Goal: Transaction & Acquisition: Download file/media

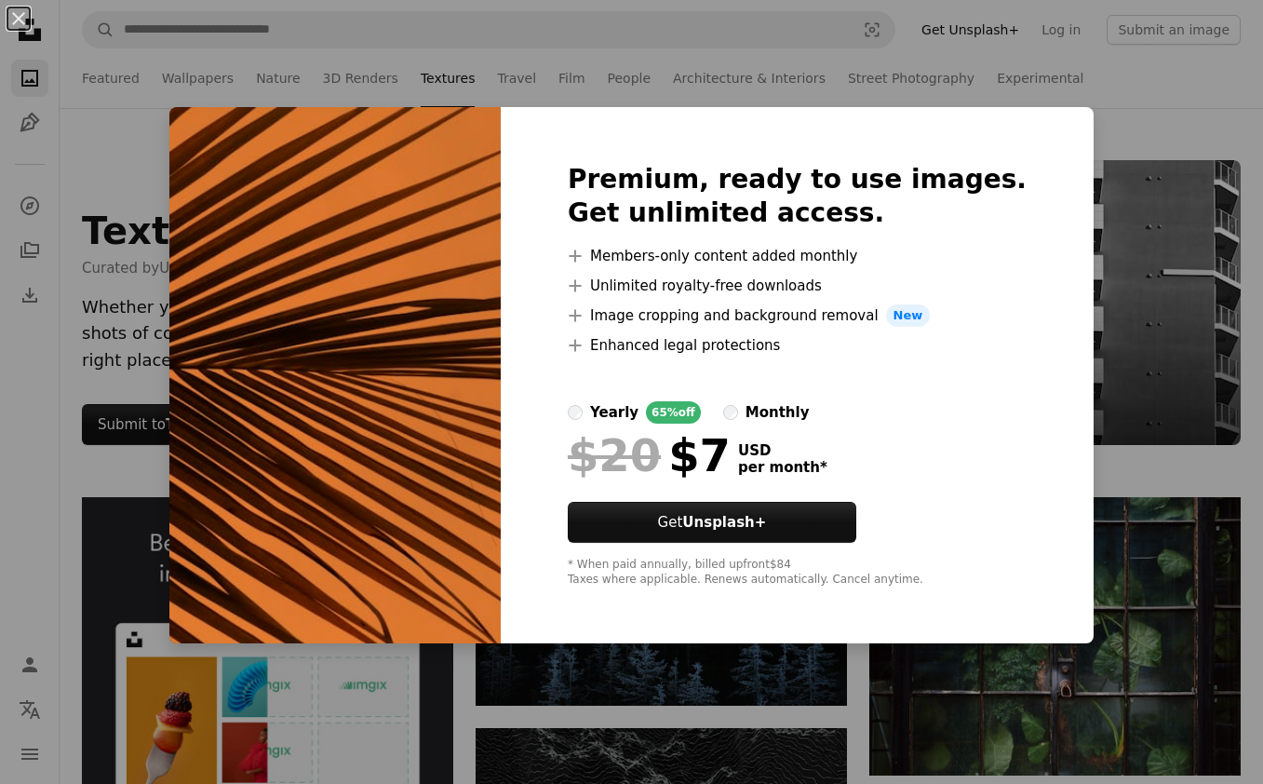
scroll to position [13229, 0]
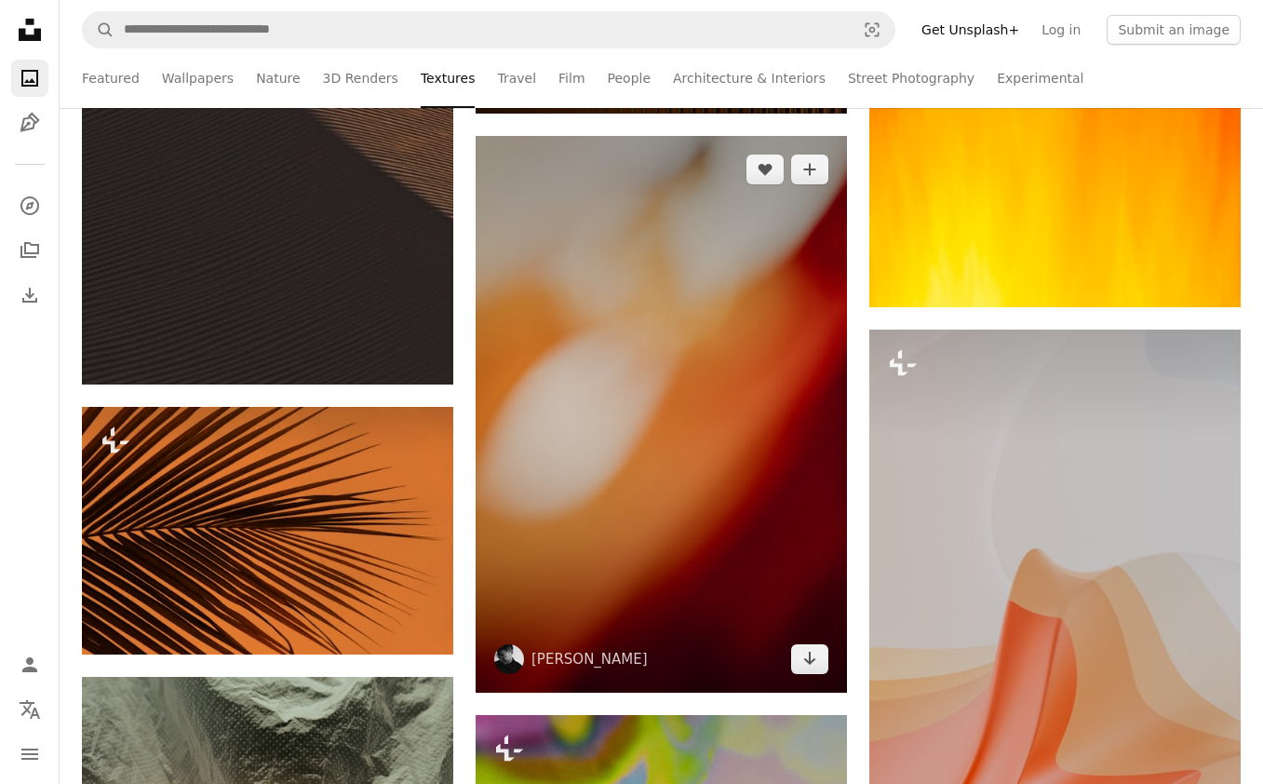
scroll to position [14077, 0]
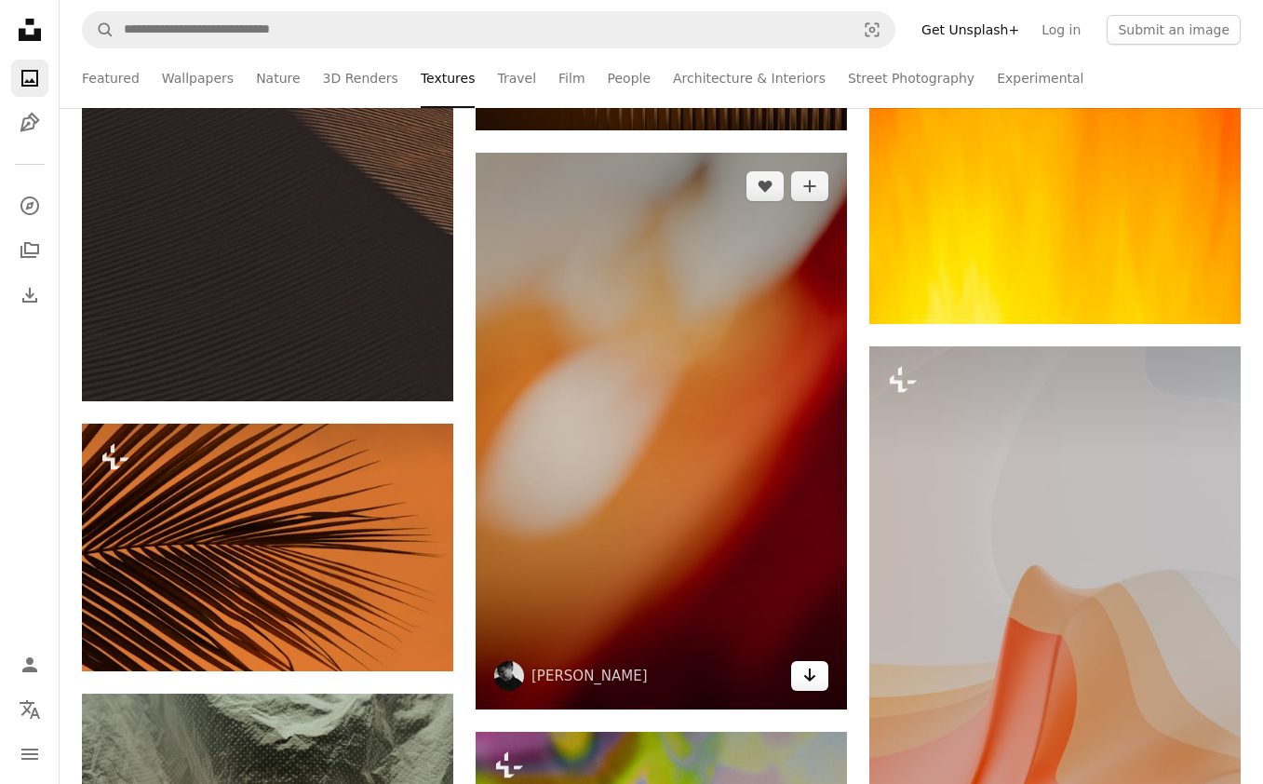
click at [802, 682] on icon "Arrow pointing down" at bounding box center [809, 675] width 15 height 22
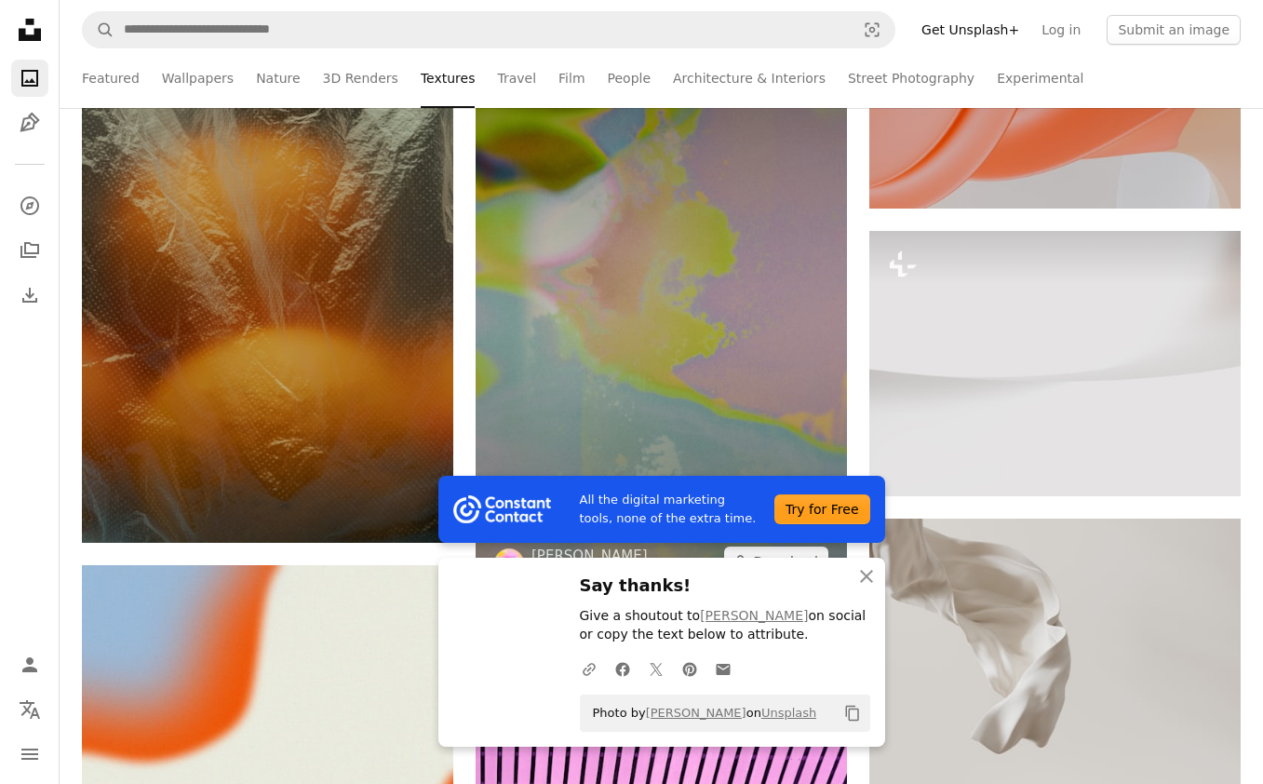
scroll to position [14863, 0]
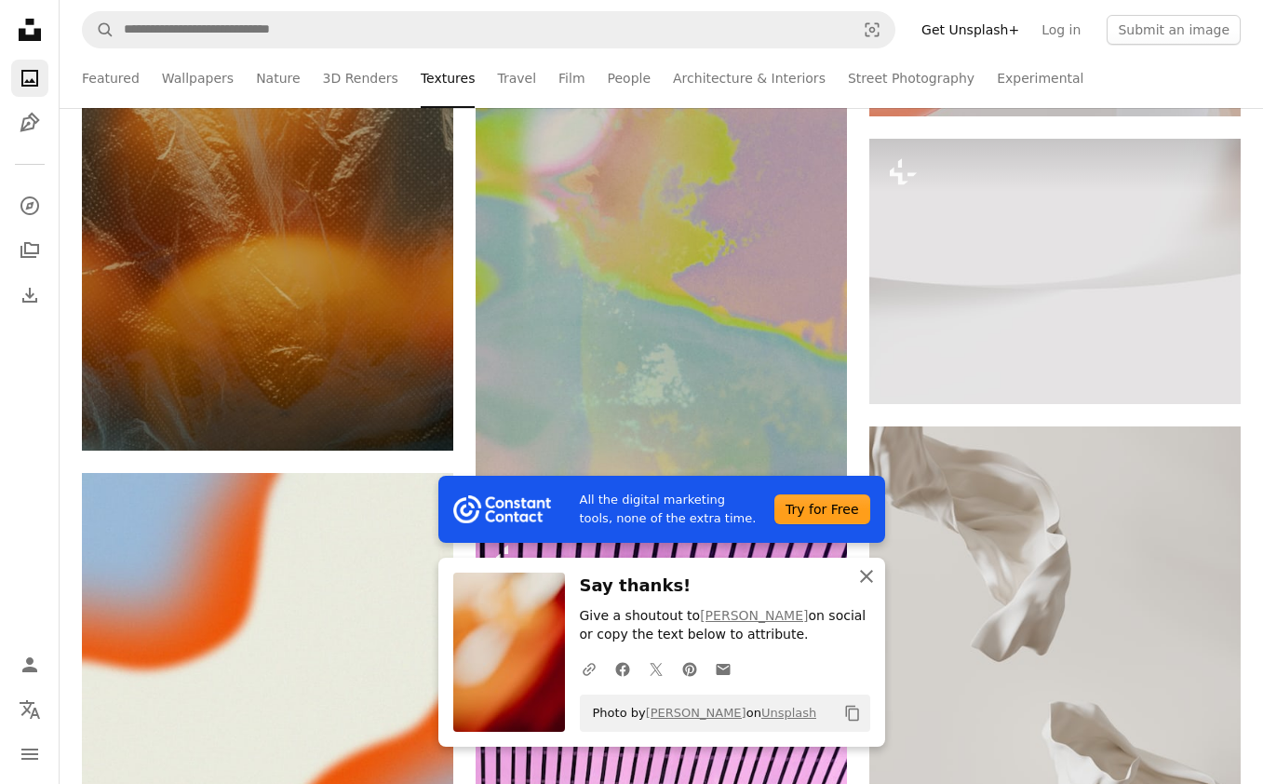
click at [861, 578] on icon "An X shape" at bounding box center [866, 576] width 22 height 22
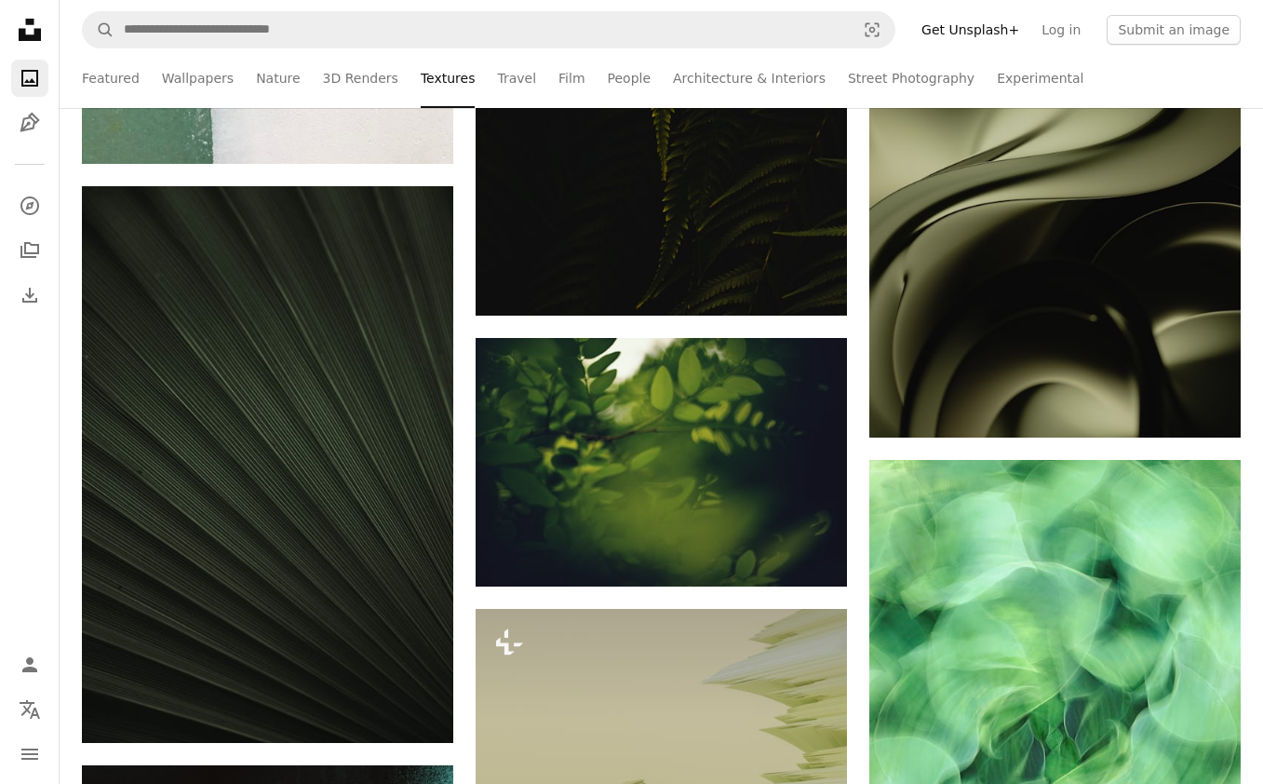
scroll to position [20314, 0]
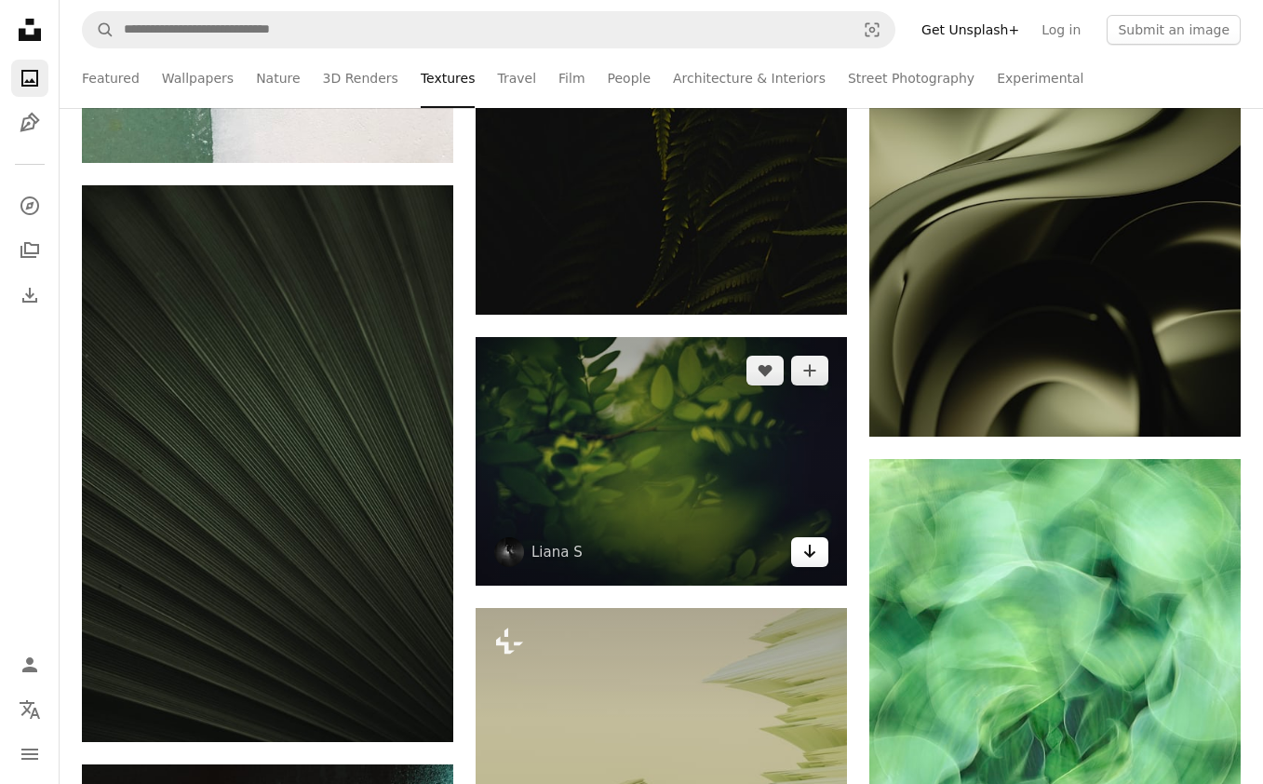
click at [812, 550] on icon "Arrow pointing down" at bounding box center [809, 551] width 15 height 22
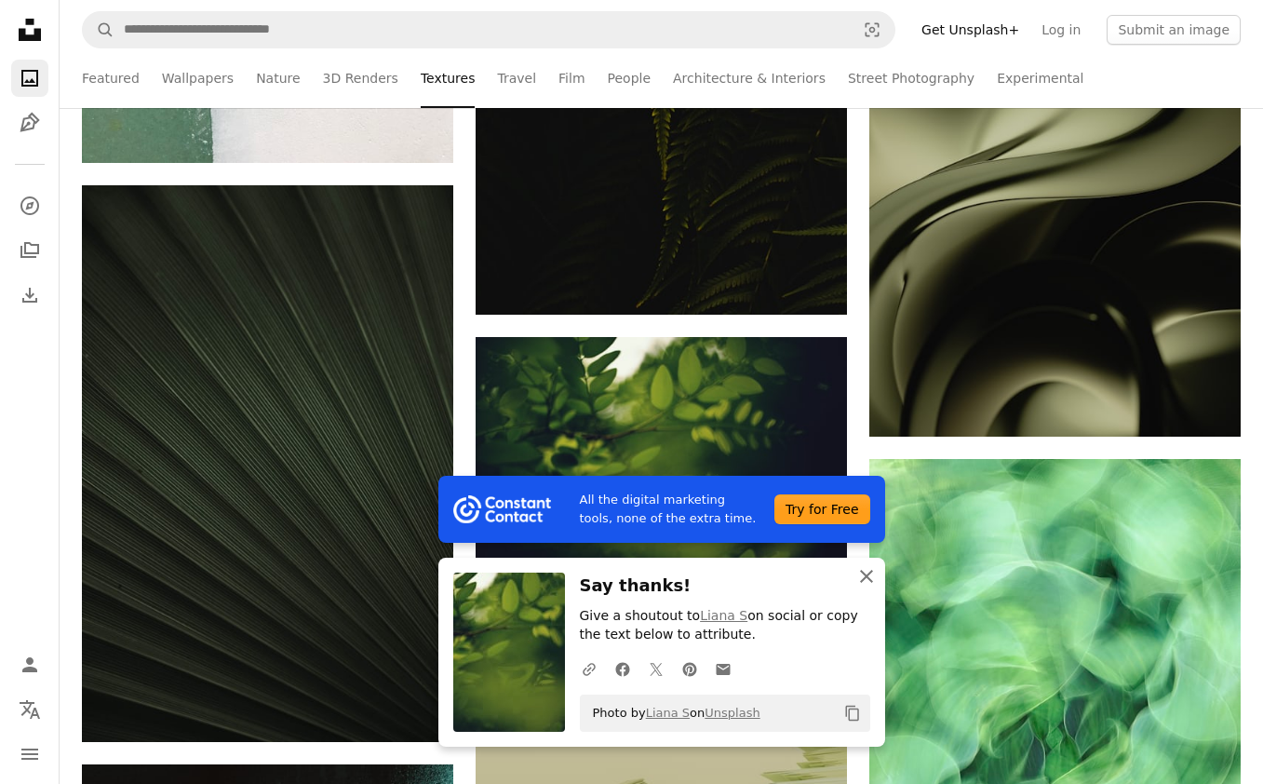
click at [868, 578] on icon "button" at bounding box center [866, 576] width 13 height 13
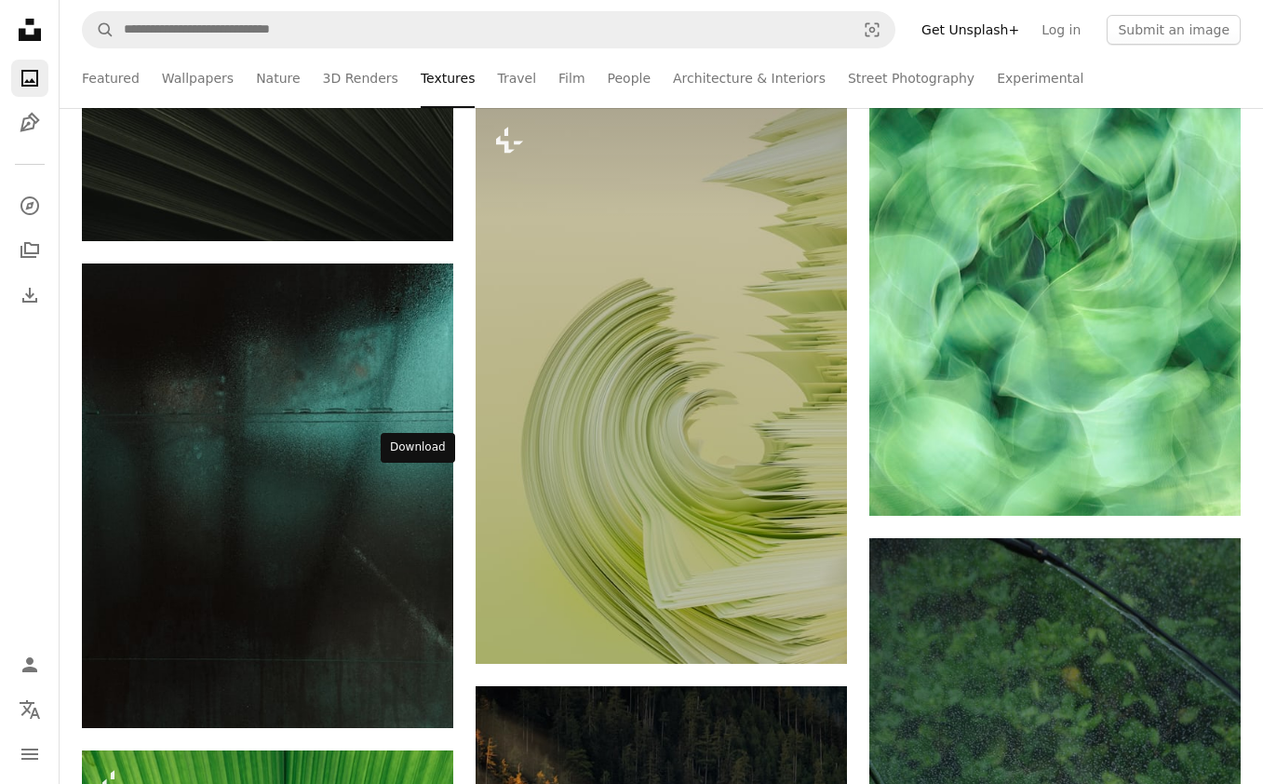
scroll to position [20811, 0]
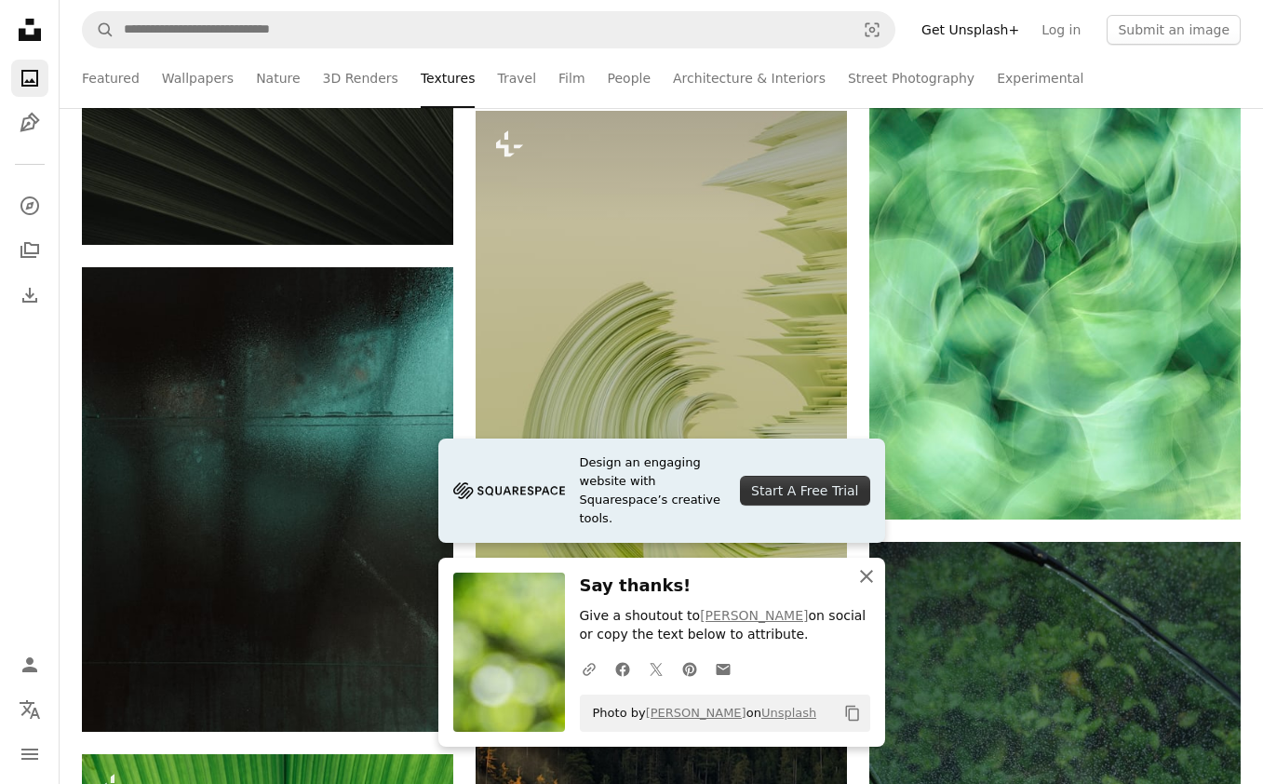
click at [872, 573] on icon "An X shape" at bounding box center [866, 576] width 22 height 22
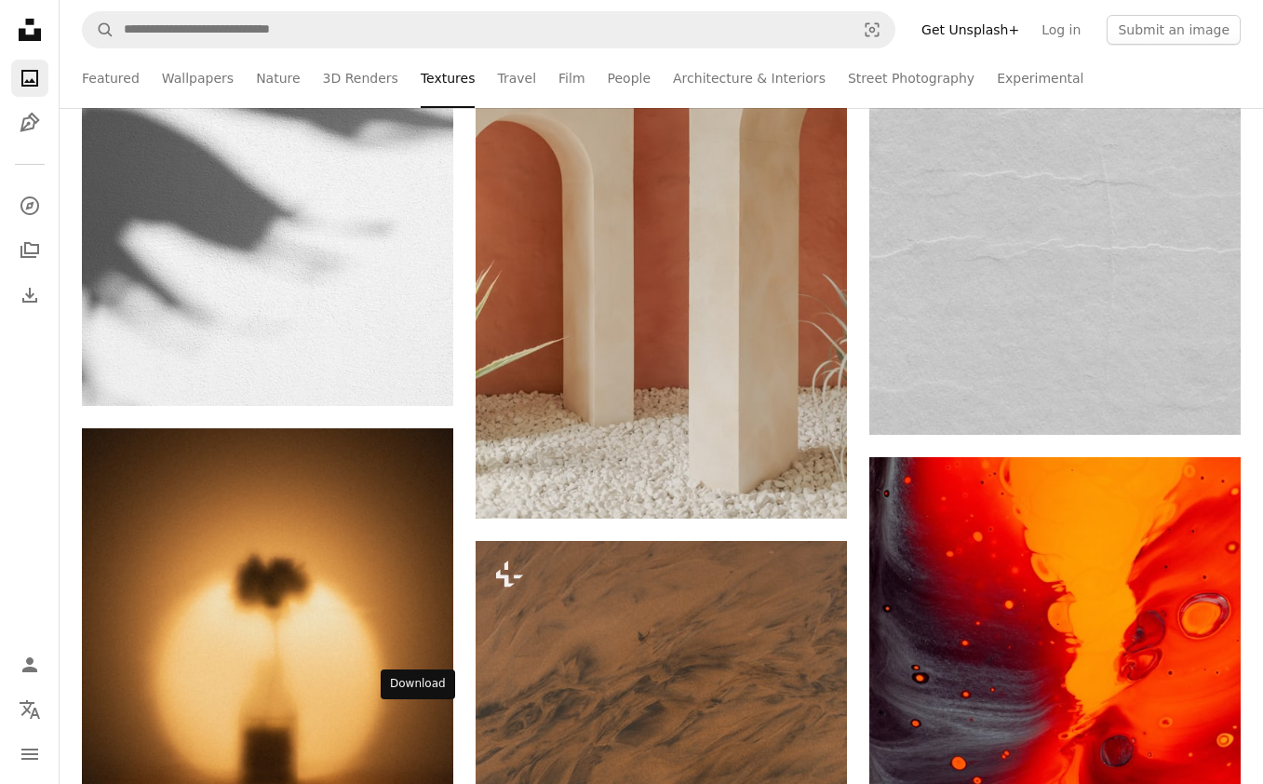
scroll to position [24868, 0]
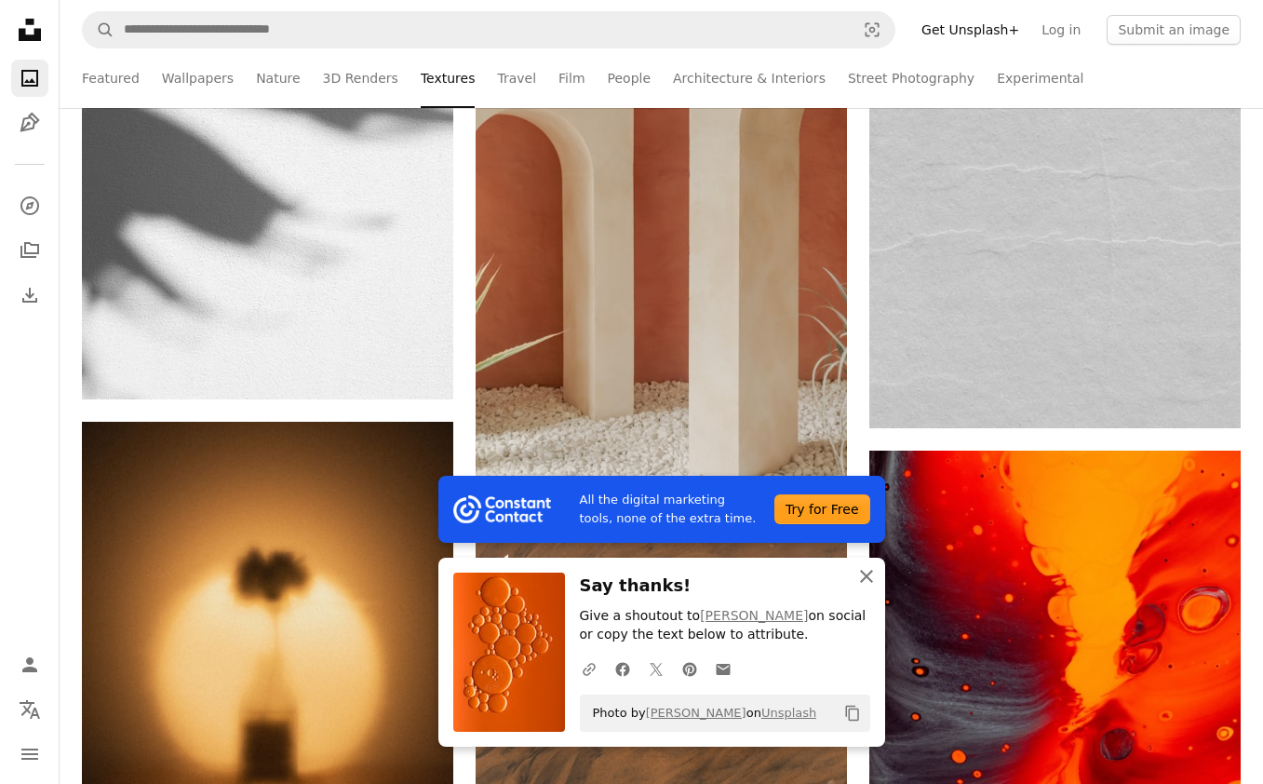
click at [867, 576] on icon "button" at bounding box center [866, 576] width 13 height 13
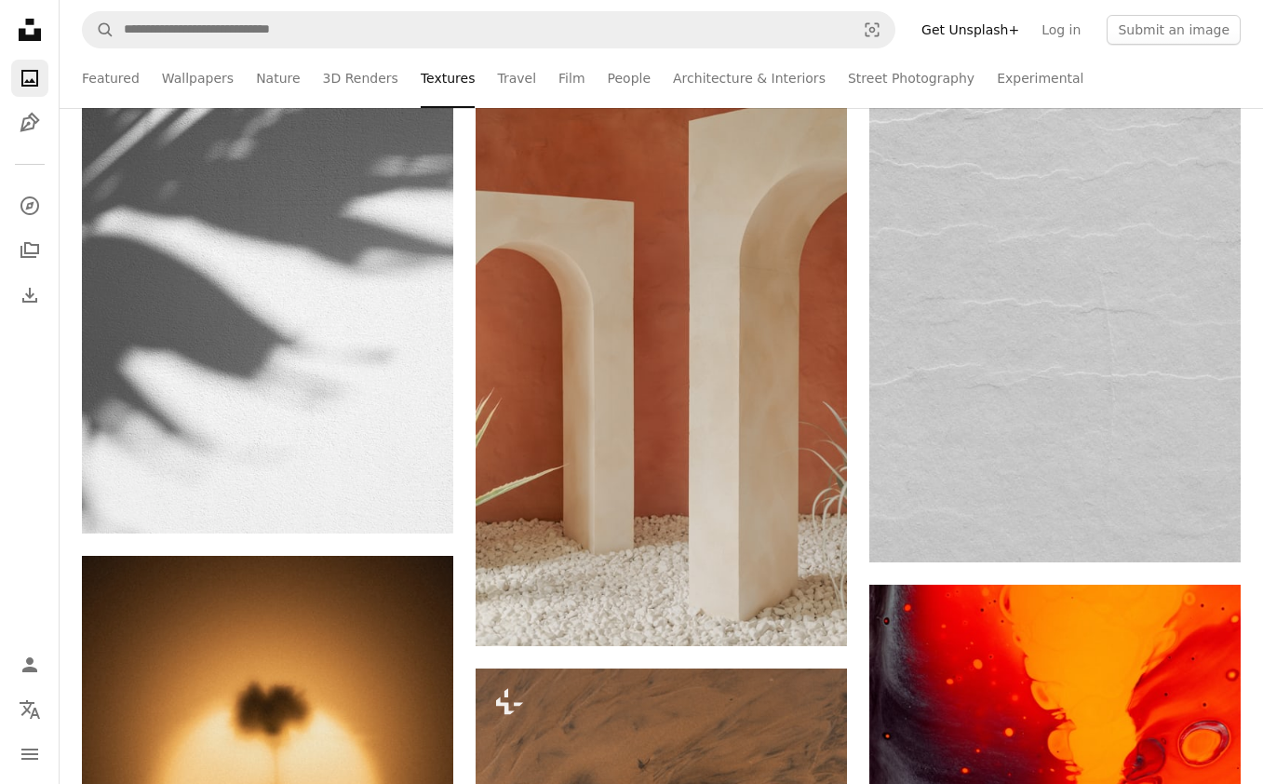
scroll to position [24642, 0]
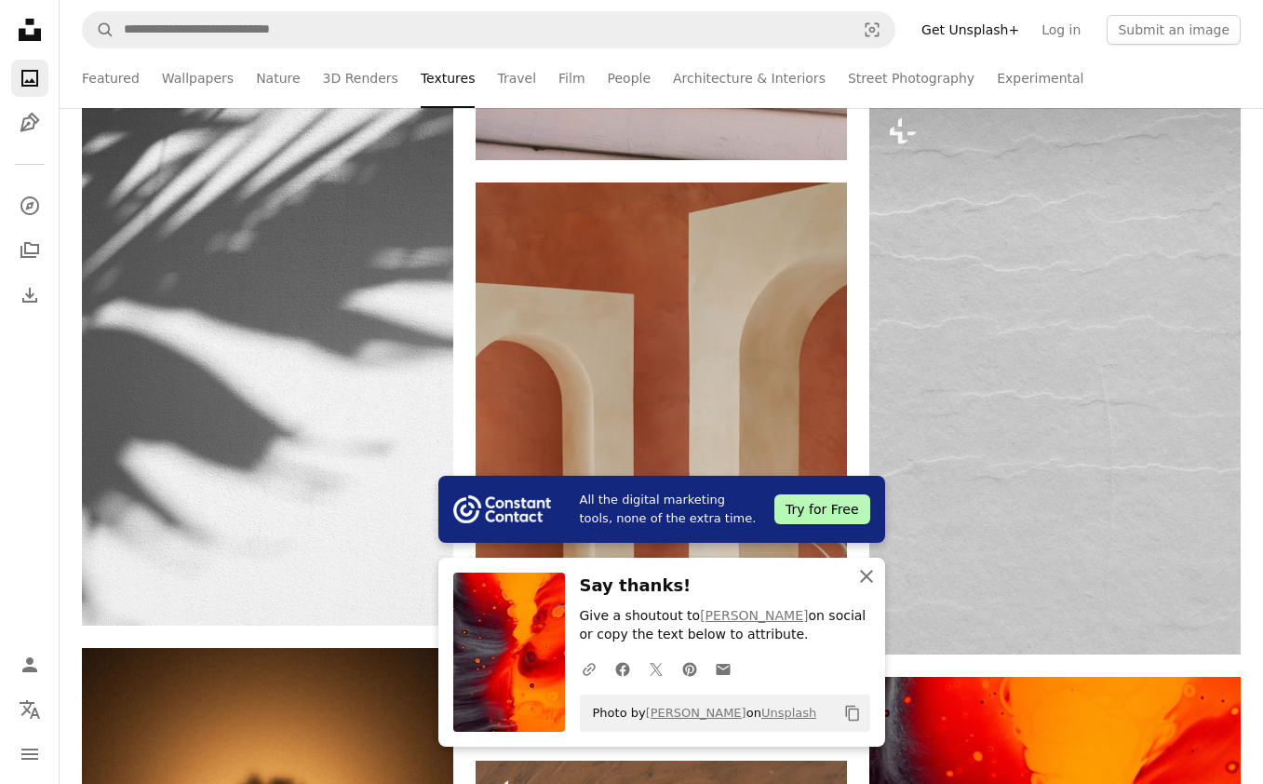
click at [868, 578] on icon "button" at bounding box center [866, 576] width 13 height 13
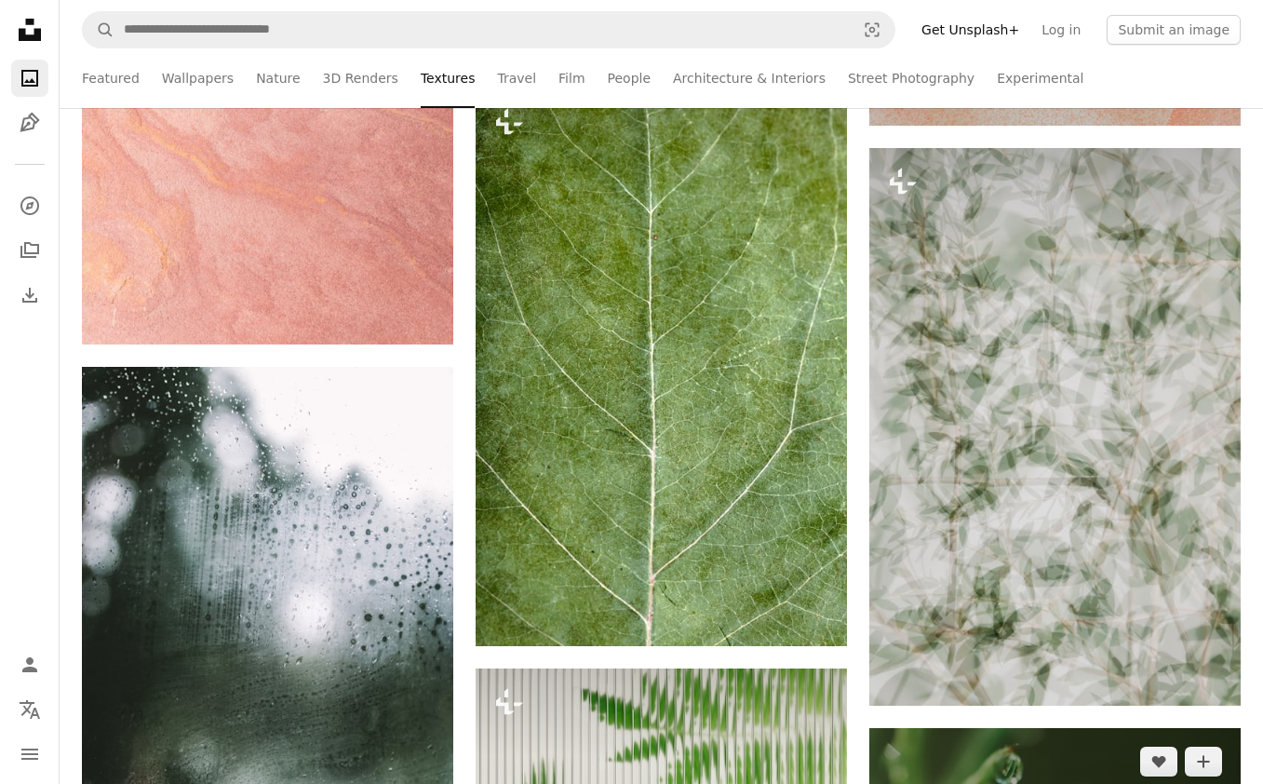
scroll to position [27990, 0]
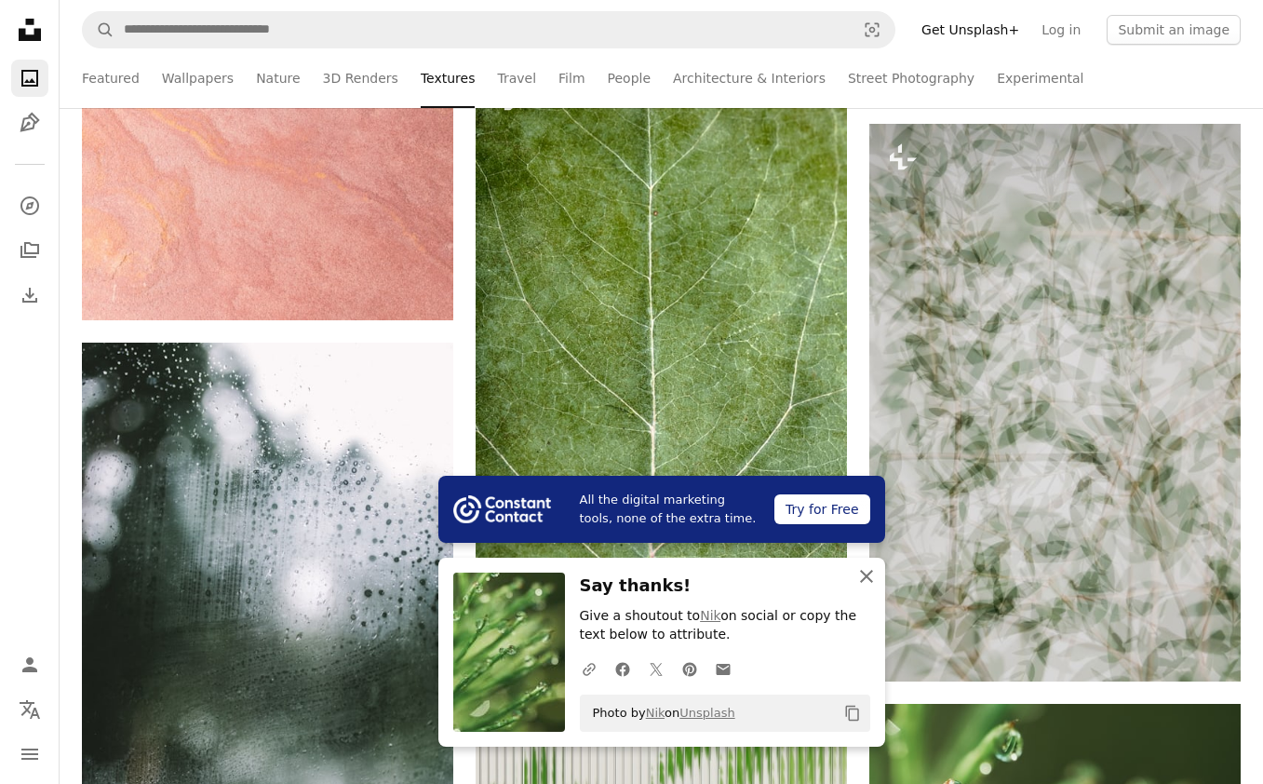
click at [868, 571] on icon "An X shape" at bounding box center [866, 576] width 22 height 22
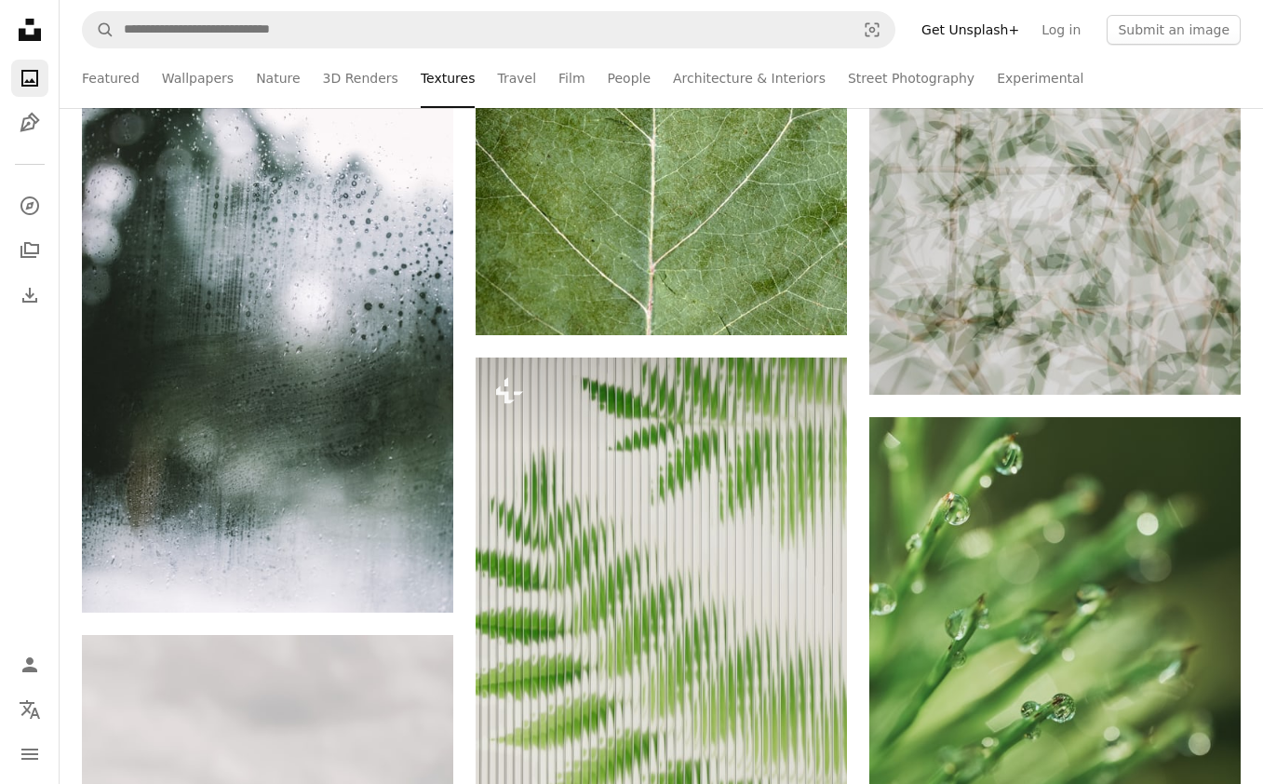
scroll to position [28277, 0]
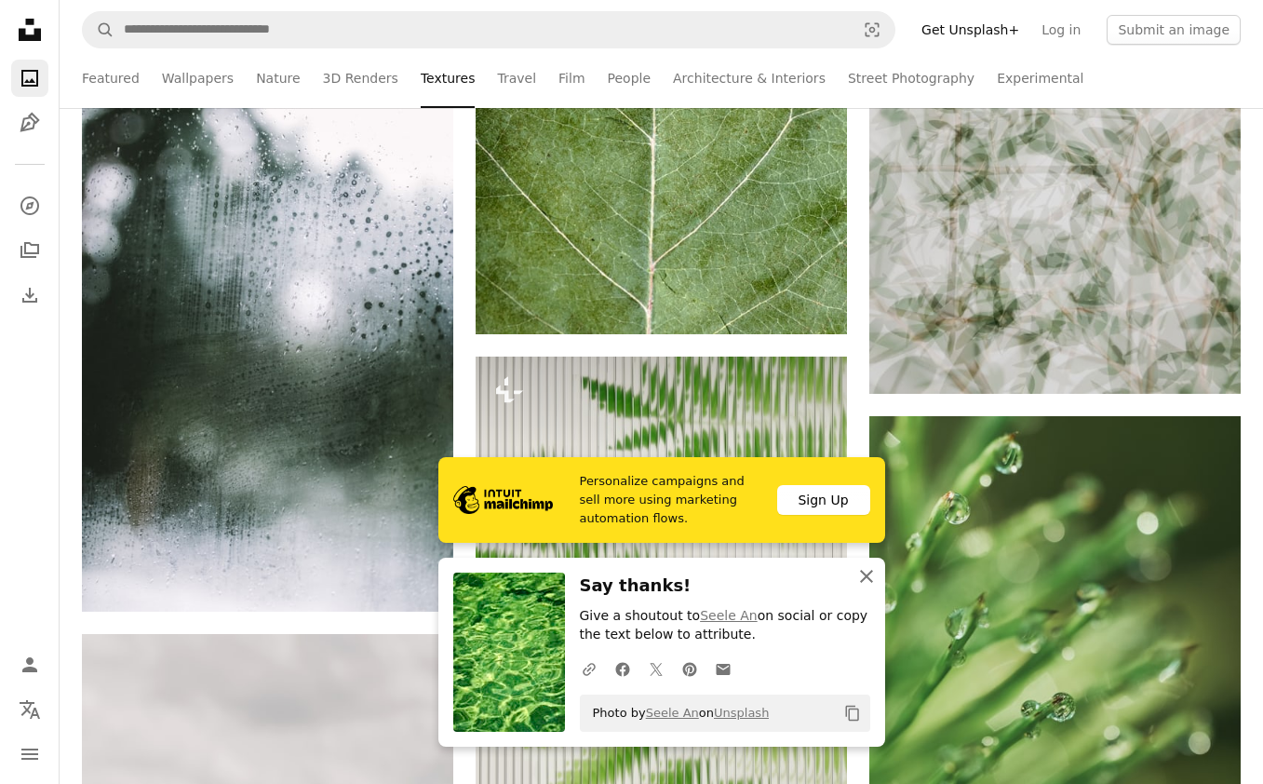
click at [868, 572] on icon "button" at bounding box center [866, 576] width 13 height 13
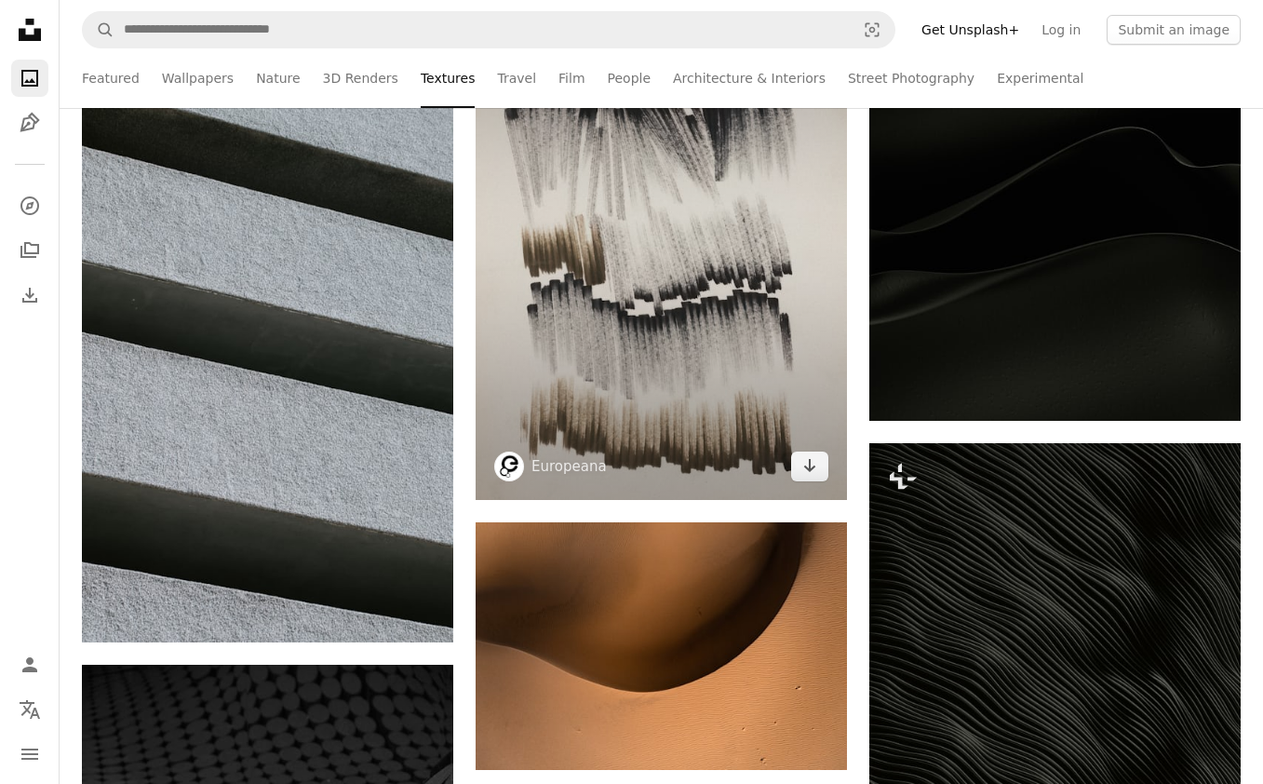
scroll to position [31163, 0]
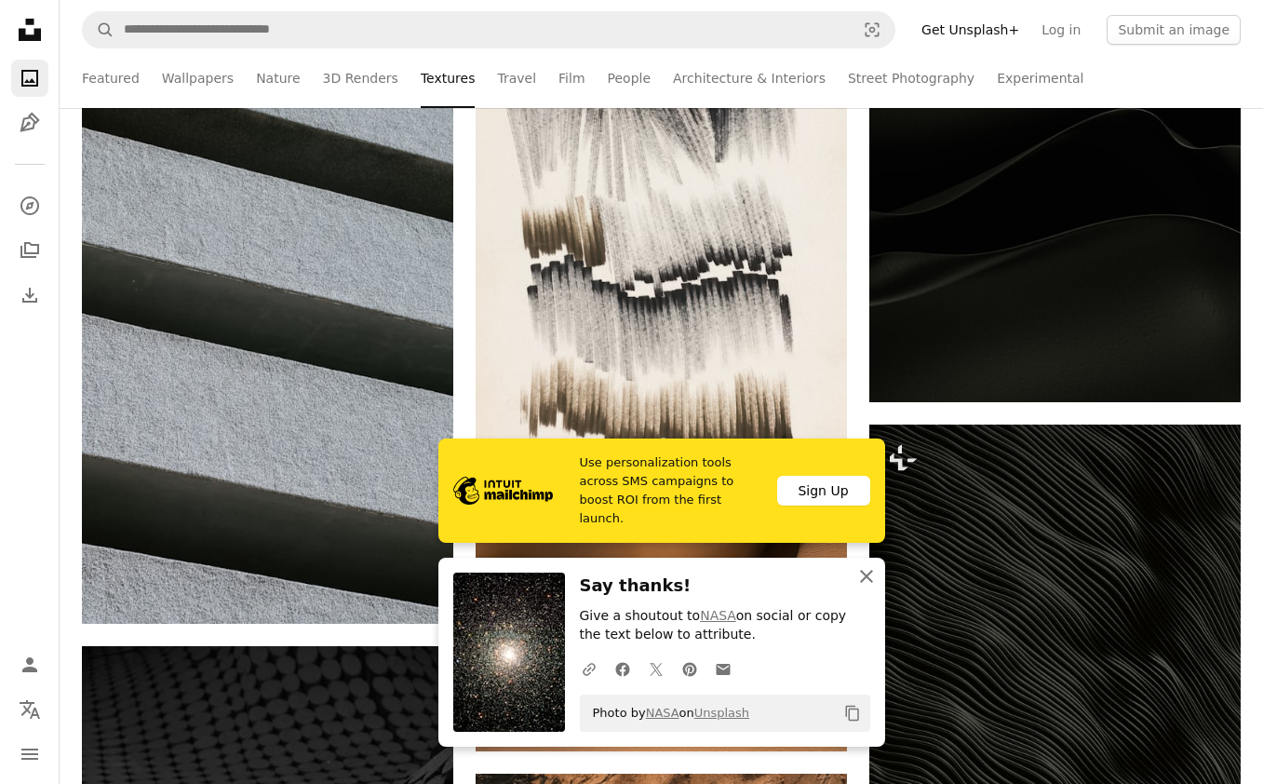
click at [862, 577] on icon "An X shape" at bounding box center [866, 576] width 22 height 22
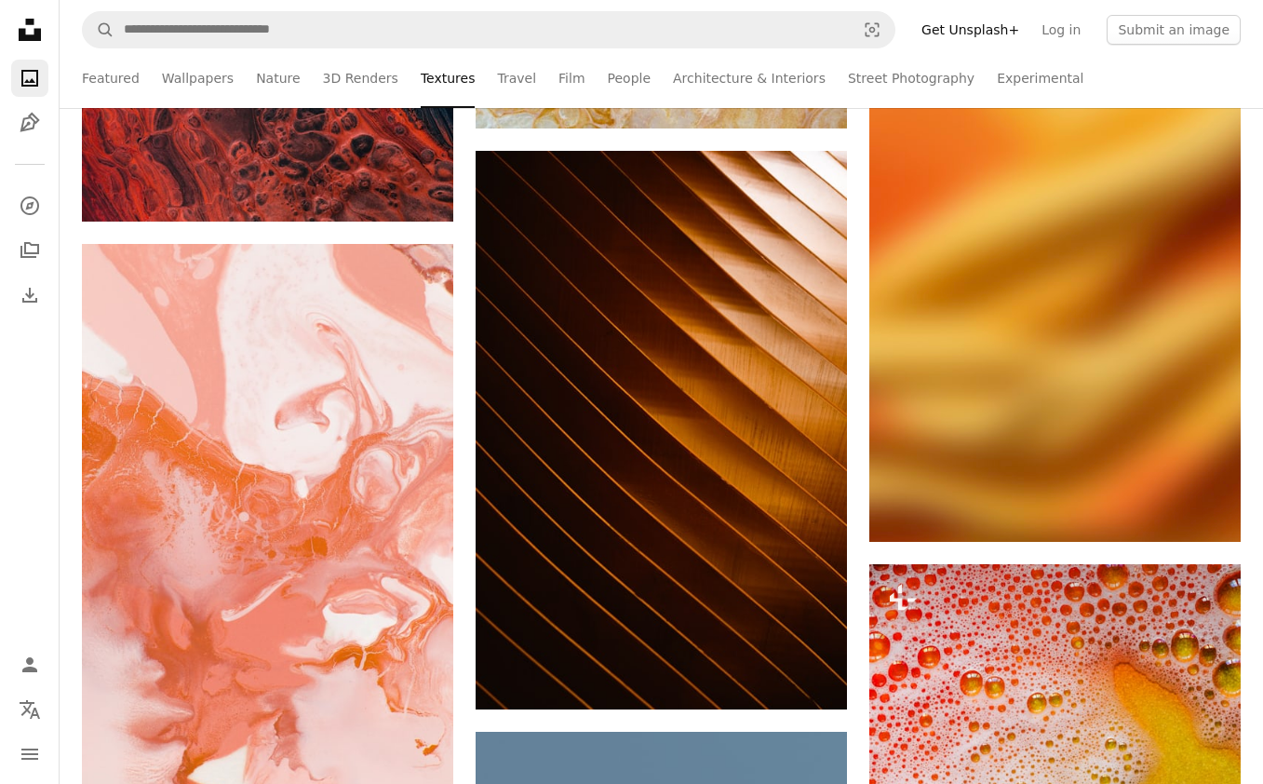
scroll to position [36855, 0]
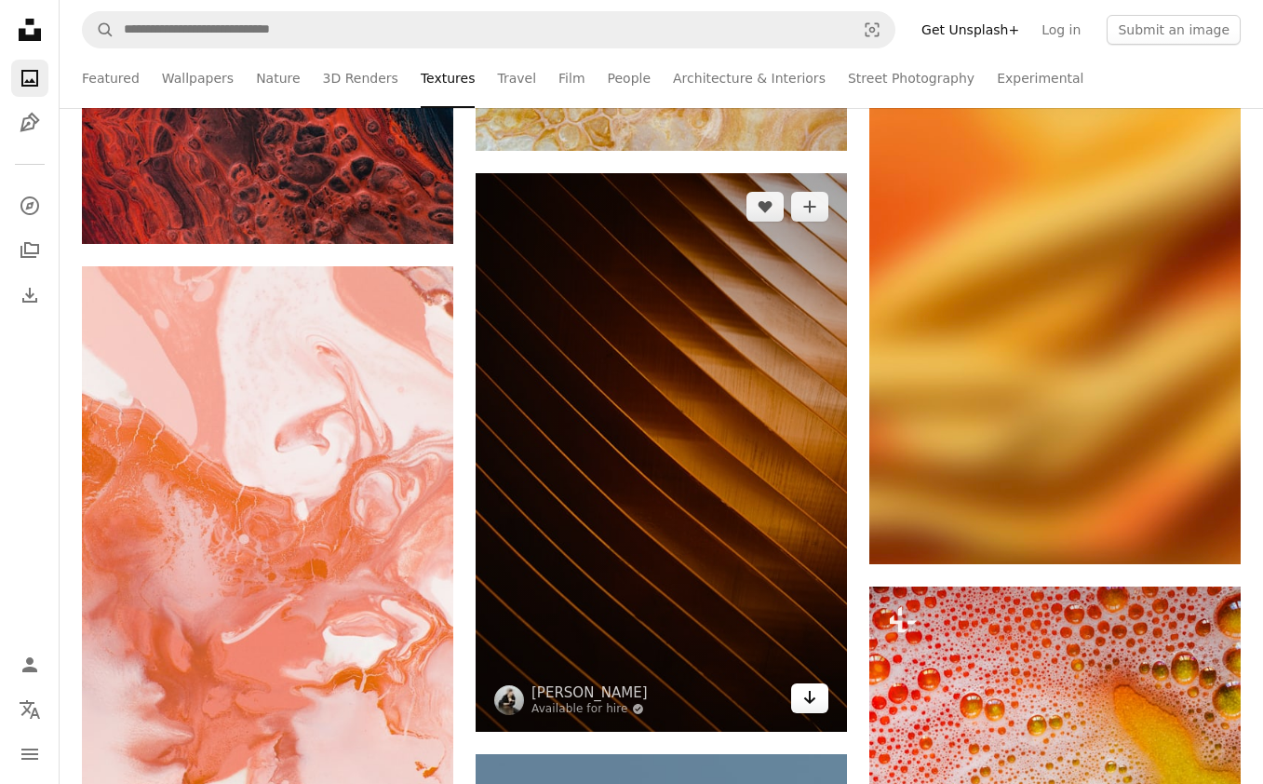
click at [806, 703] on icon "Arrow pointing down" at bounding box center [809, 697] width 15 height 22
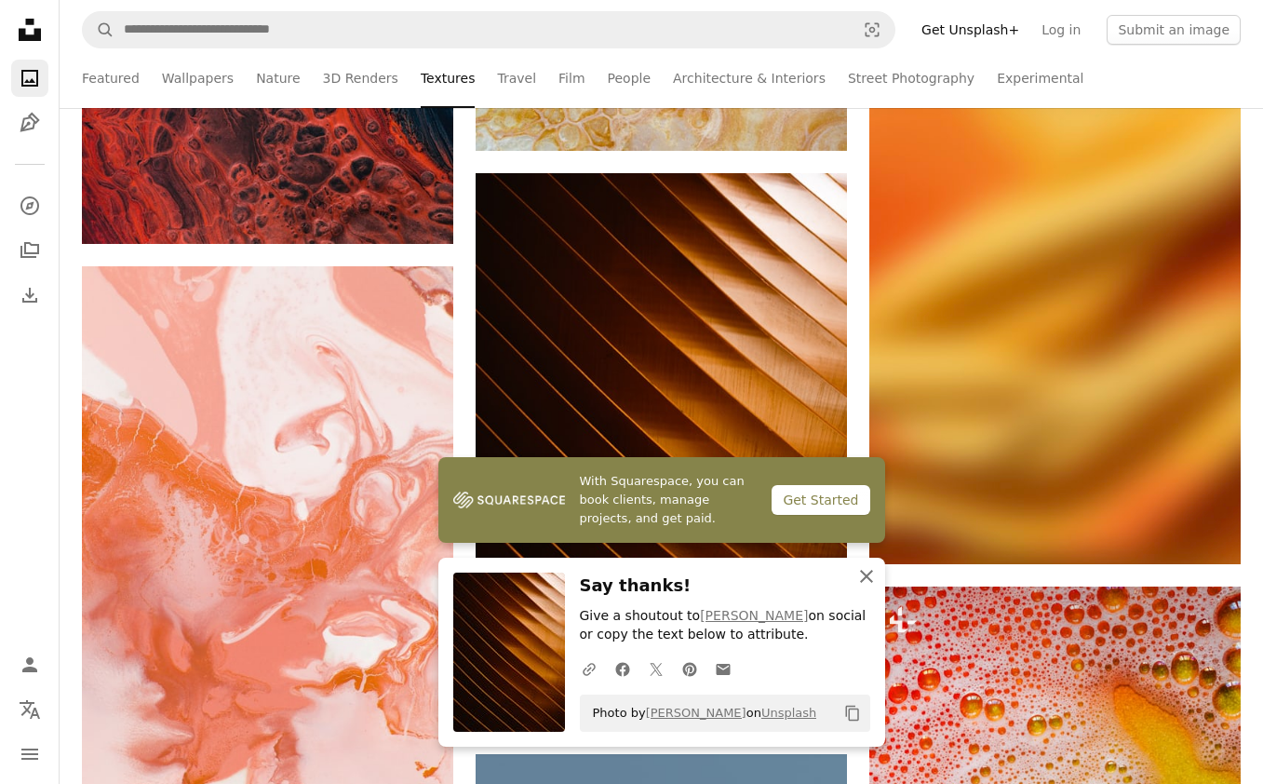
click at [868, 578] on icon "button" at bounding box center [866, 576] width 13 height 13
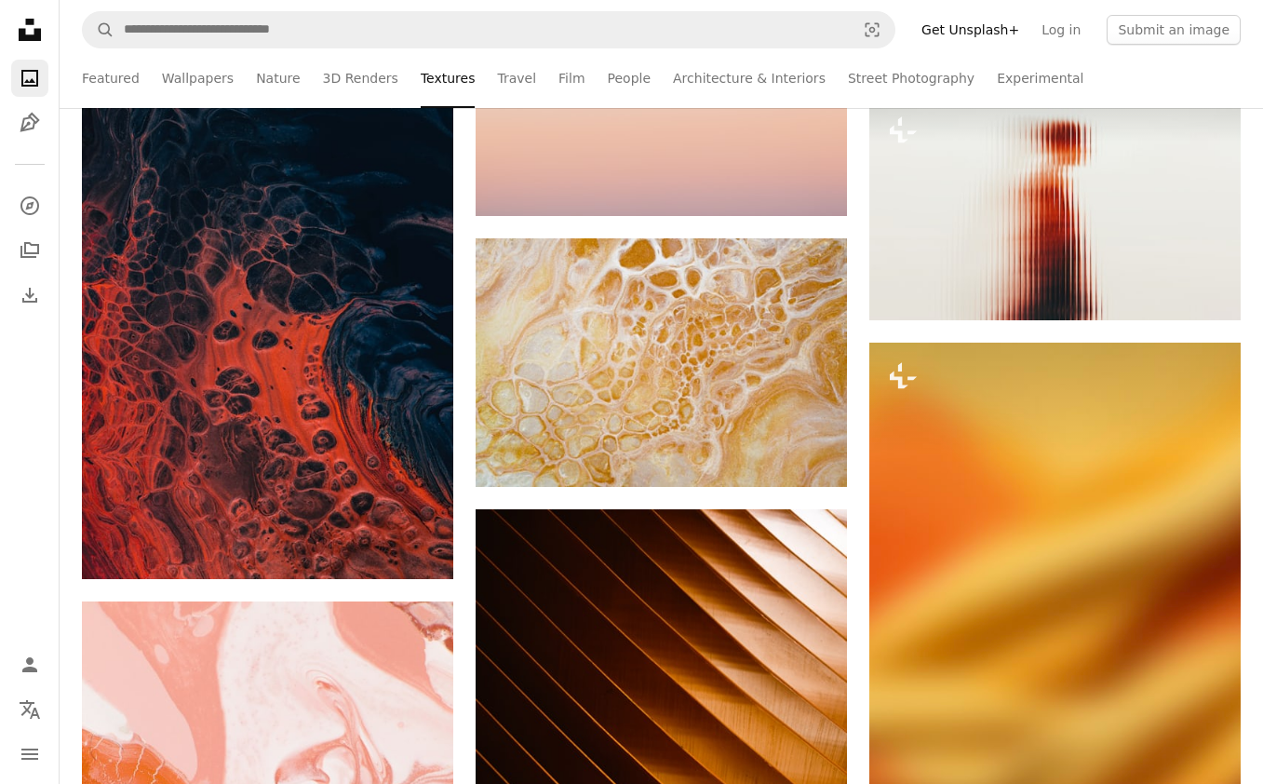
scroll to position [36519, 0]
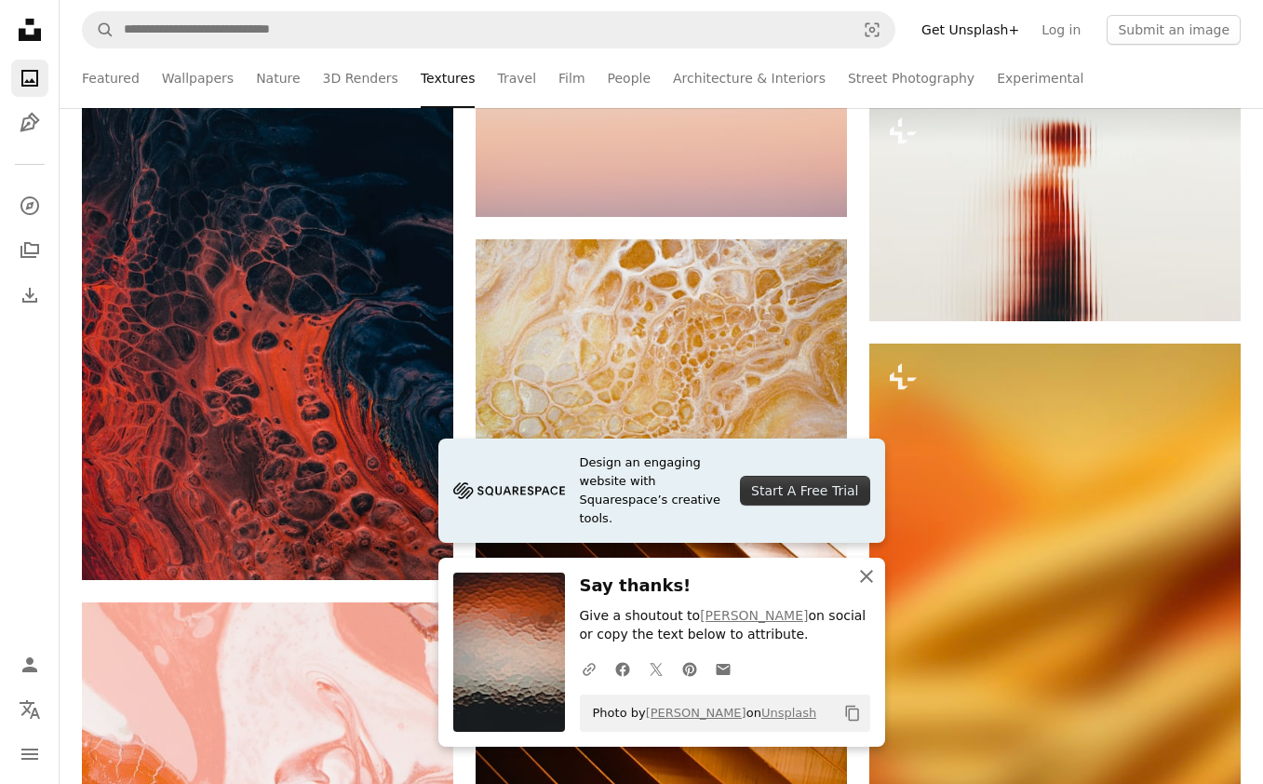
click at [866, 572] on icon "An X shape" at bounding box center [866, 576] width 22 height 22
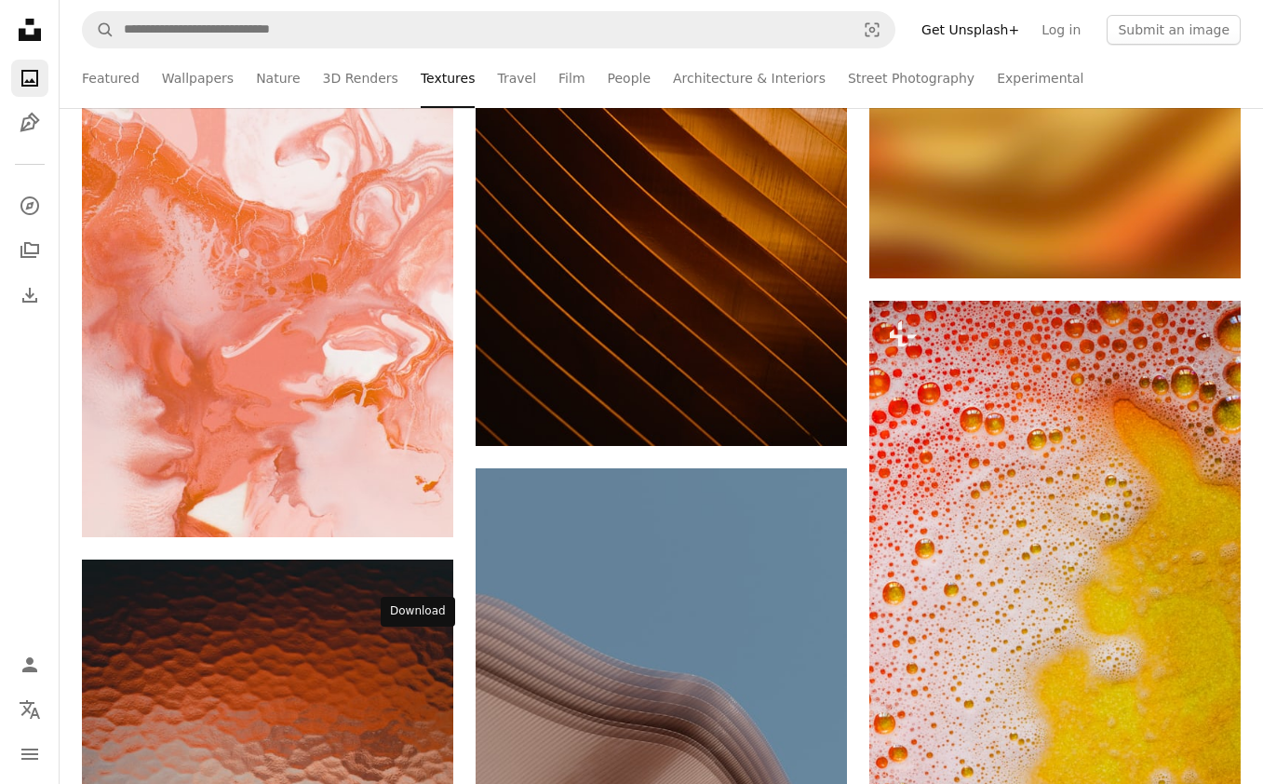
scroll to position [37144, 0]
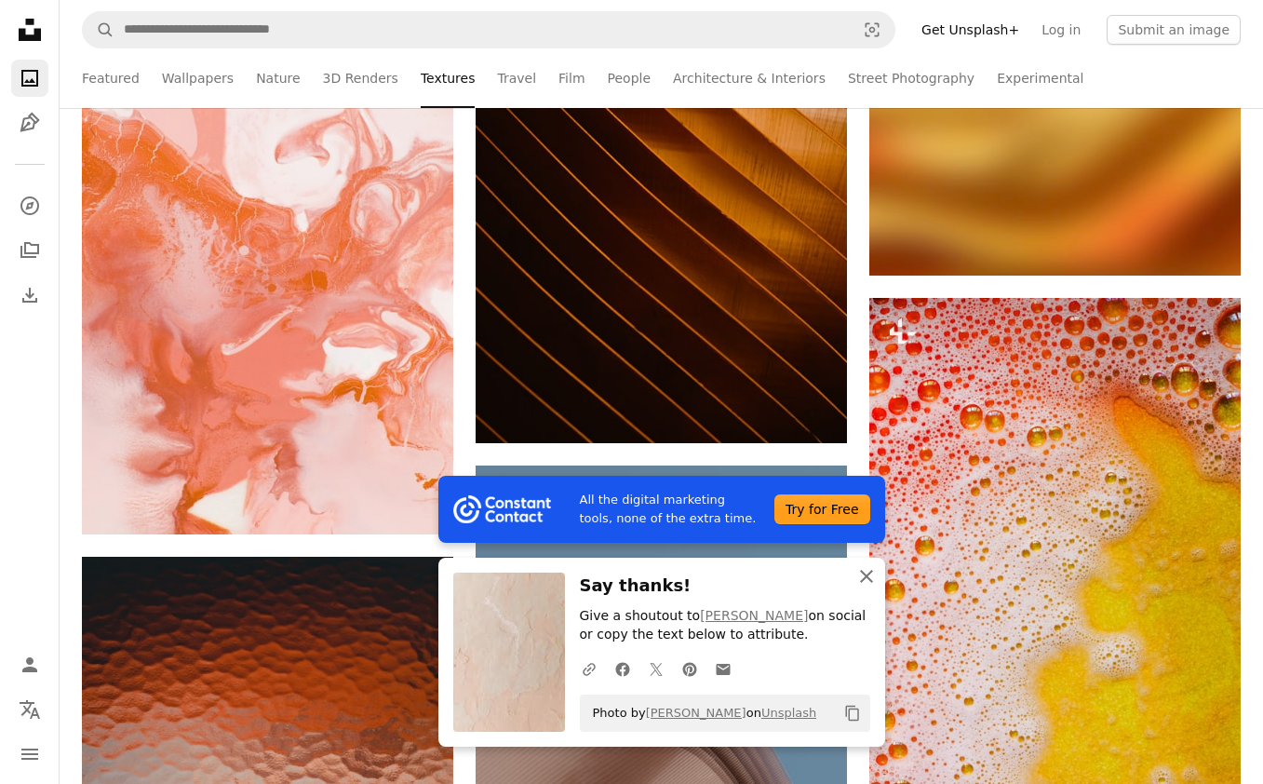
click at [865, 573] on icon "An X shape" at bounding box center [866, 576] width 22 height 22
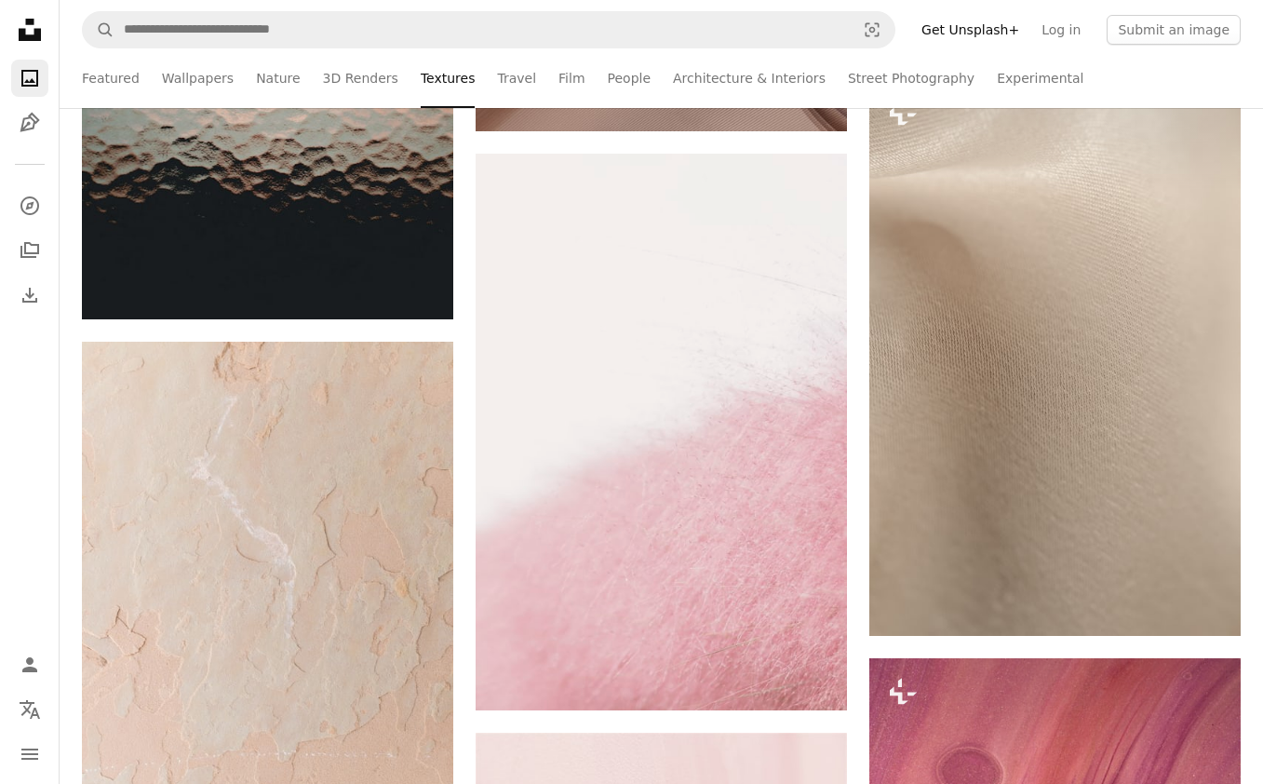
scroll to position [37943, 0]
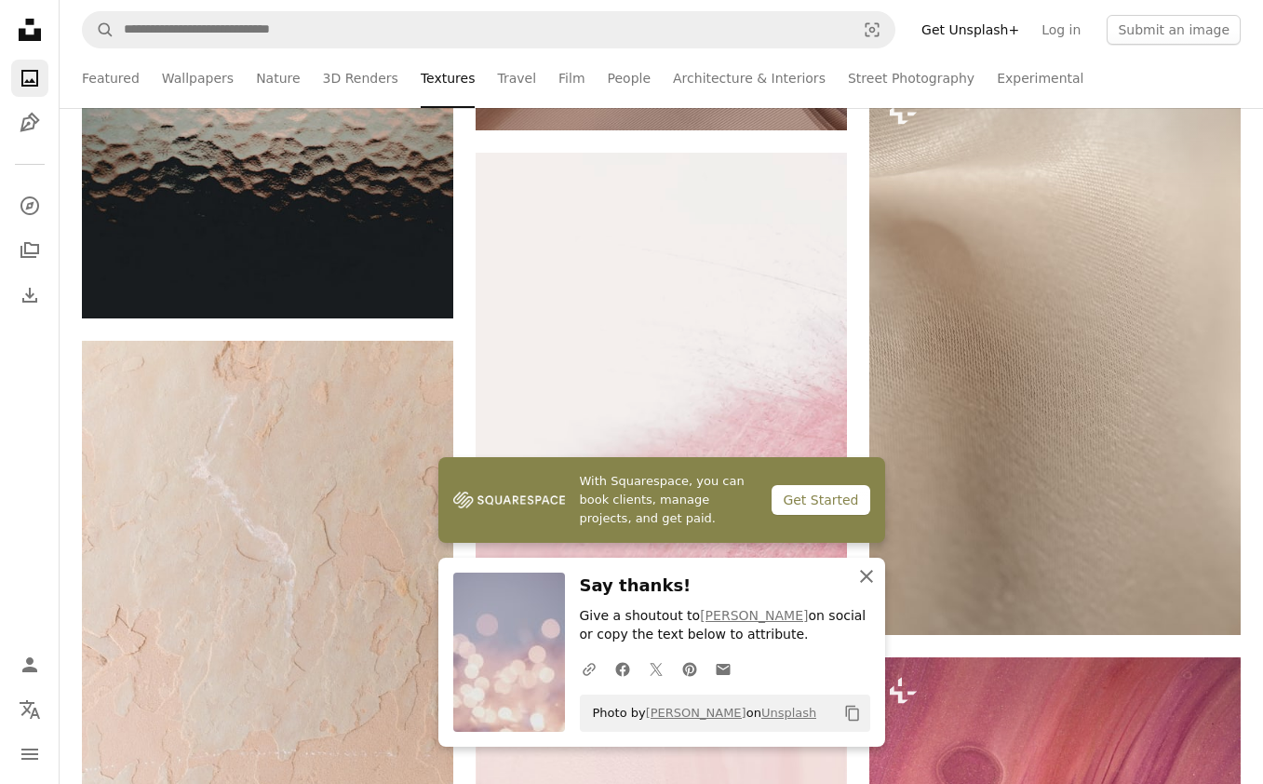
click at [866, 577] on icon "button" at bounding box center [866, 576] width 13 height 13
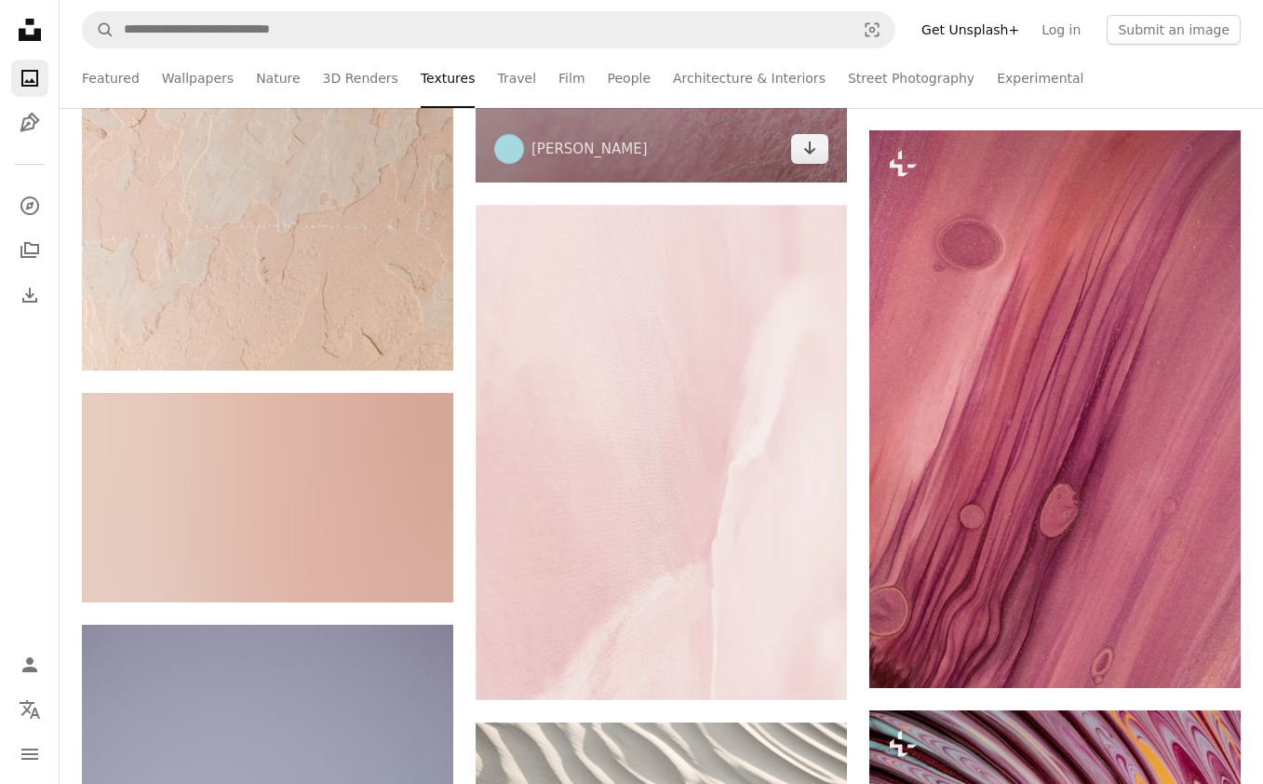
scroll to position [38471, 0]
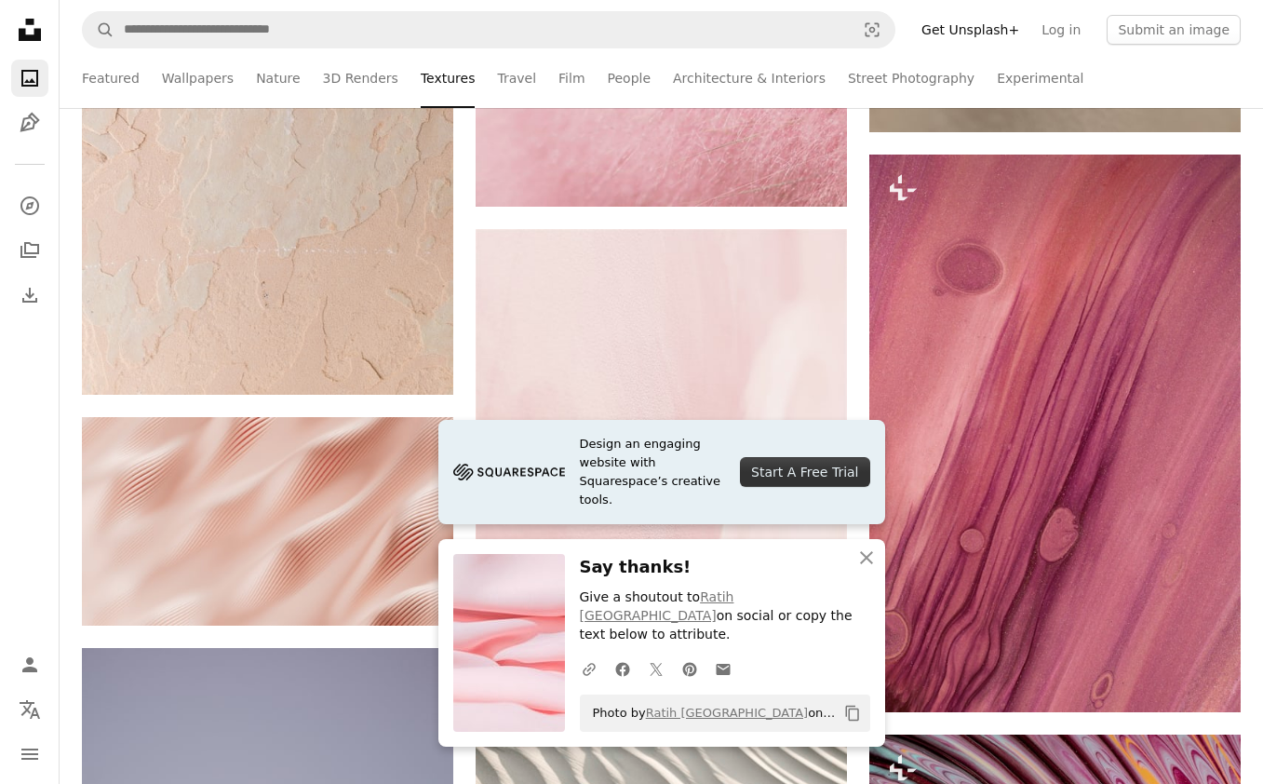
scroll to position [38435, 0]
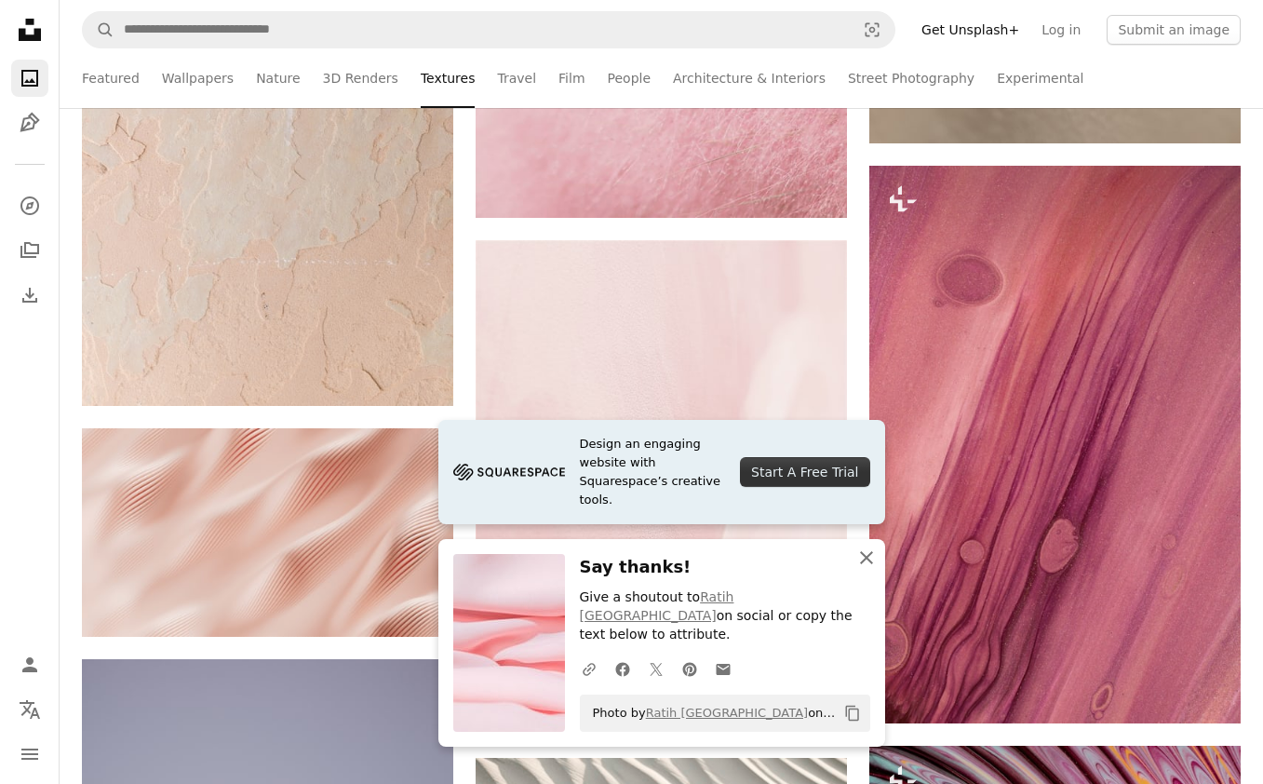
click at [869, 564] on icon "button" at bounding box center [866, 557] width 13 height 13
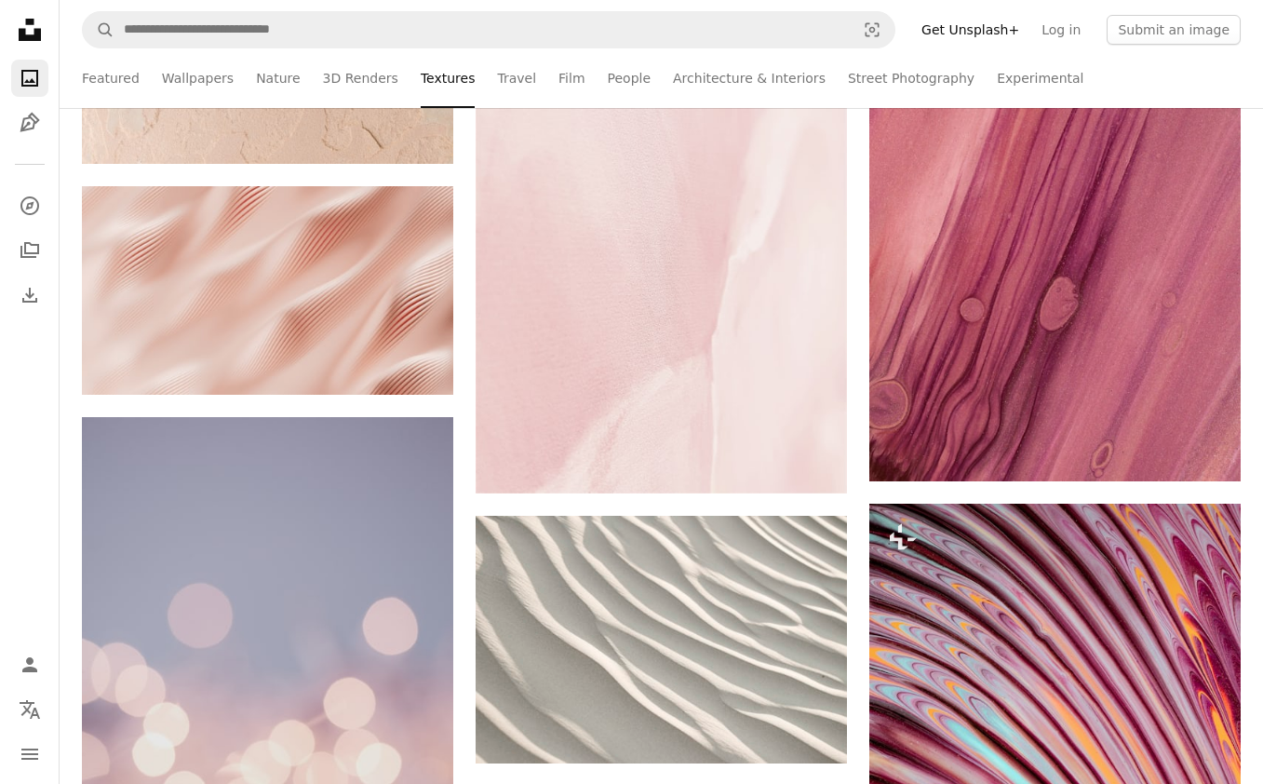
scroll to position [38853, 0]
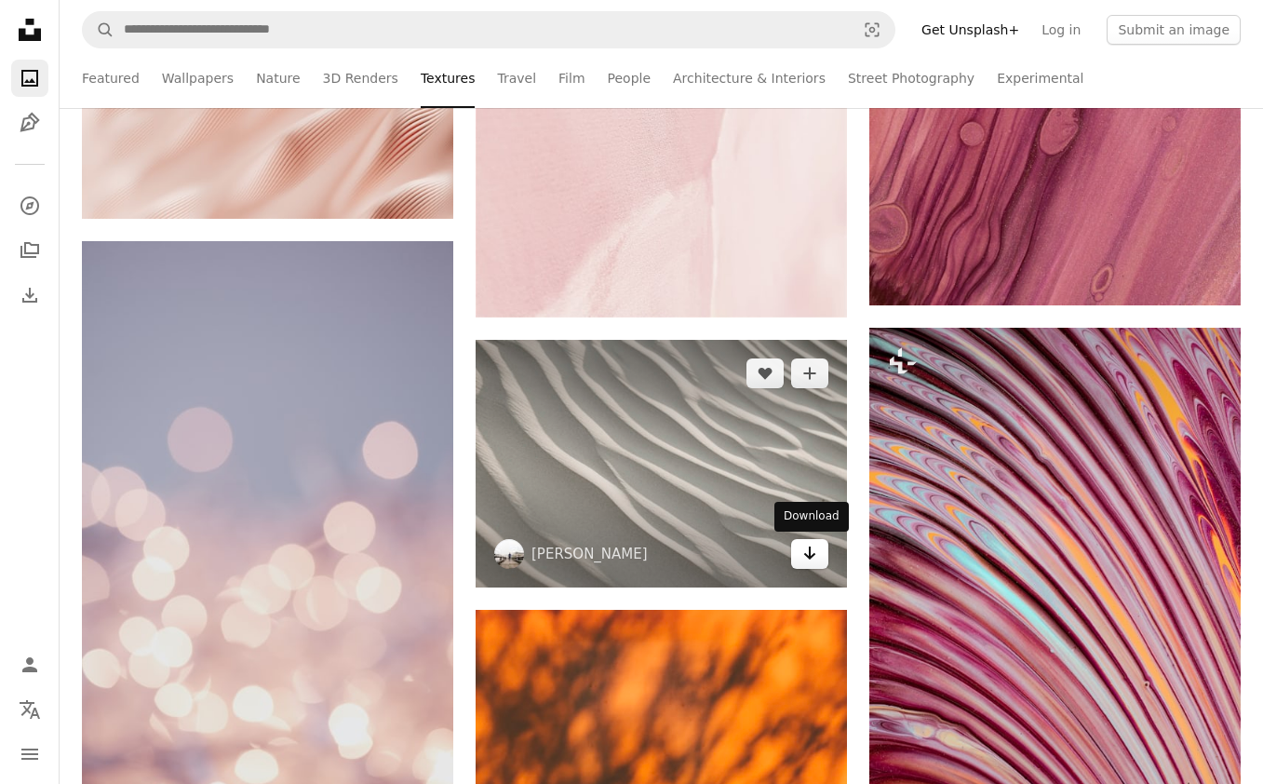
click at [810, 559] on icon "Arrow pointing down" at bounding box center [809, 553] width 15 height 22
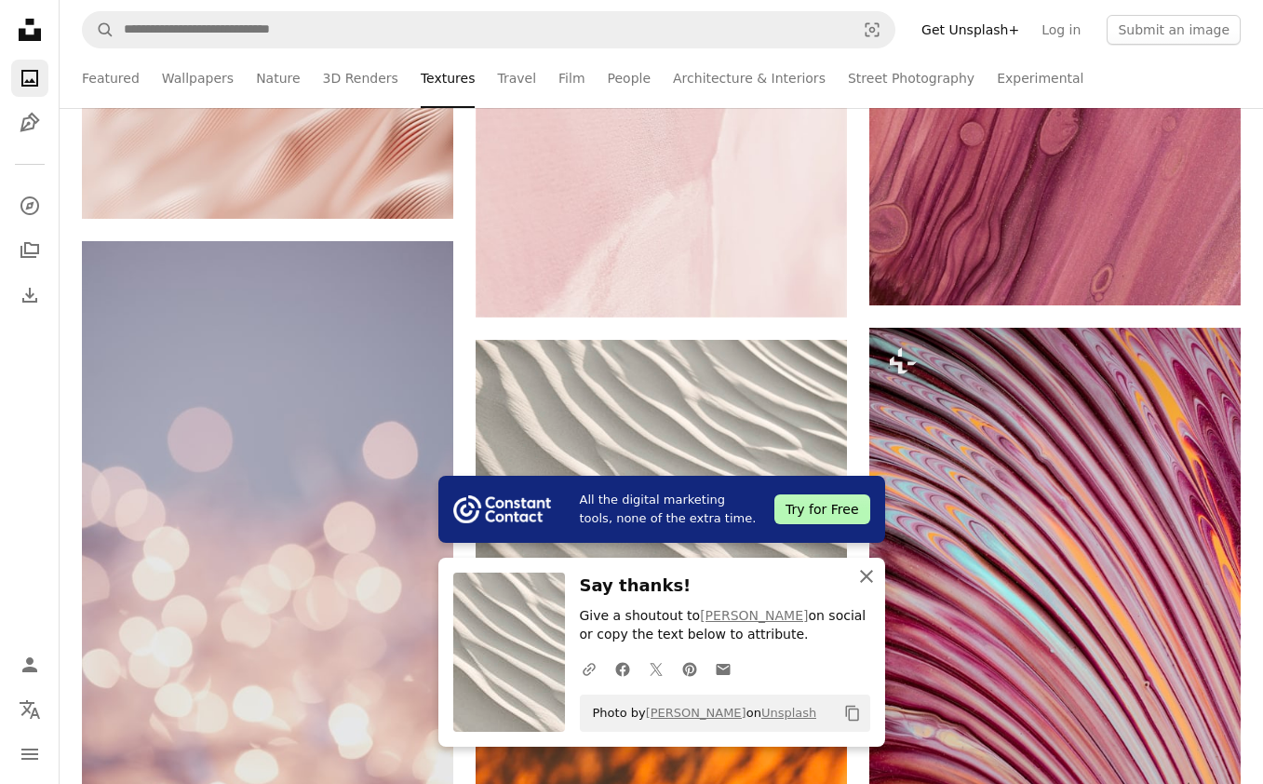
click at [868, 575] on icon "An X shape" at bounding box center [866, 576] width 22 height 22
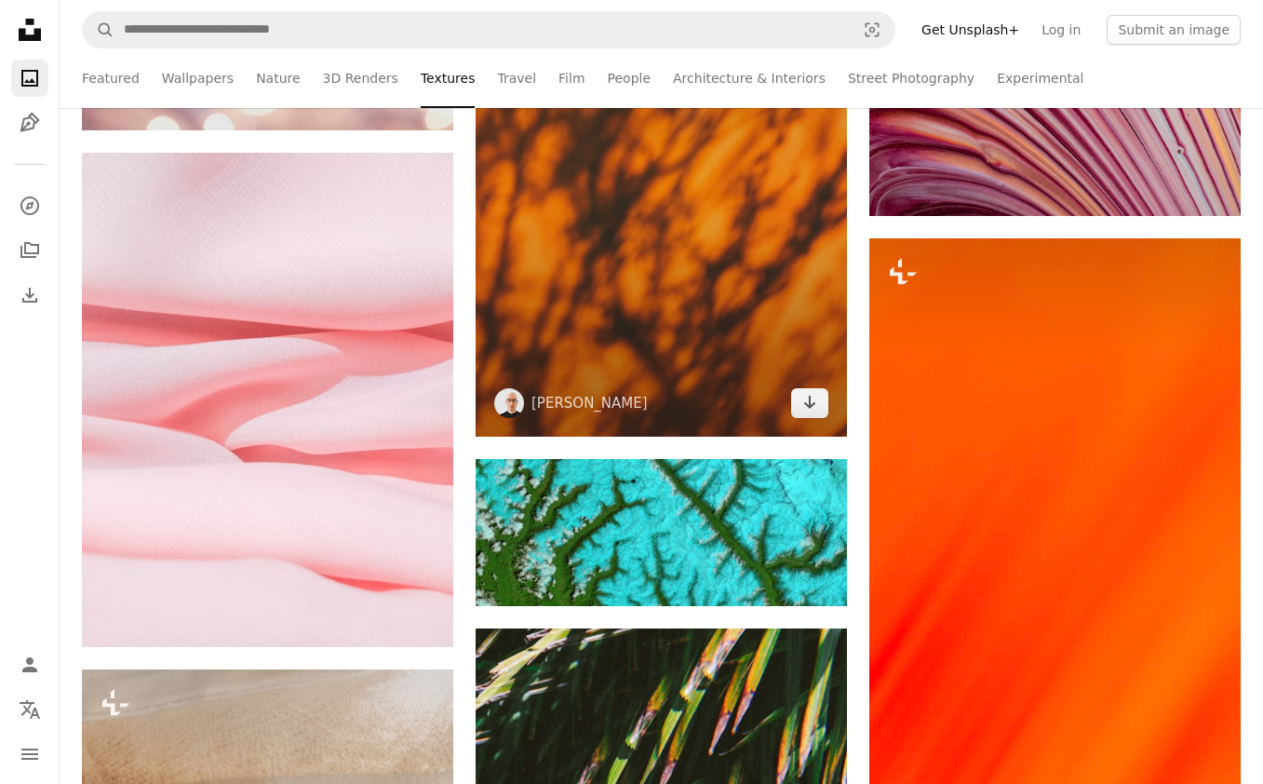
scroll to position [39522, 0]
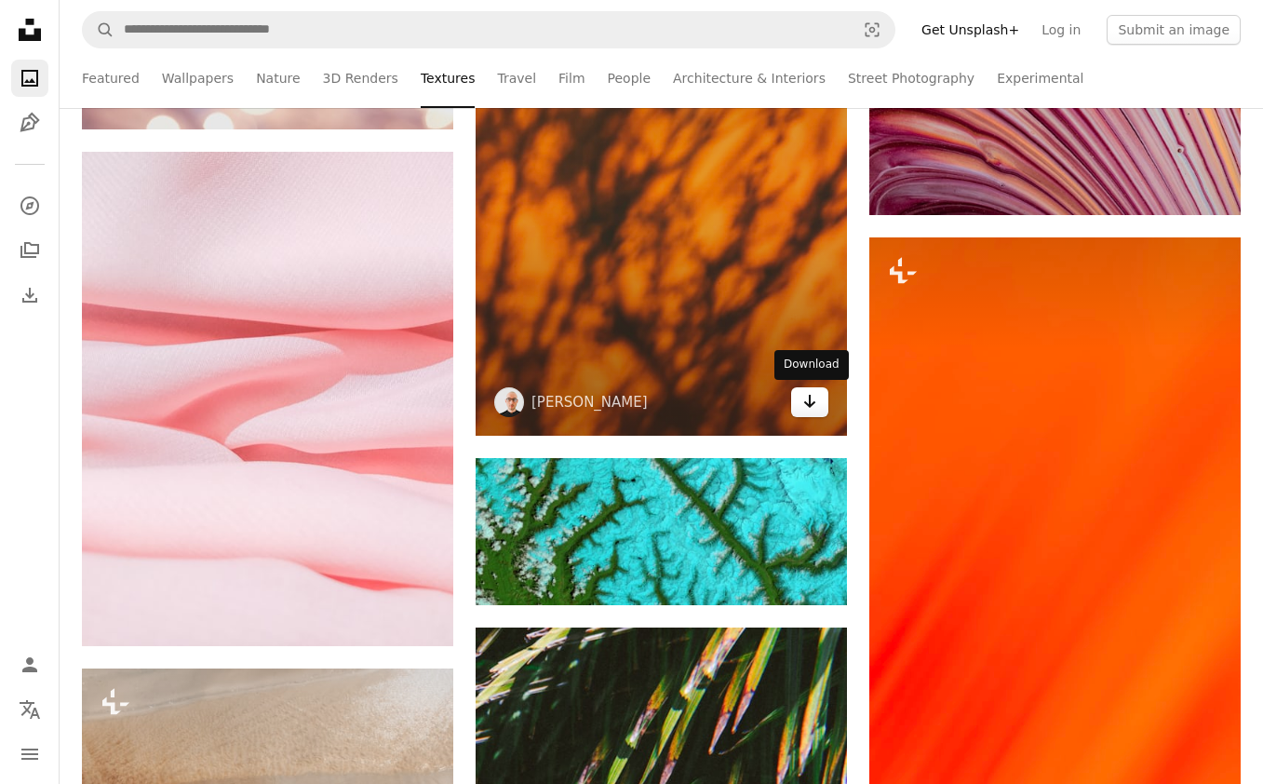
click at [810, 405] on icon "Download" at bounding box center [810, 401] width 12 height 13
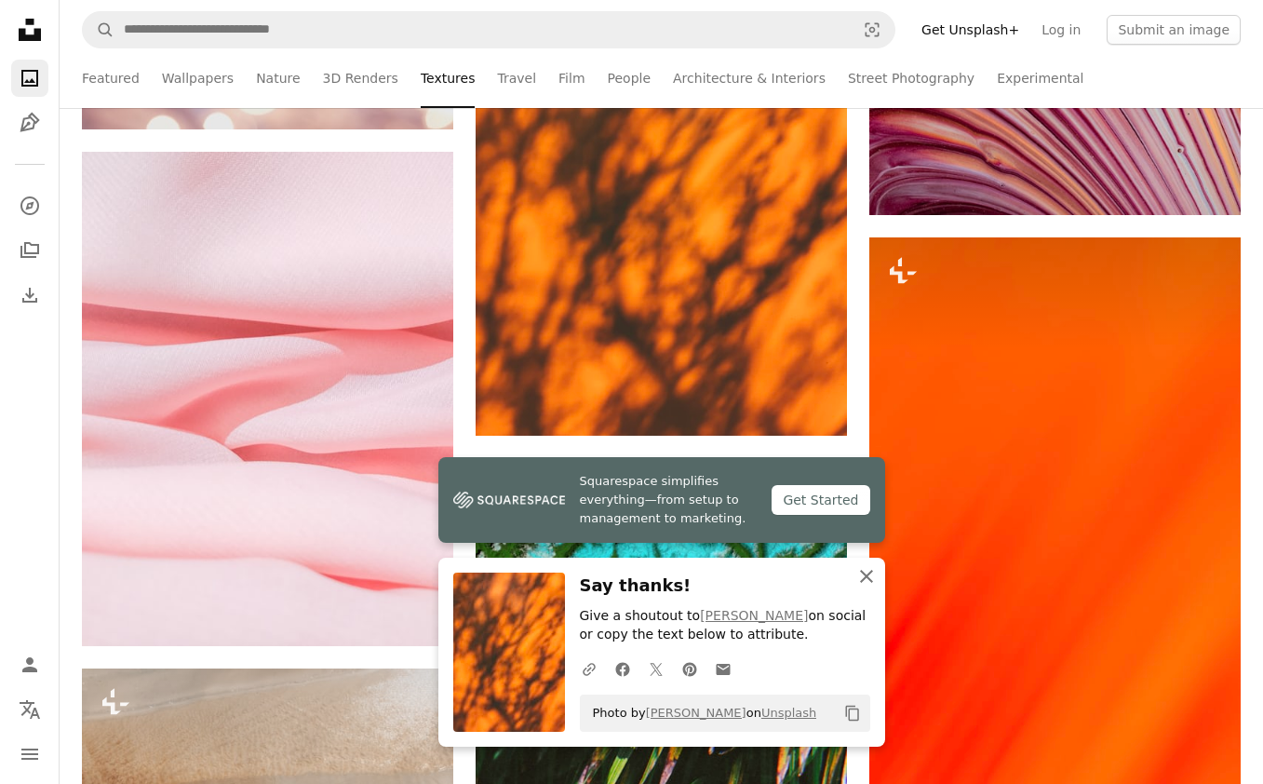
click at [871, 576] on icon "An X shape" at bounding box center [866, 576] width 22 height 22
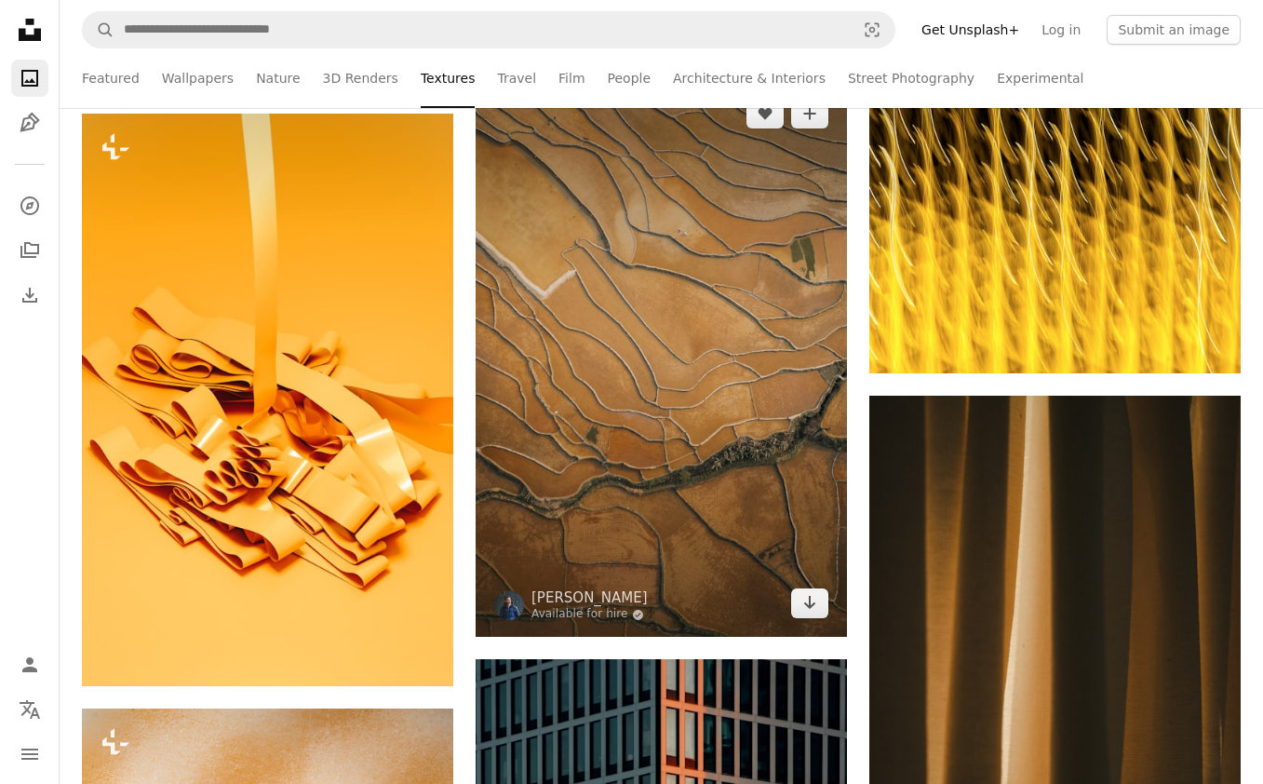
scroll to position [42274, 0]
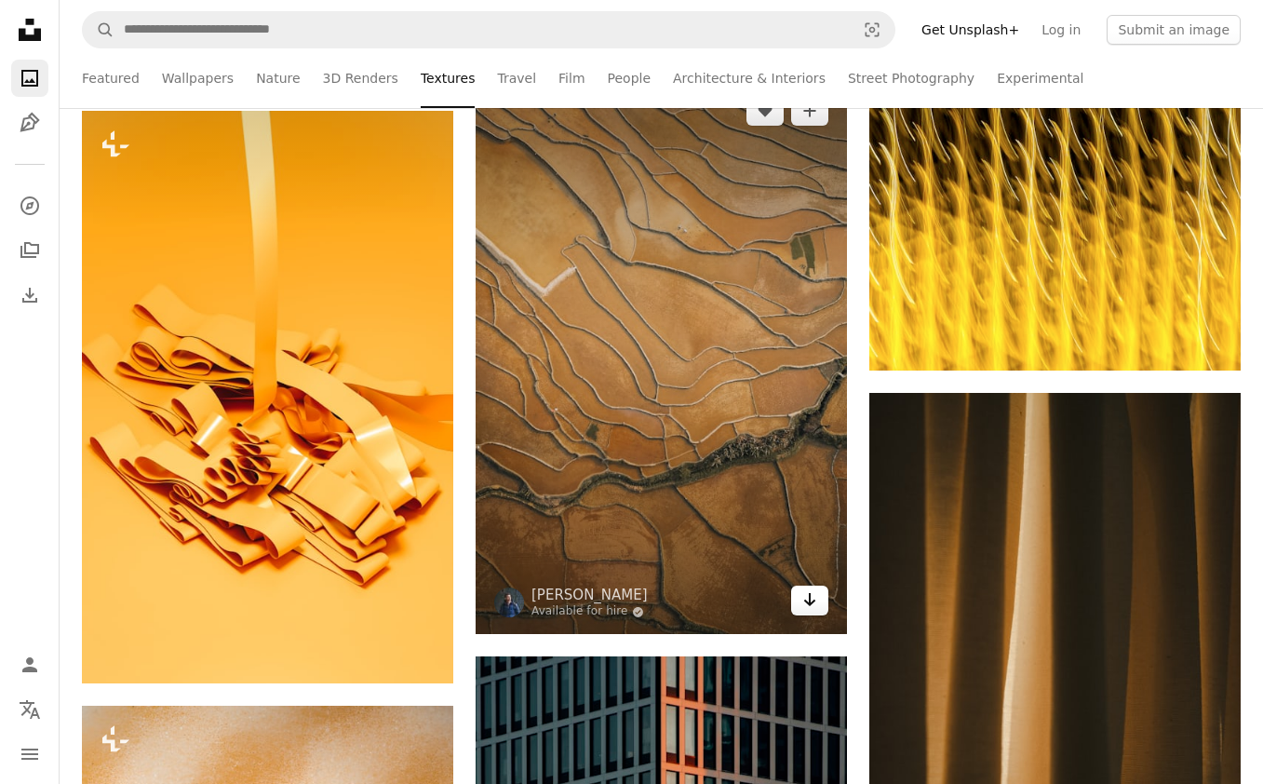
click at [812, 611] on icon "Arrow pointing down" at bounding box center [809, 599] width 15 height 22
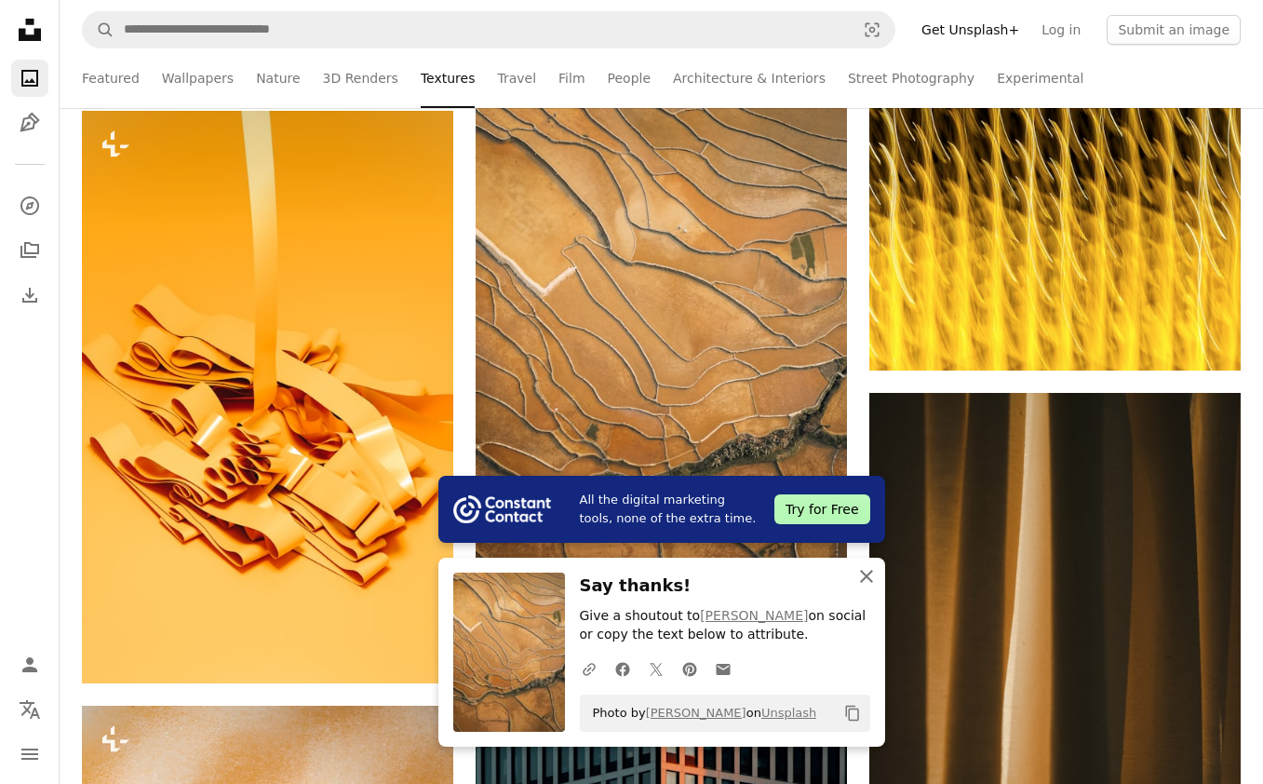
click at [872, 581] on icon "button" at bounding box center [866, 576] width 13 height 13
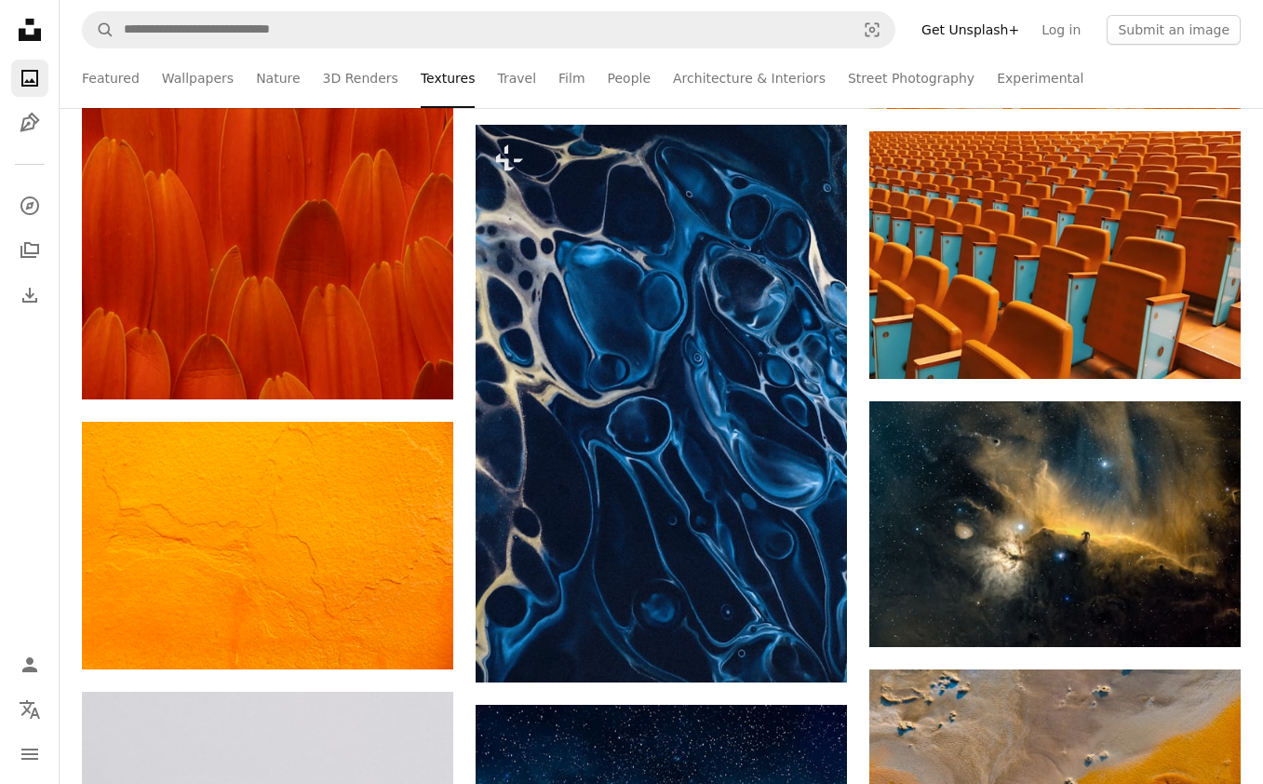
scroll to position [44247, 0]
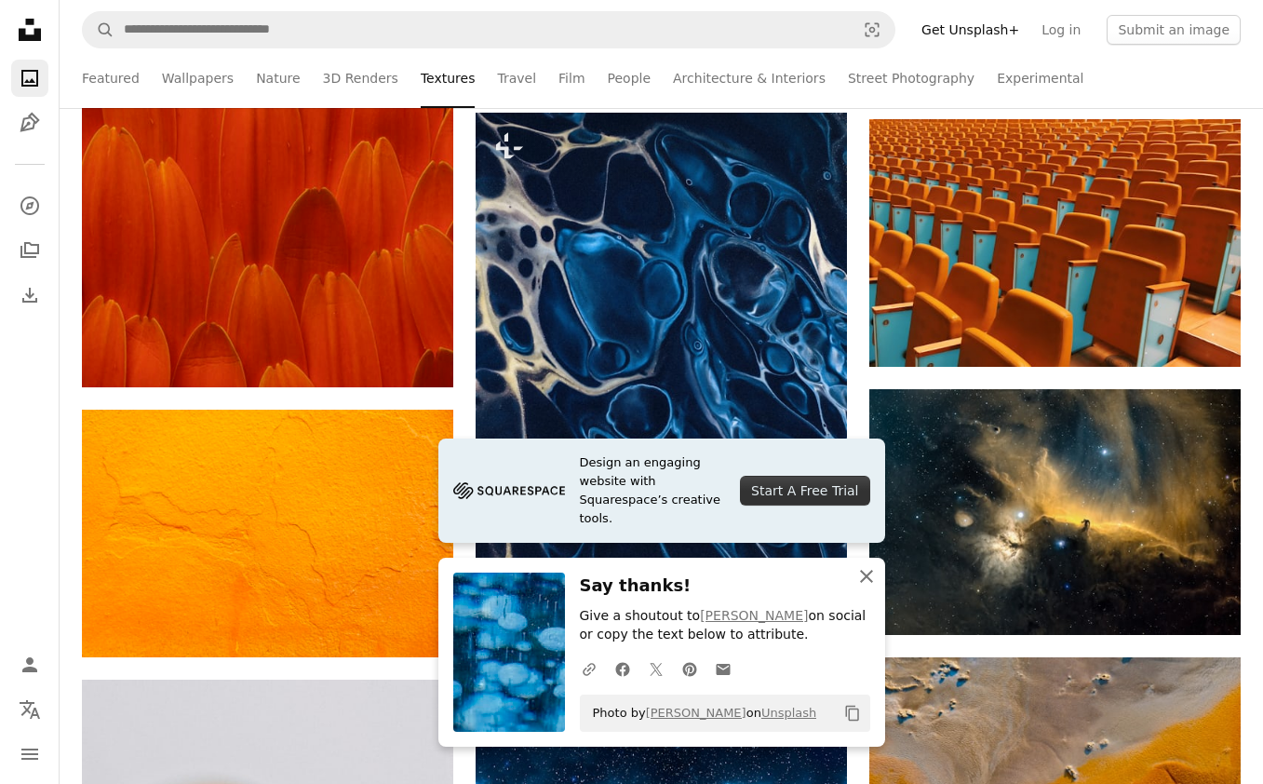
click at [865, 576] on icon "button" at bounding box center [866, 576] width 13 height 13
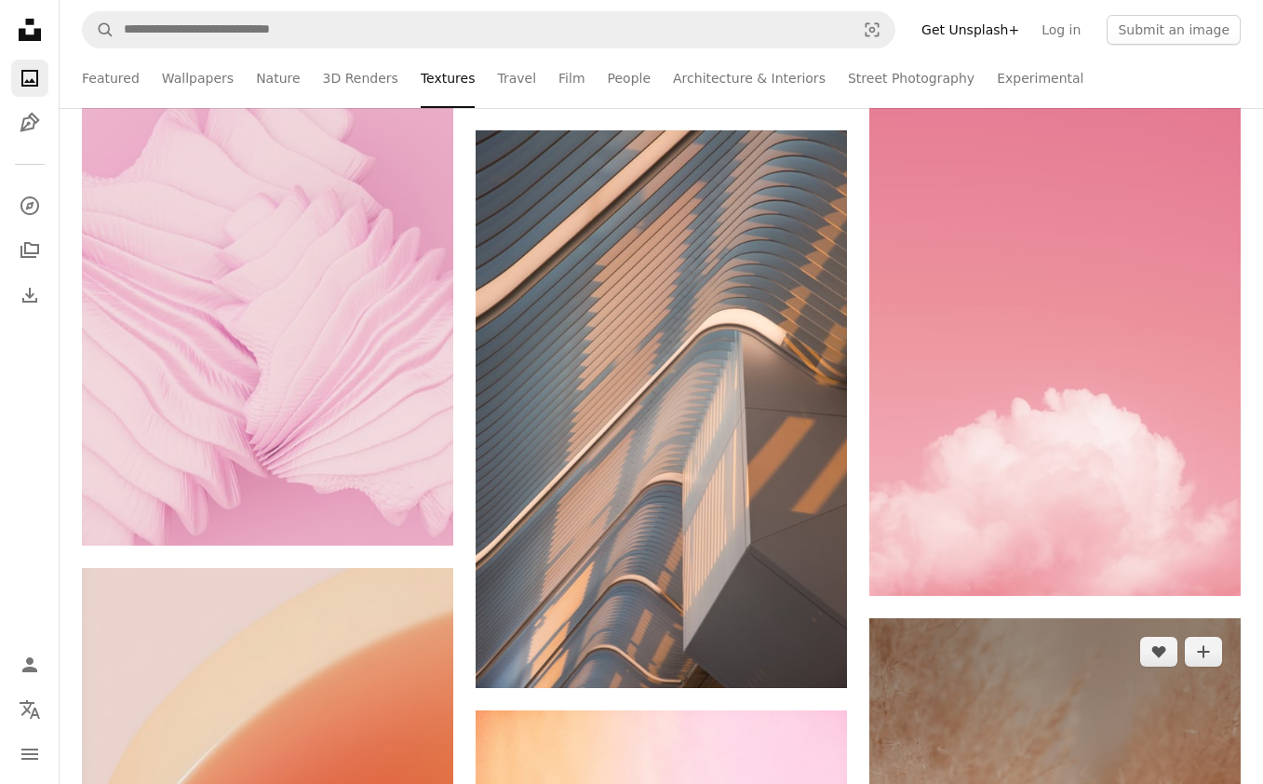
scroll to position [47395, 0]
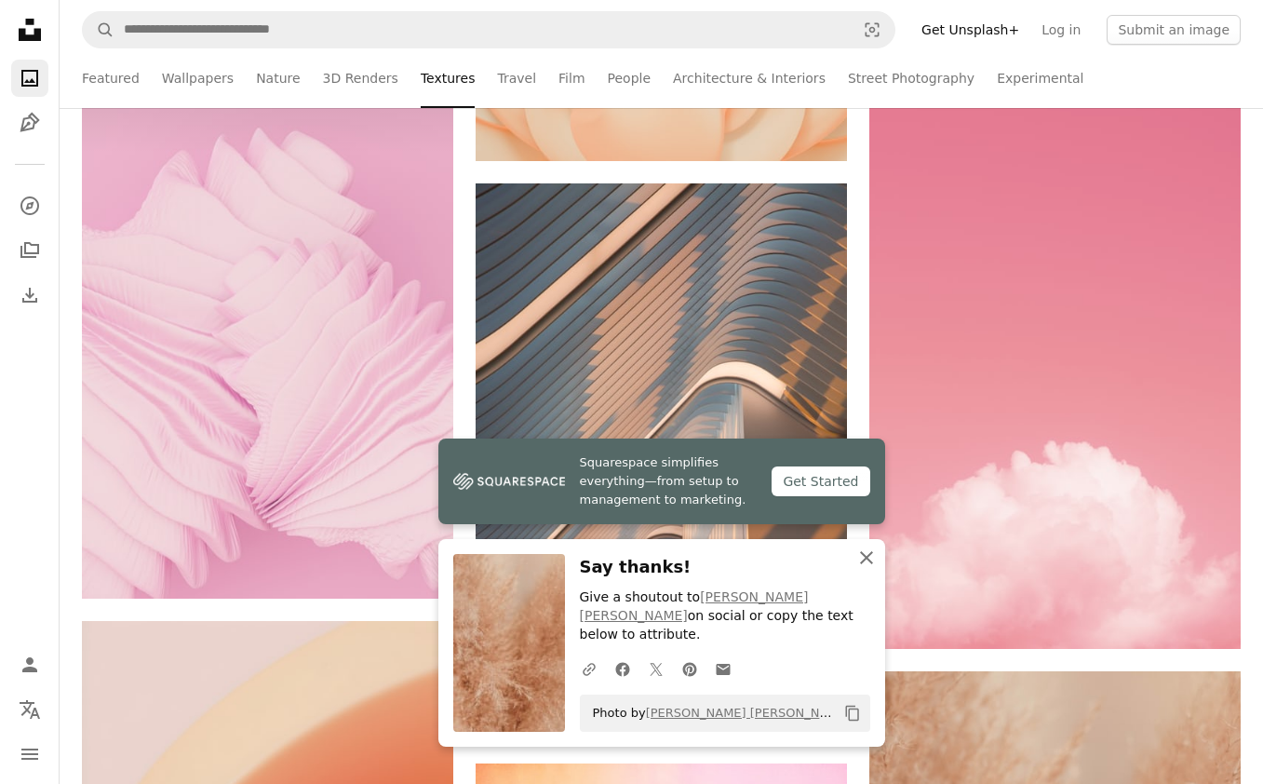
click at [866, 564] on icon "button" at bounding box center [866, 557] width 13 height 13
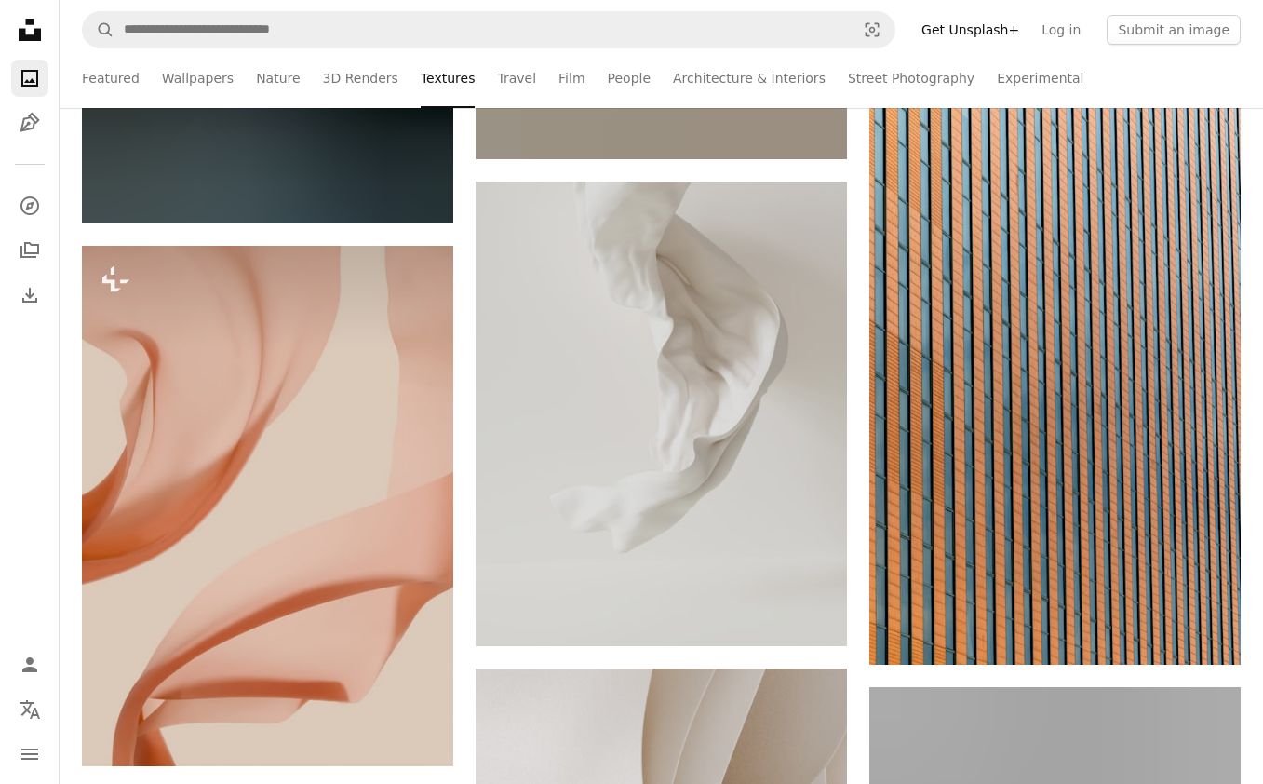
scroll to position [56928, 0]
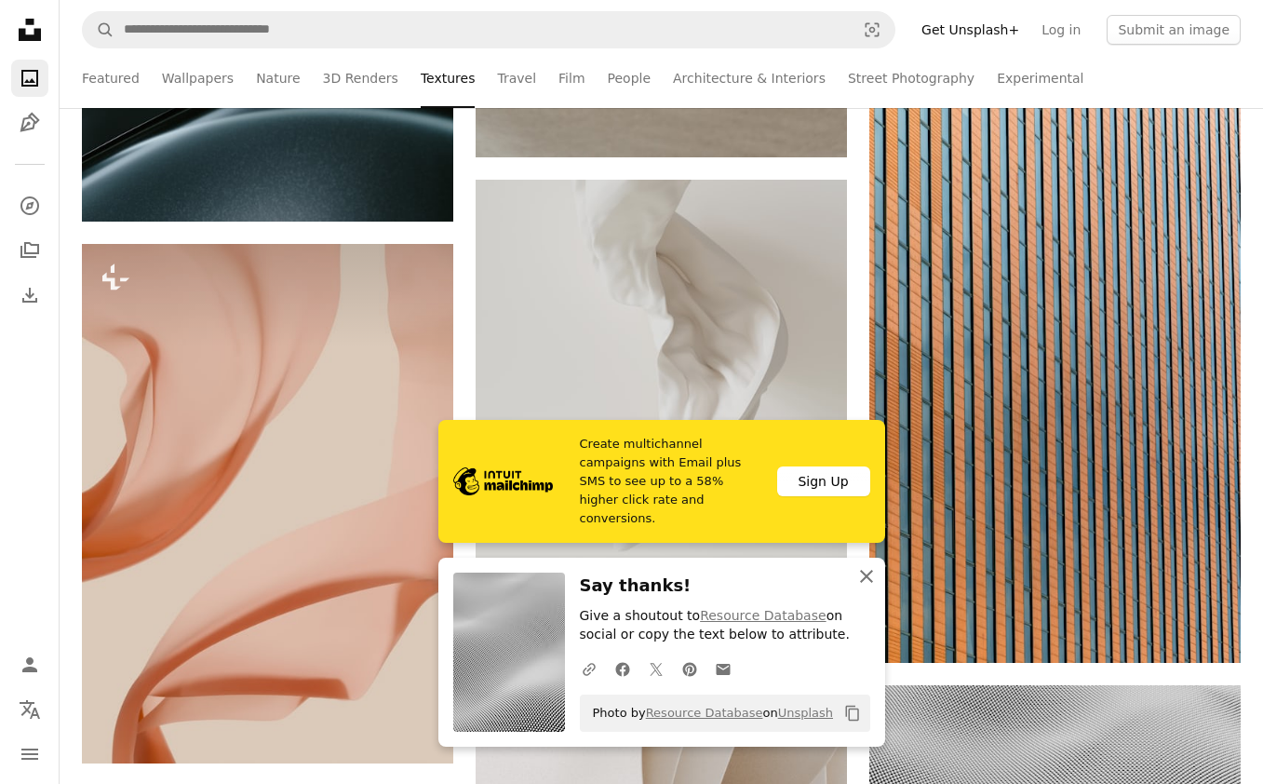
click at [873, 574] on icon "An X shape" at bounding box center [866, 576] width 22 height 22
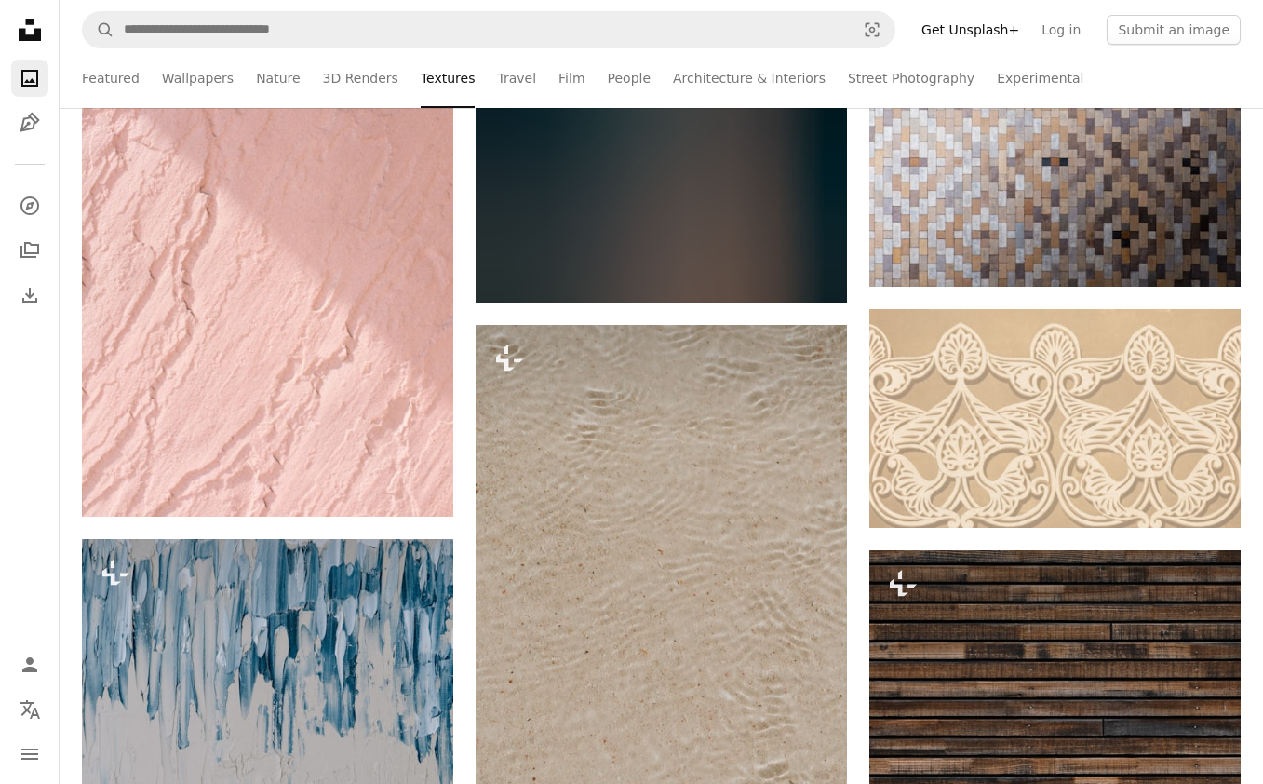
scroll to position [61865, 0]
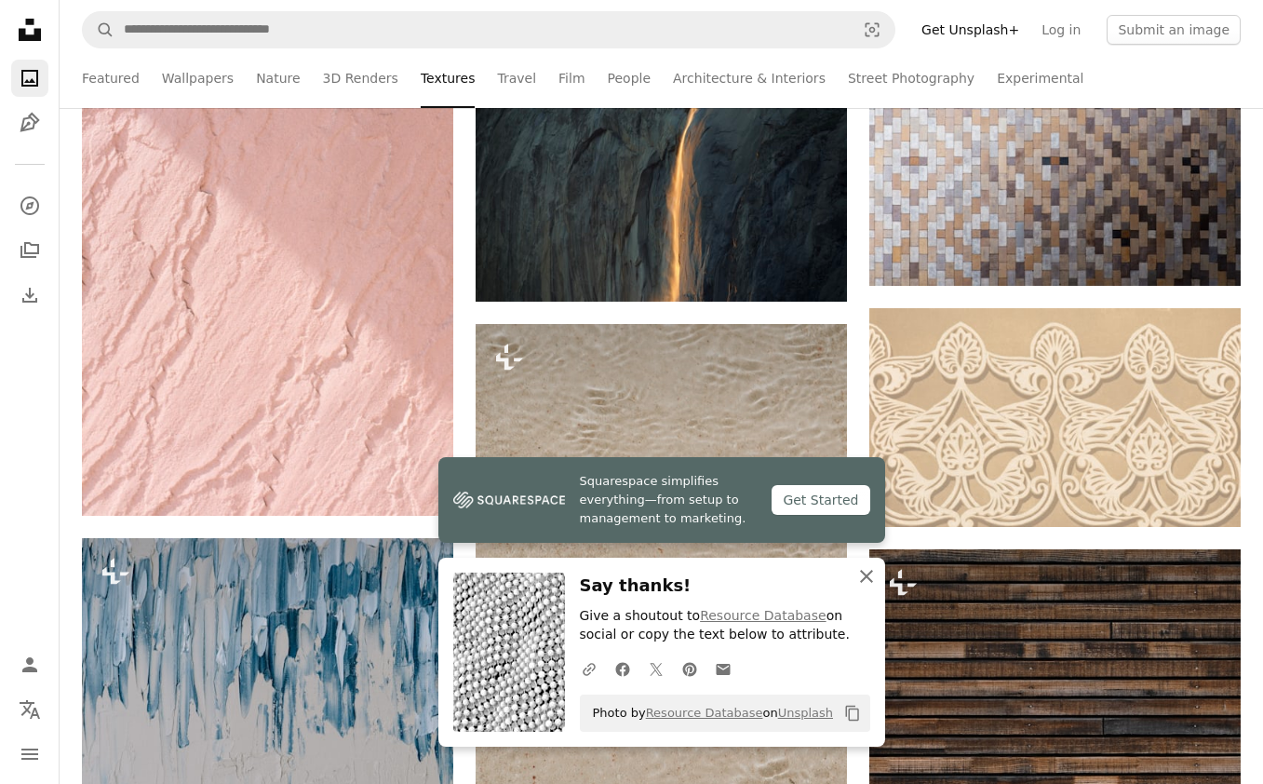
click at [870, 572] on icon "An X shape" at bounding box center [866, 576] width 22 height 22
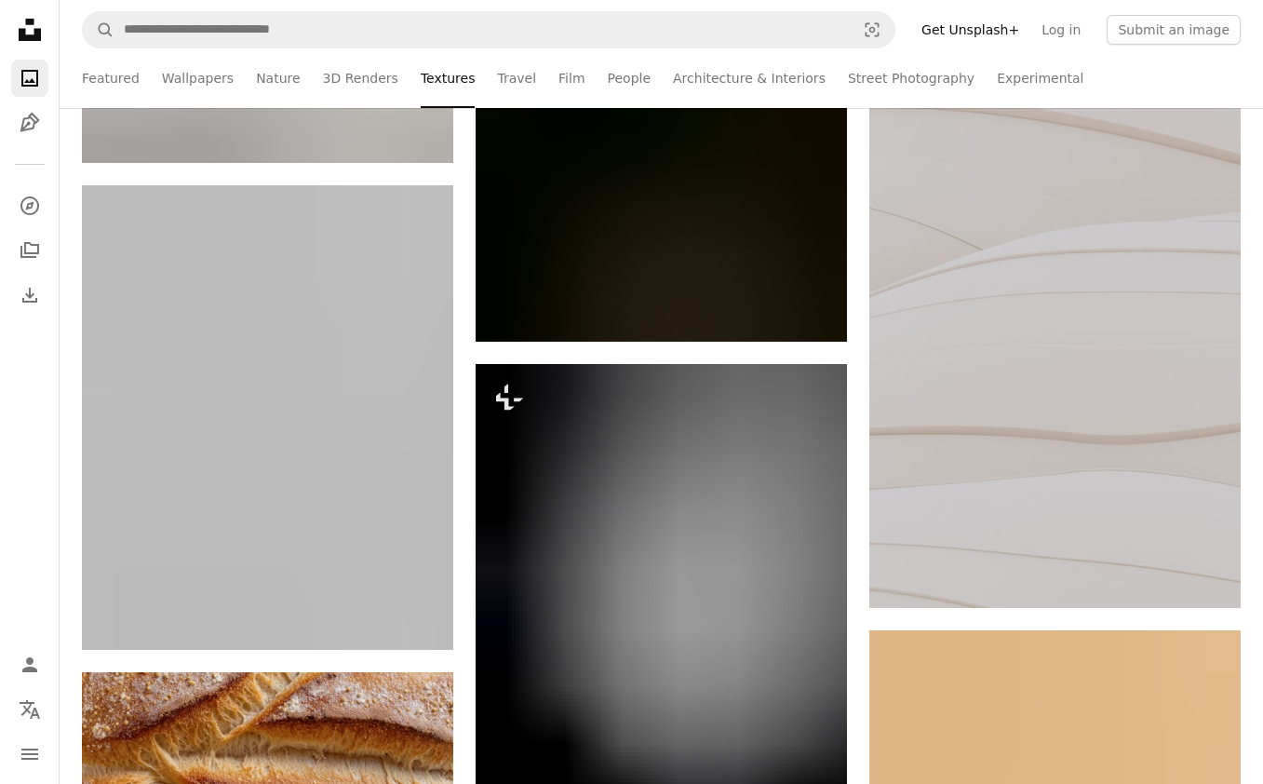
scroll to position [62980, 0]
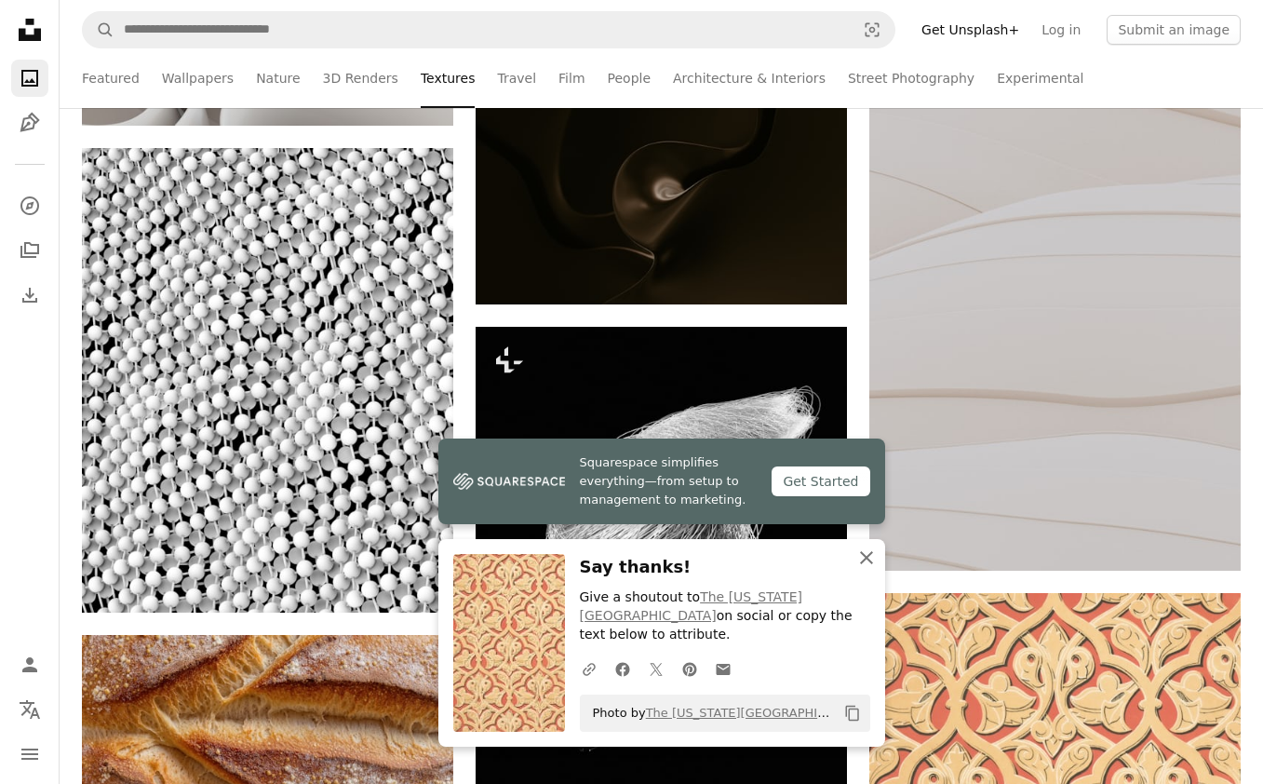
click at [868, 569] on icon "An X shape" at bounding box center [866, 557] width 22 height 22
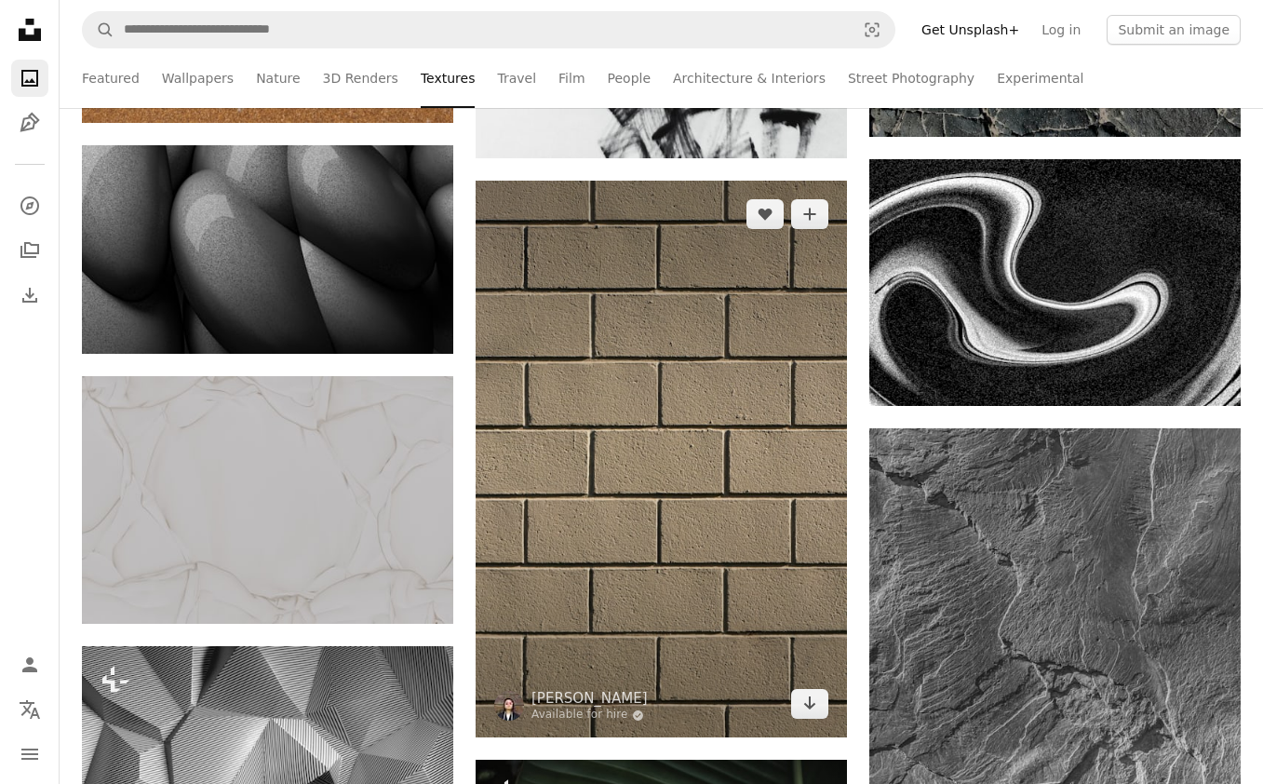
scroll to position [73450, 0]
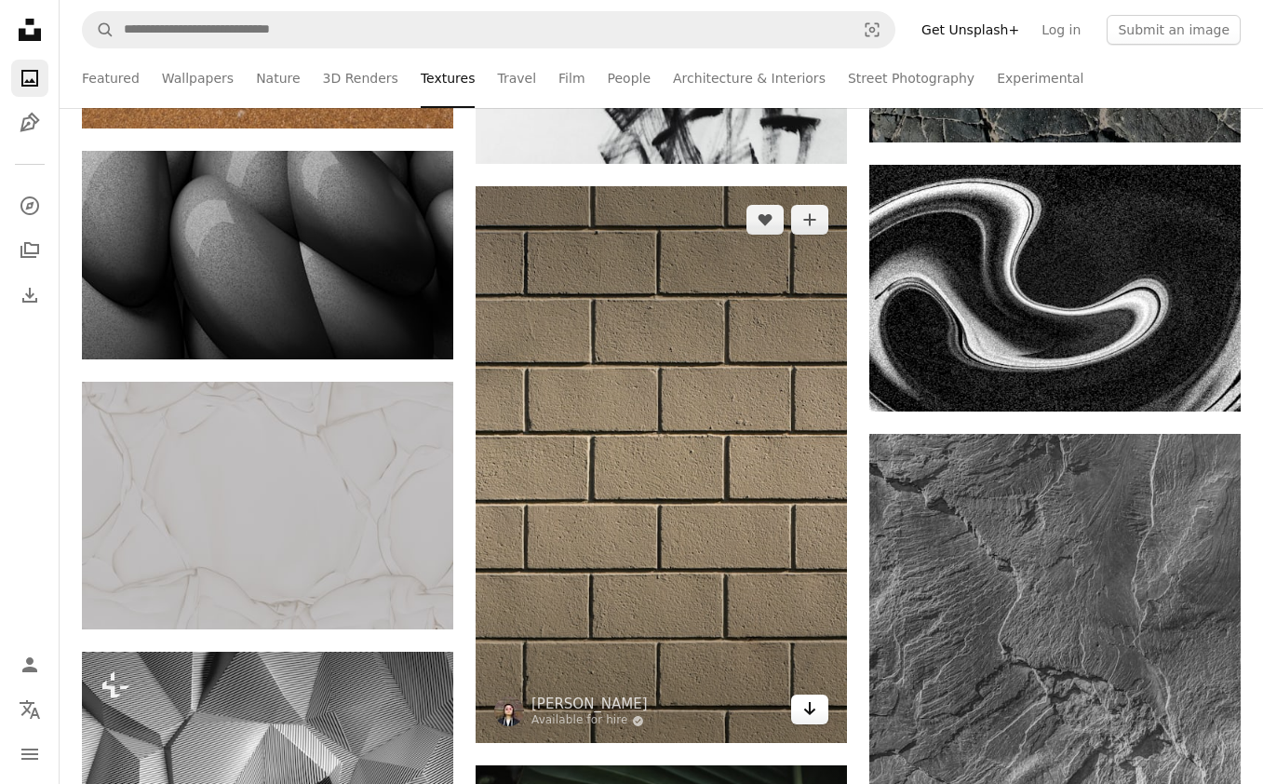
click at [811, 710] on icon "Download" at bounding box center [810, 708] width 12 height 13
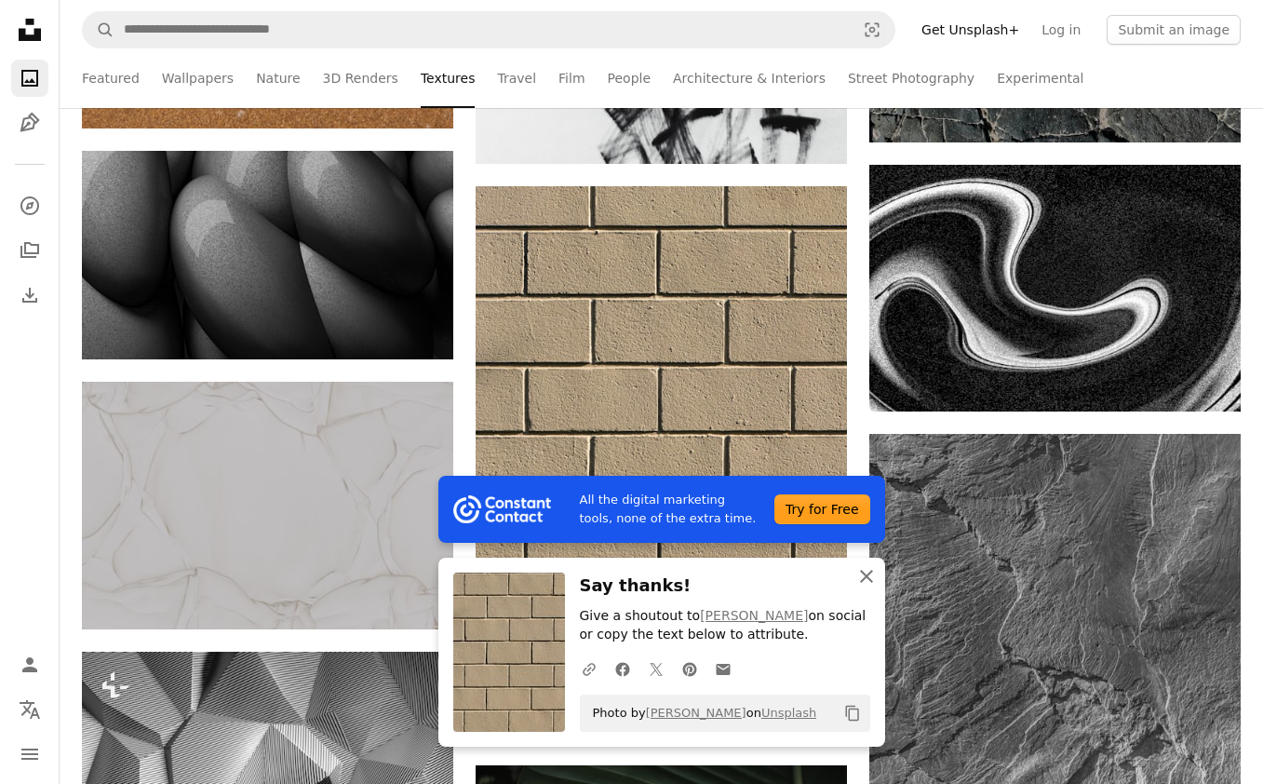
click at [867, 576] on icon "button" at bounding box center [866, 576] width 13 height 13
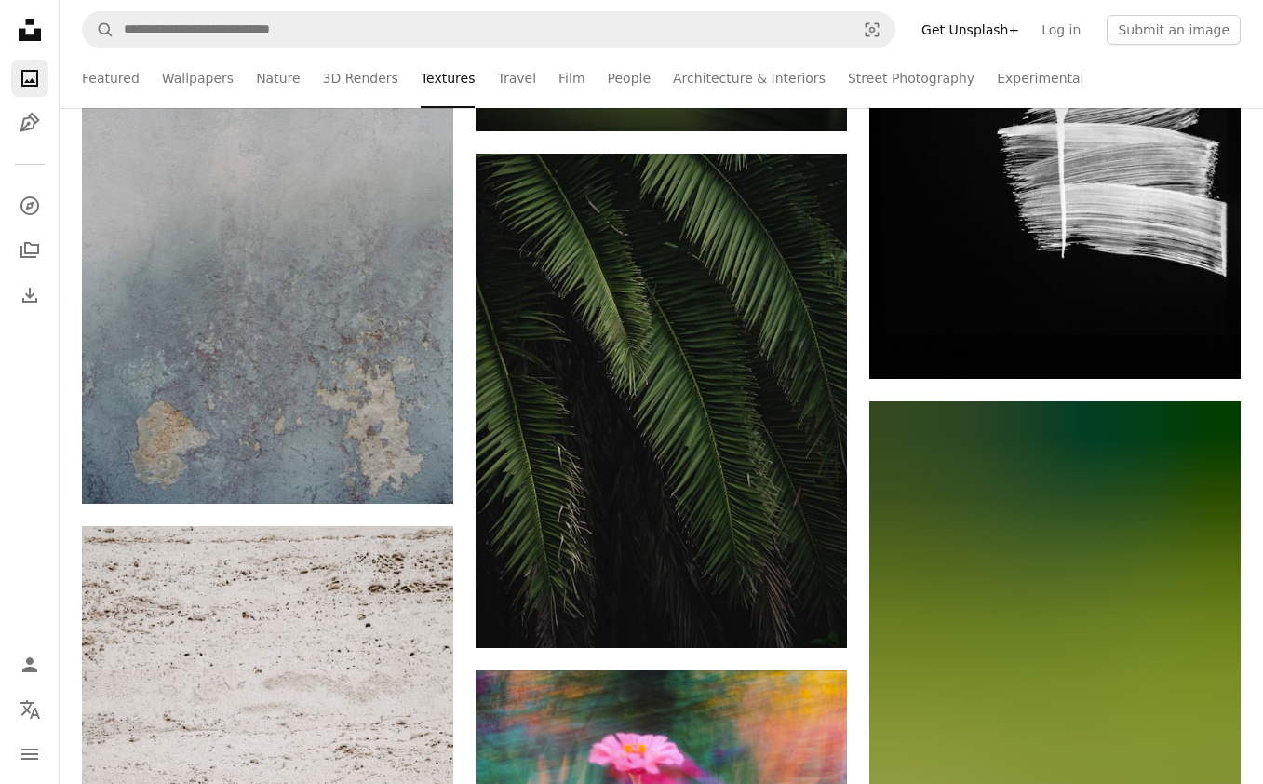
scroll to position [74651, 0]
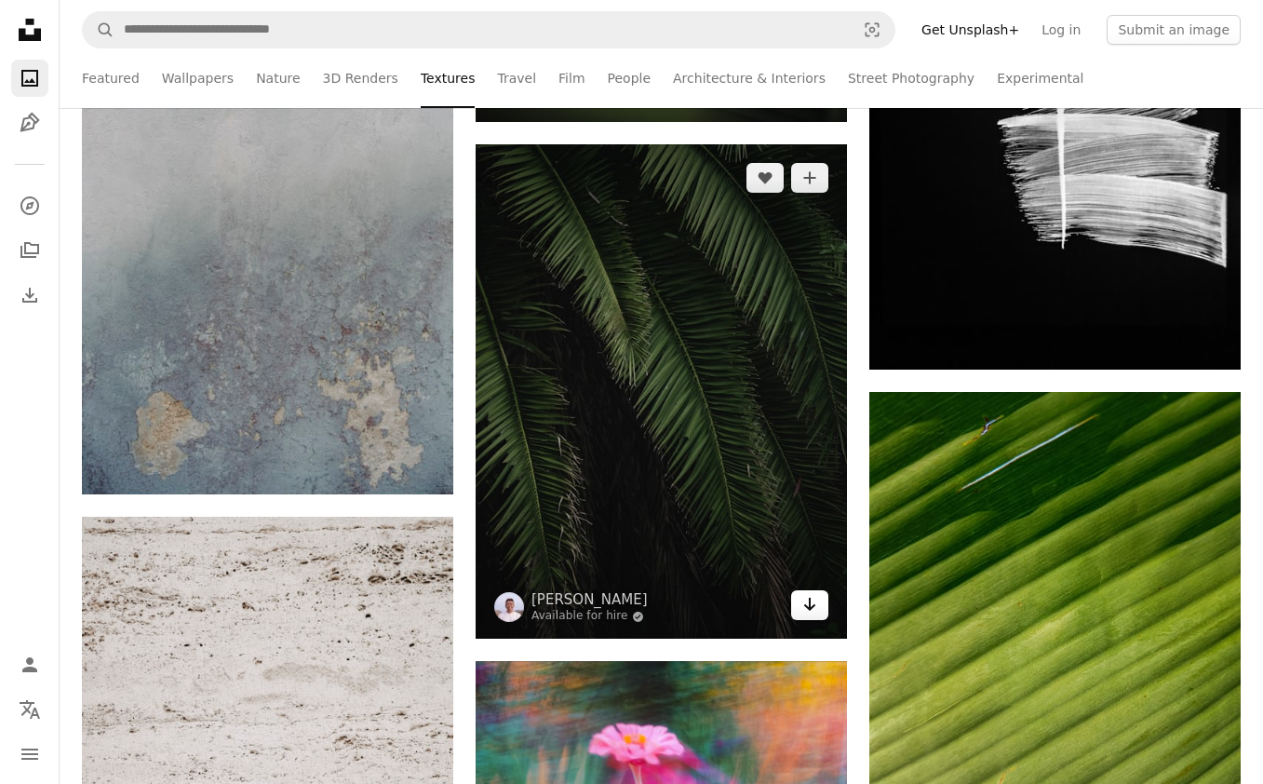
click at [810, 607] on icon "Arrow pointing down" at bounding box center [809, 604] width 15 height 22
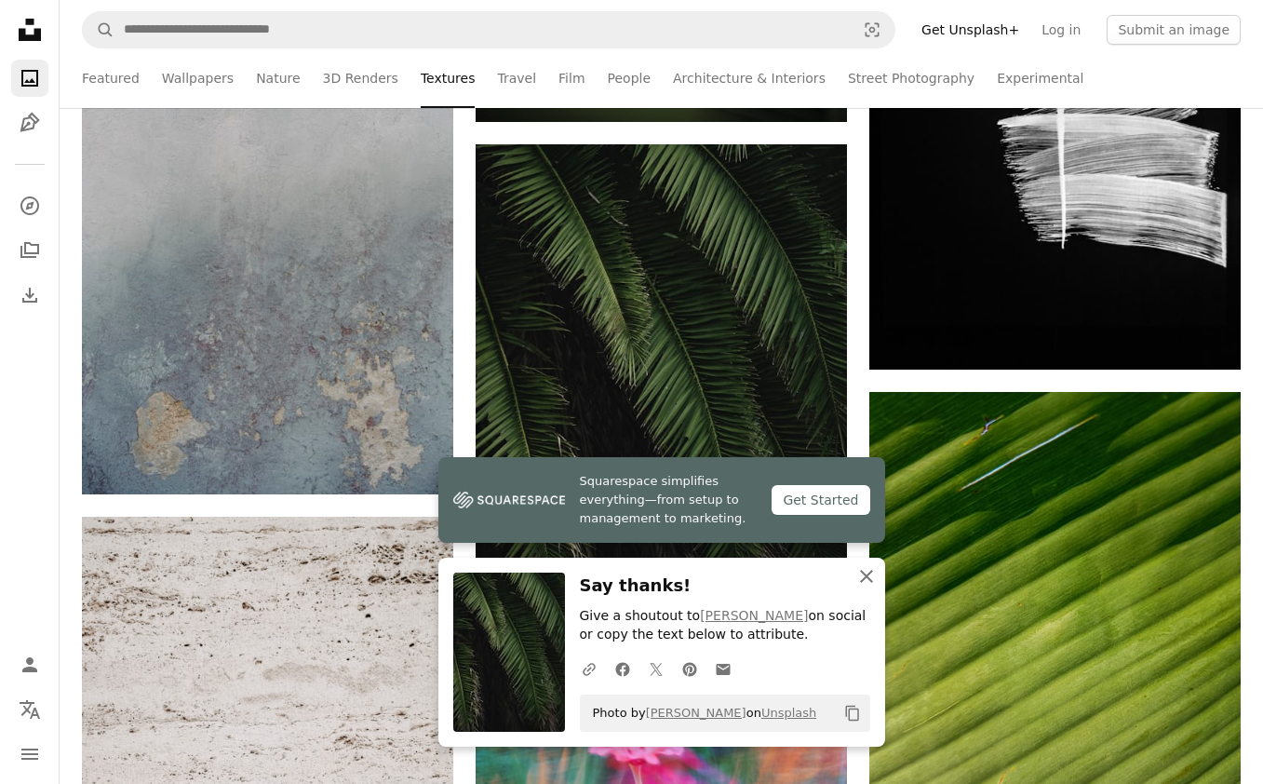
click at [868, 582] on icon "An X shape" at bounding box center [866, 576] width 22 height 22
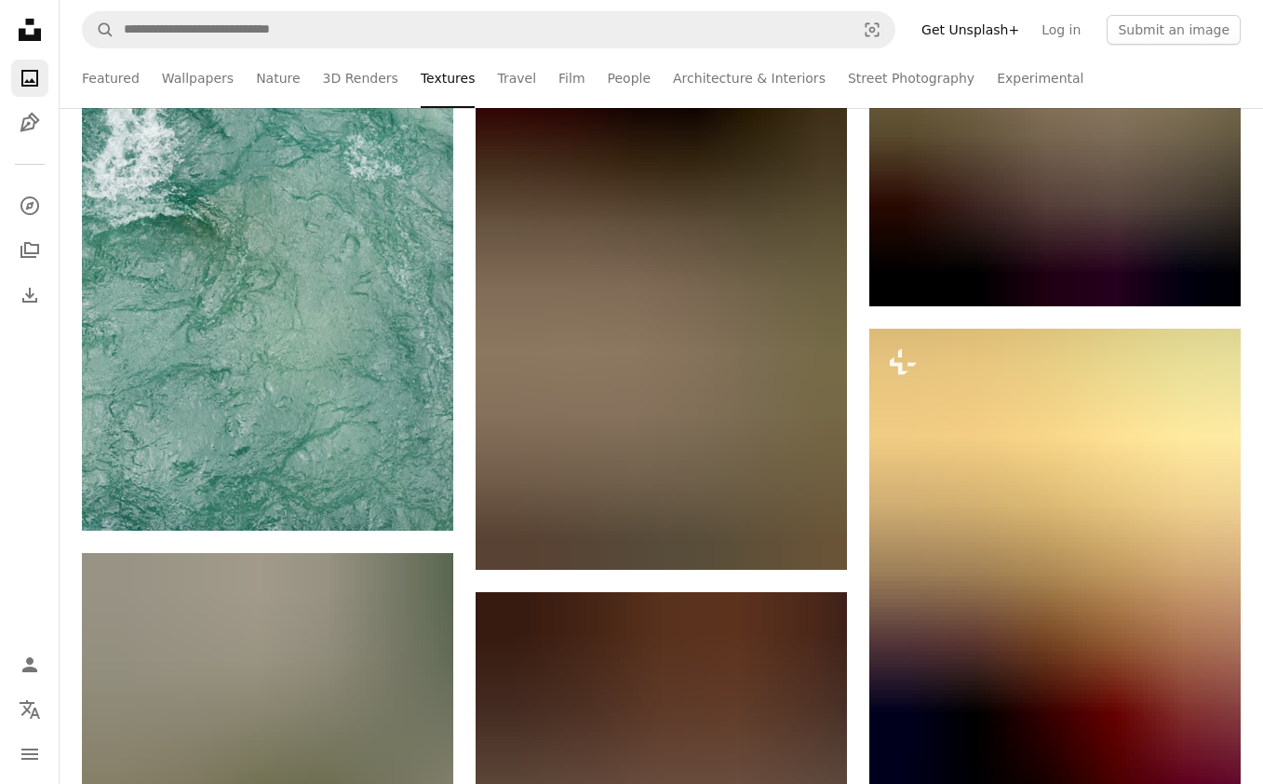
scroll to position [76354, 0]
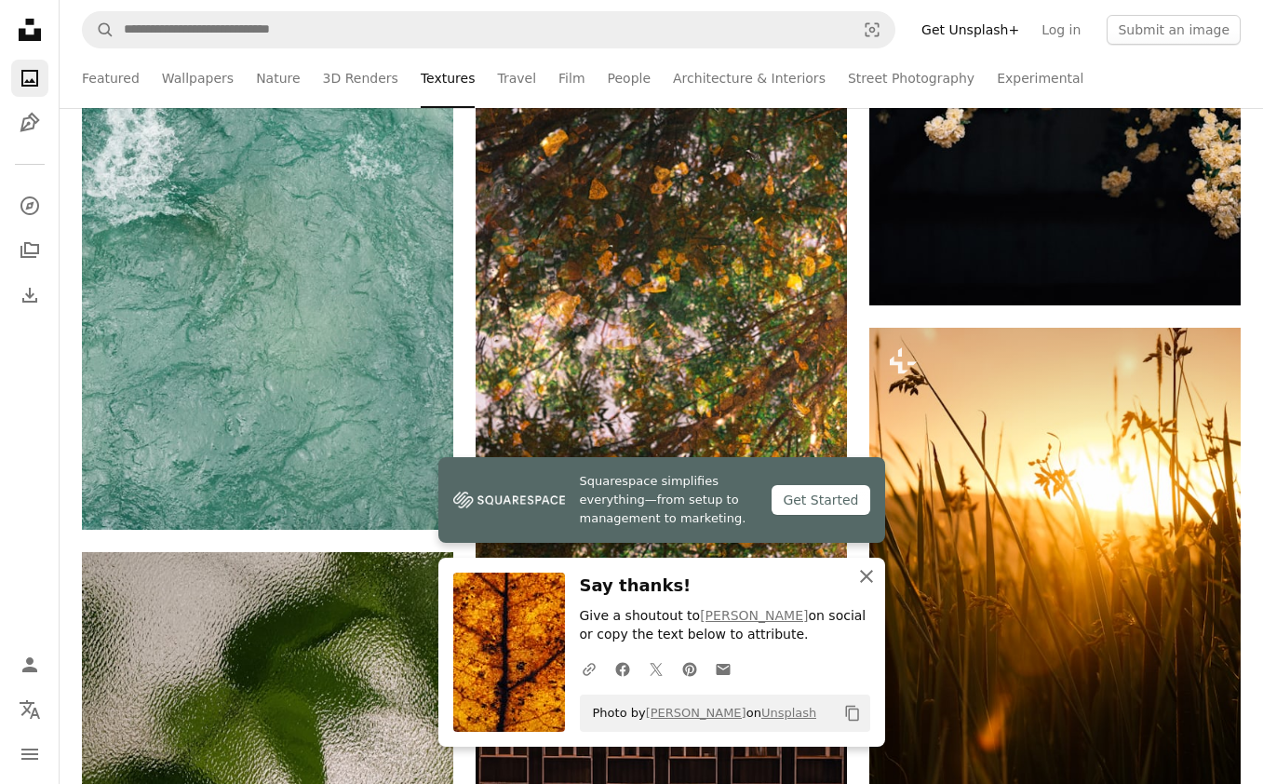
click at [871, 580] on icon "An X shape" at bounding box center [866, 576] width 22 height 22
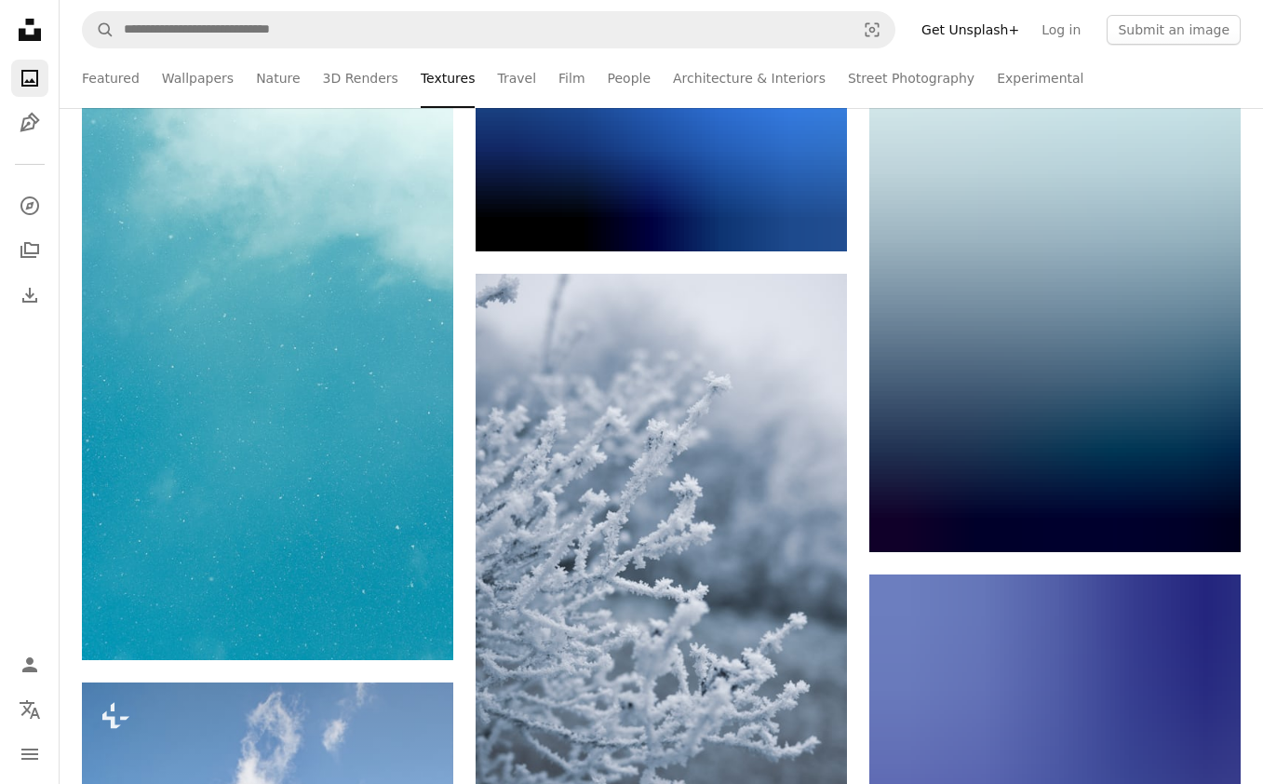
scroll to position [81760, 0]
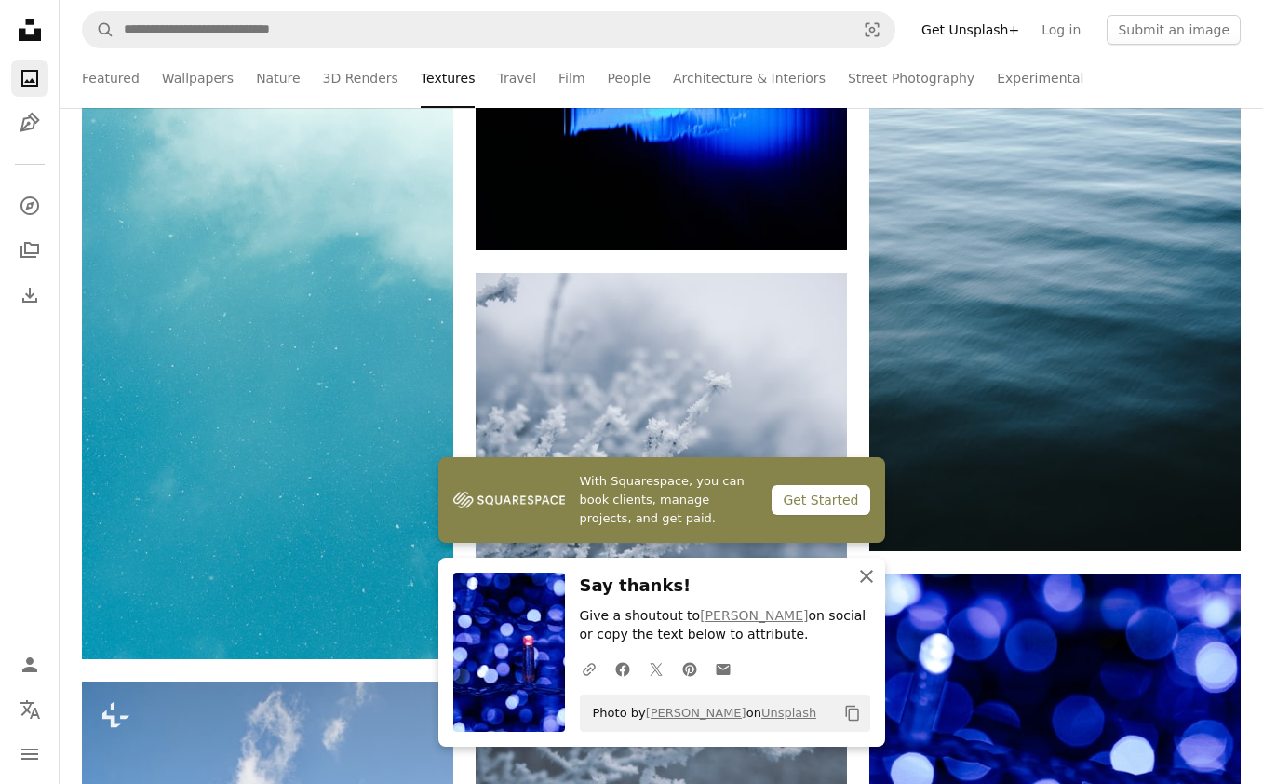
click at [871, 574] on icon "An X shape" at bounding box center [866, 576] width 22 height 22
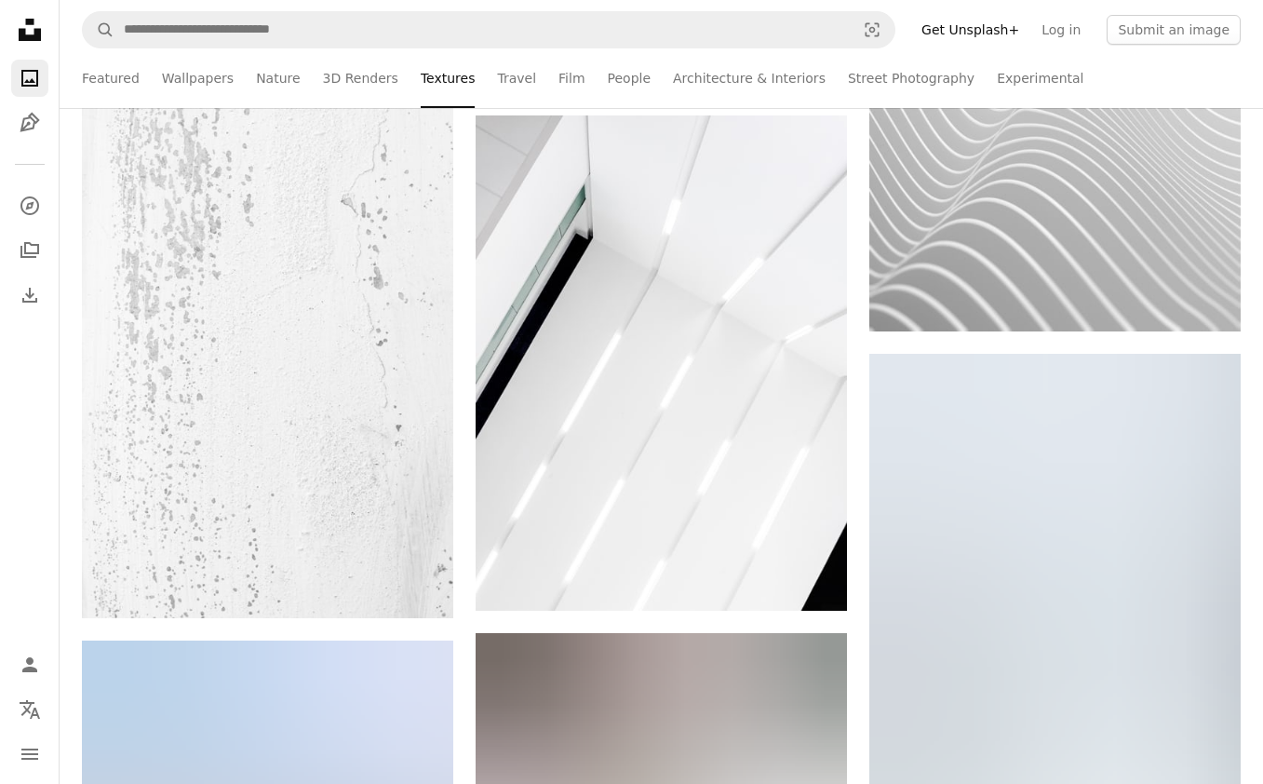
scroll to position [86882, 0]
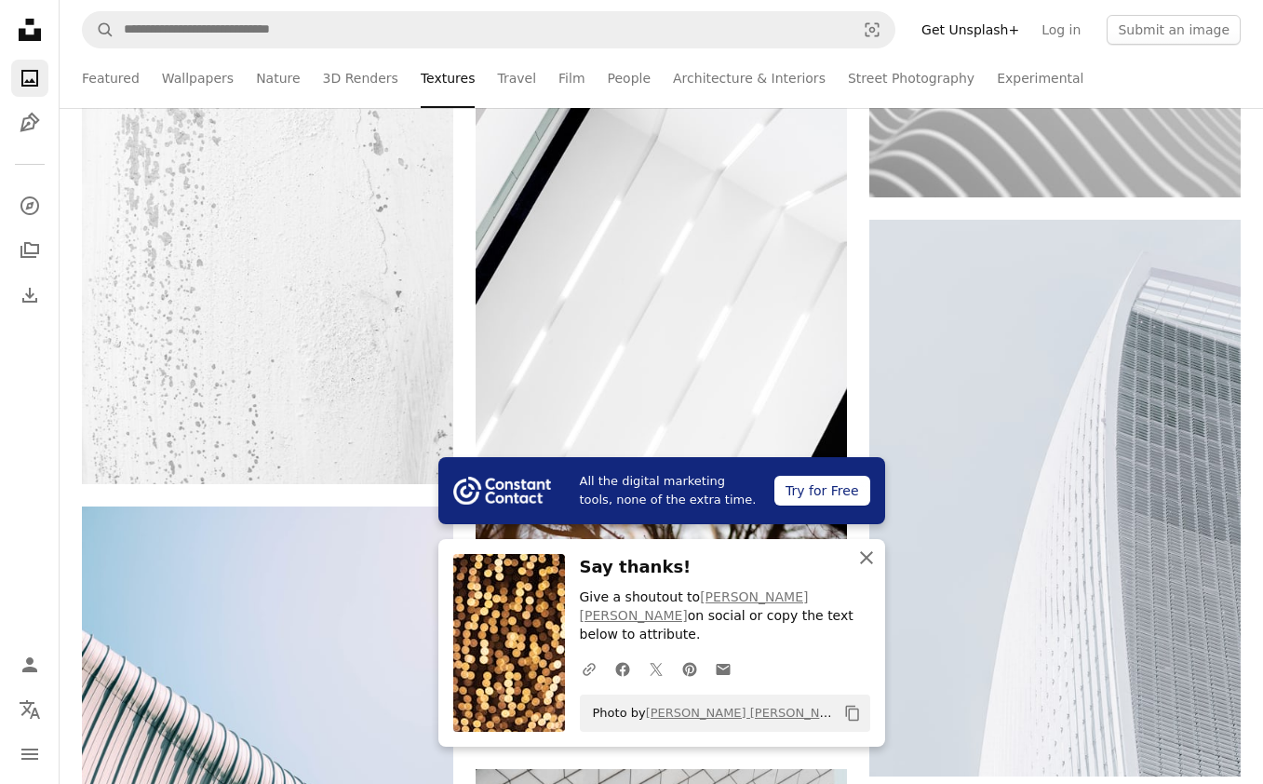
click at [868, 559] on icon "button" at bounding box center [866, 557] width 13 height 13
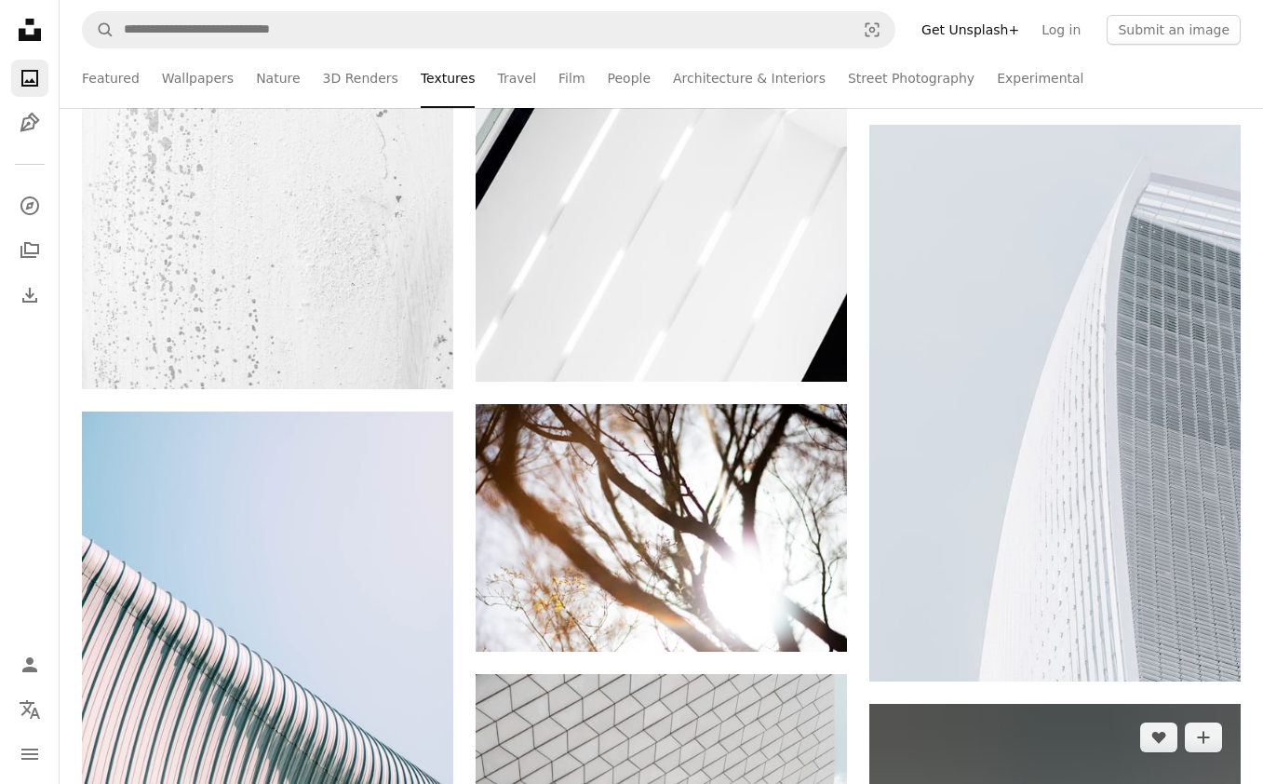
scroll to position [86971, 0]
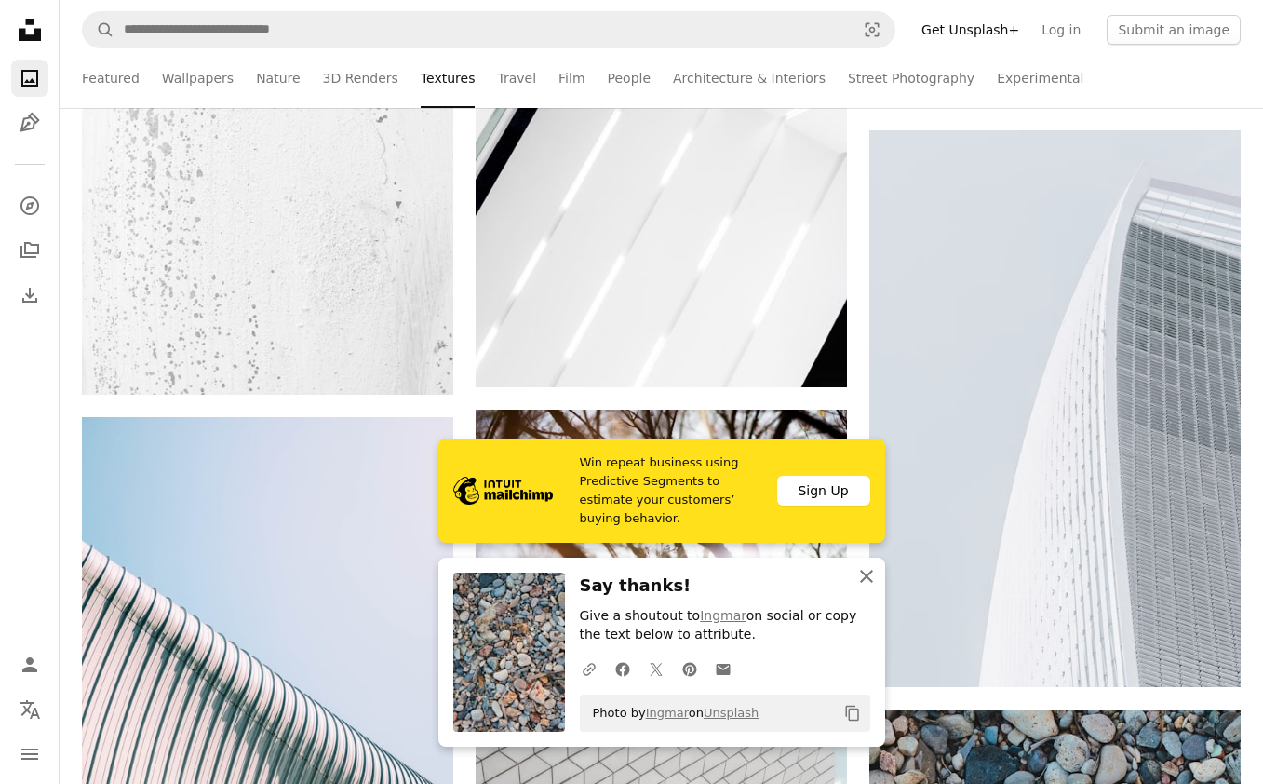
click at [867, 578] on icon "button" at bounding box center [866, 576] width 13 height 13
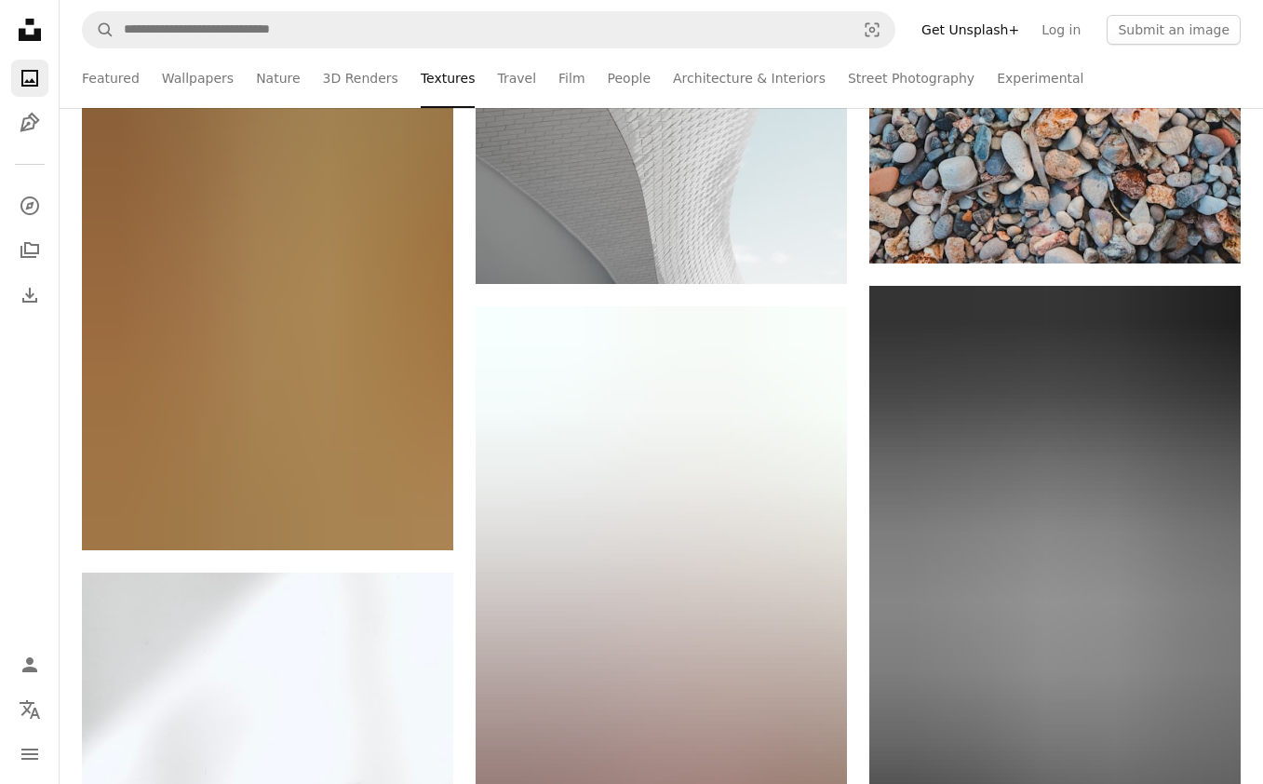
scroll to position [87972, 0]
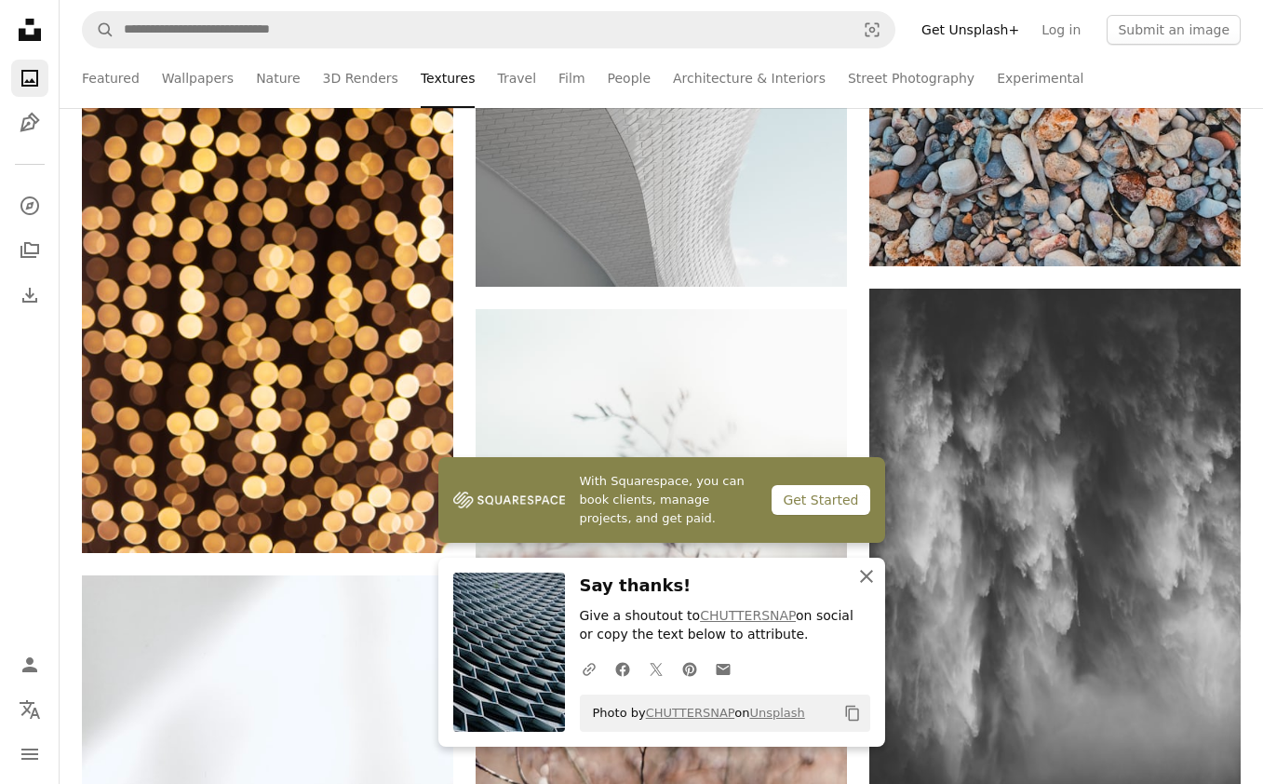
click at [868, 581] on icon "An X shape" at bounding box center [866, 576] width 22 height 22
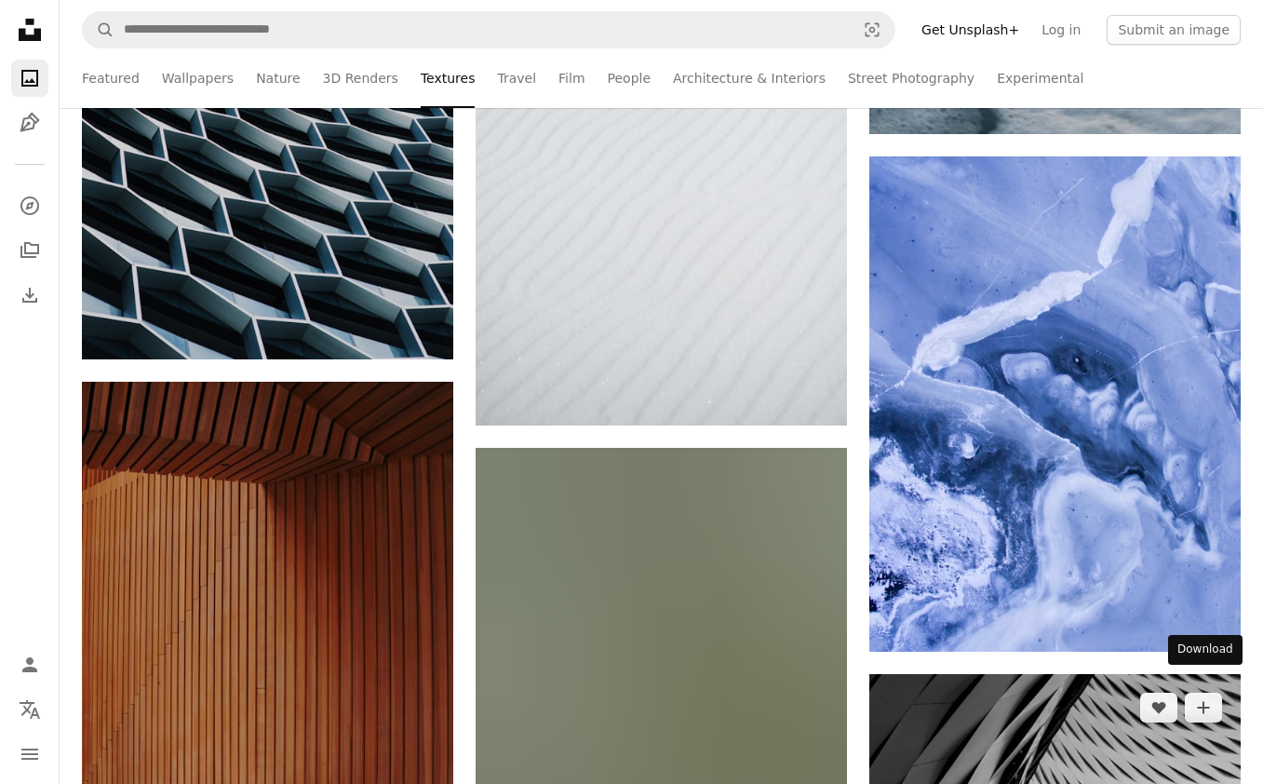
scroll to position [89259, 0]
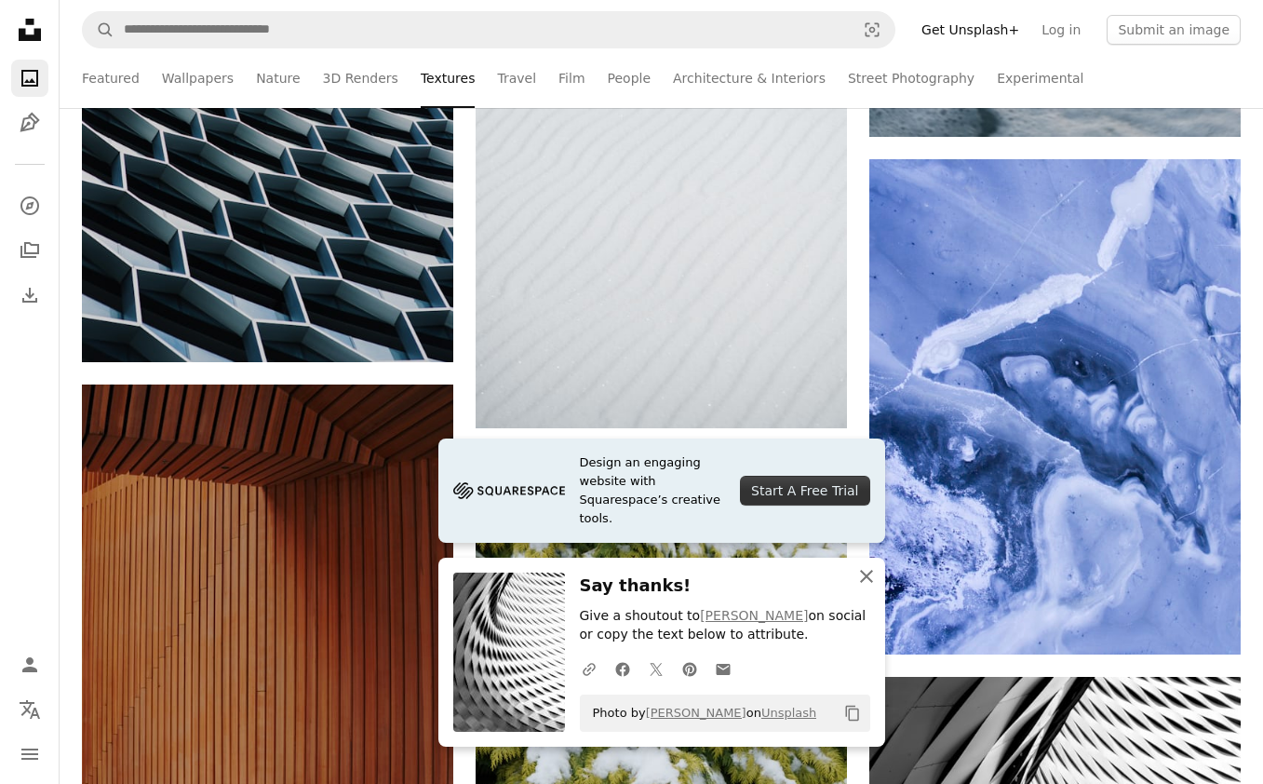
click at [866, 578] on icon "An X shape" at bounding box center [866, 576] width 22 height 22
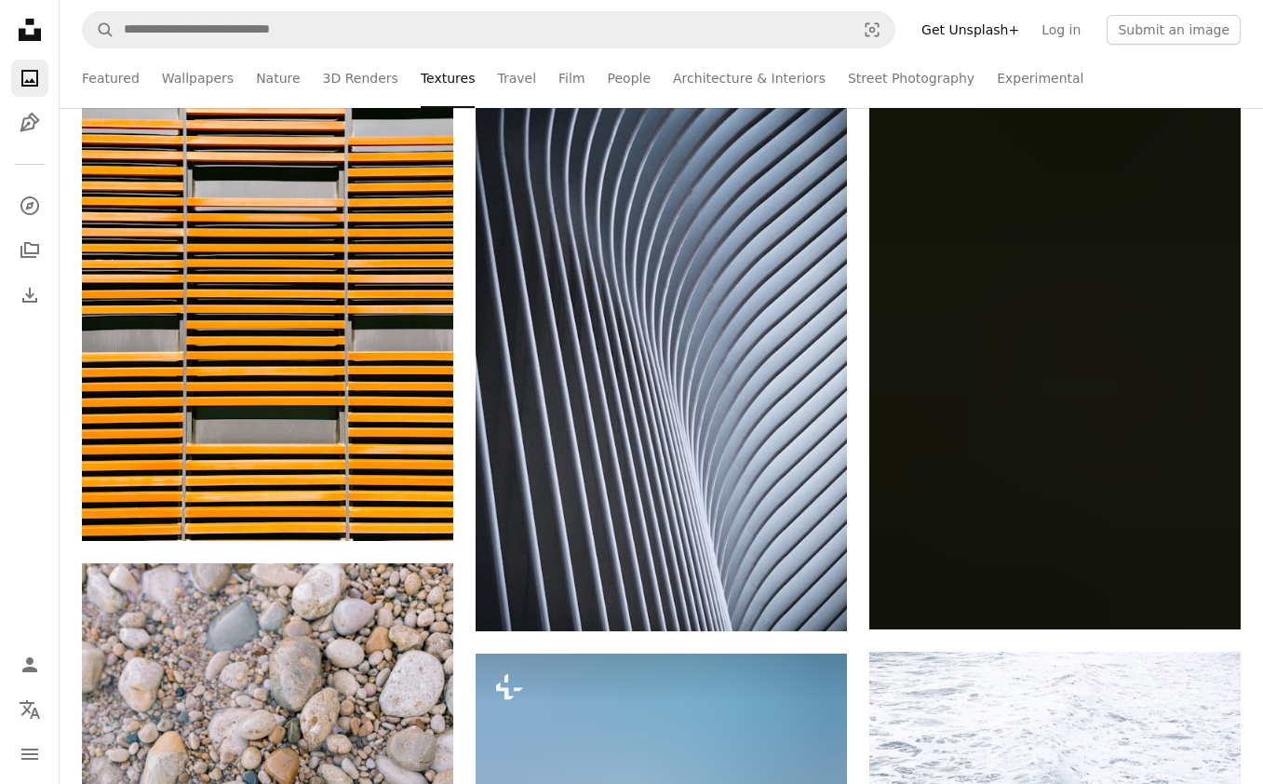
scroll to position [91291, 0]
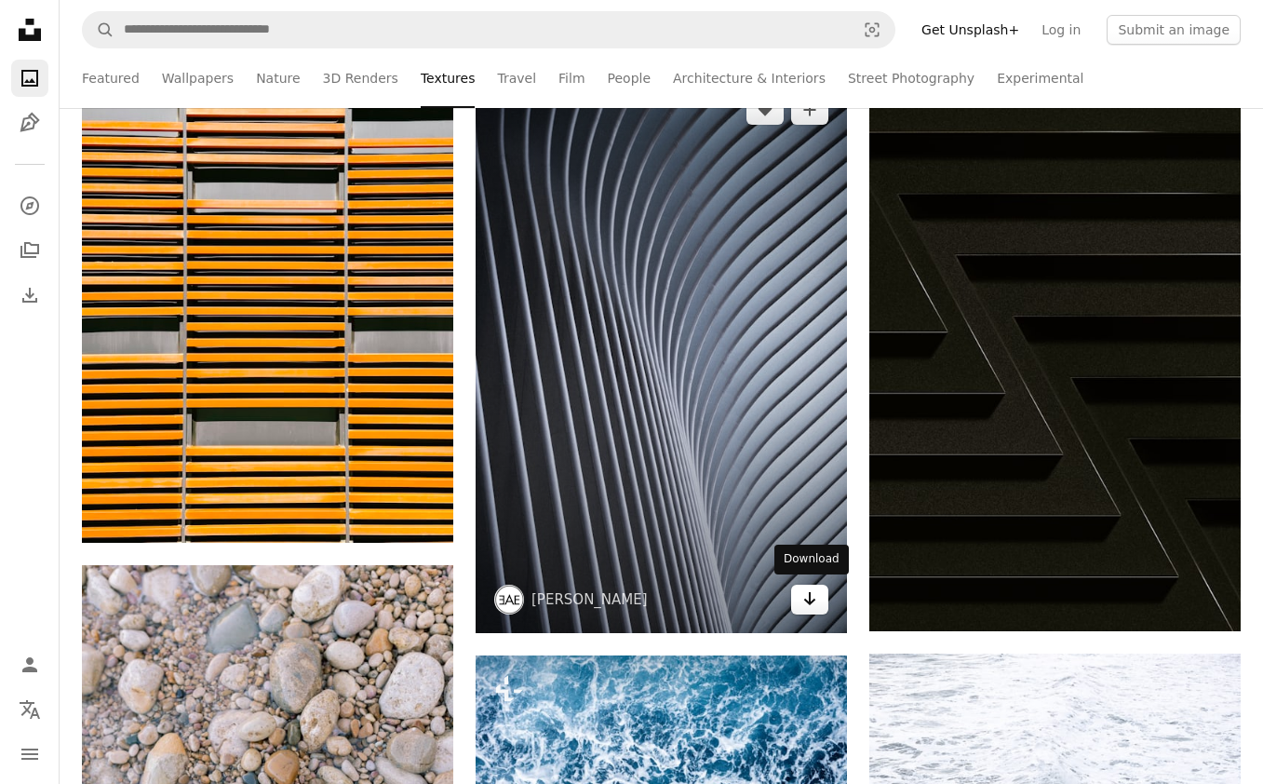
click at [812, 596] on icon "Arrow pointing down" at bounding box center [809, 598] width 15 height 22
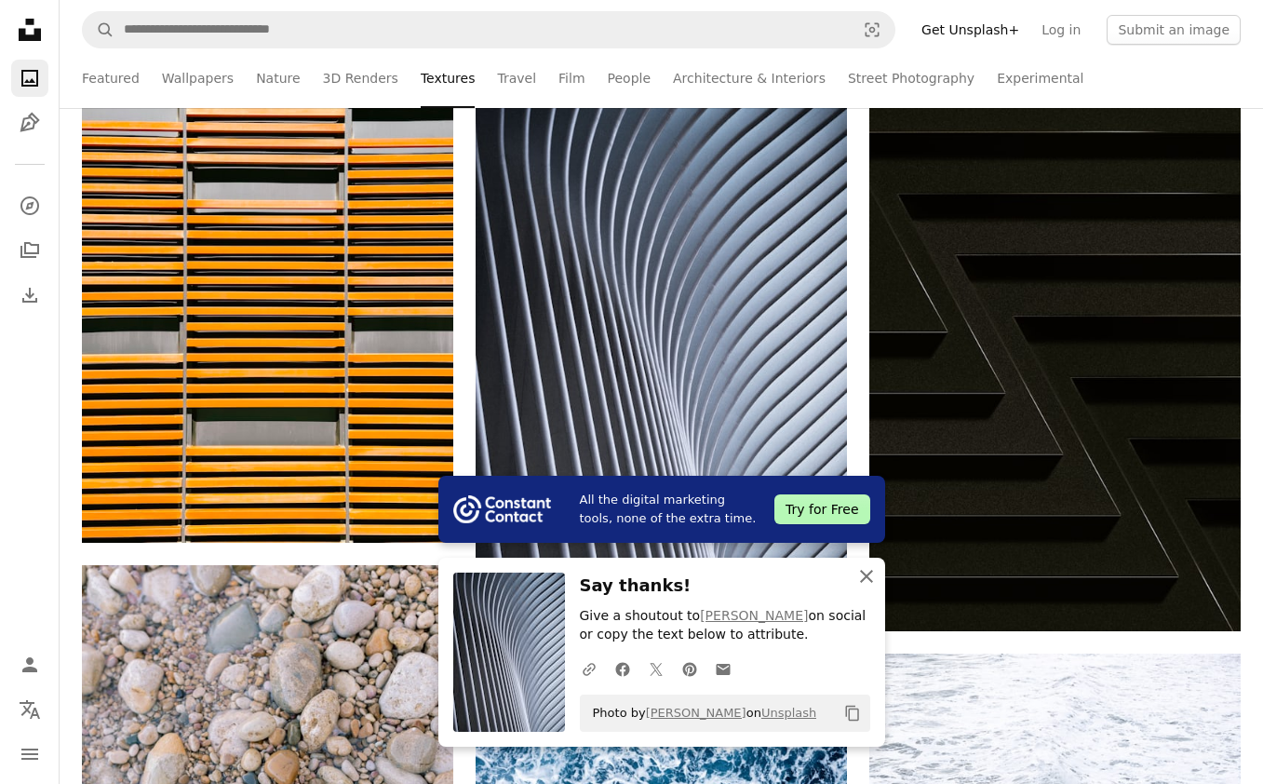
click at [864, 569] on icon "An X shape" at bounding box center [866, 576] width 22 height 22
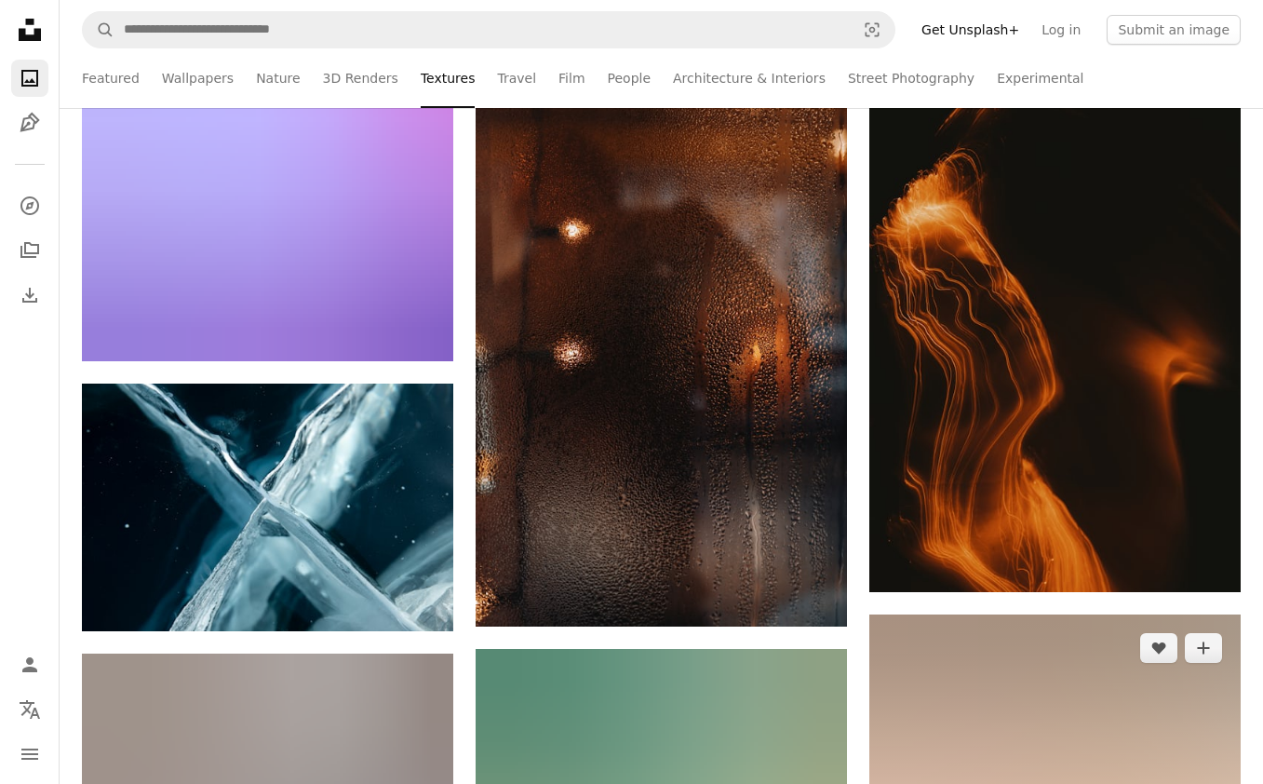
scroll to position [97886, 0]
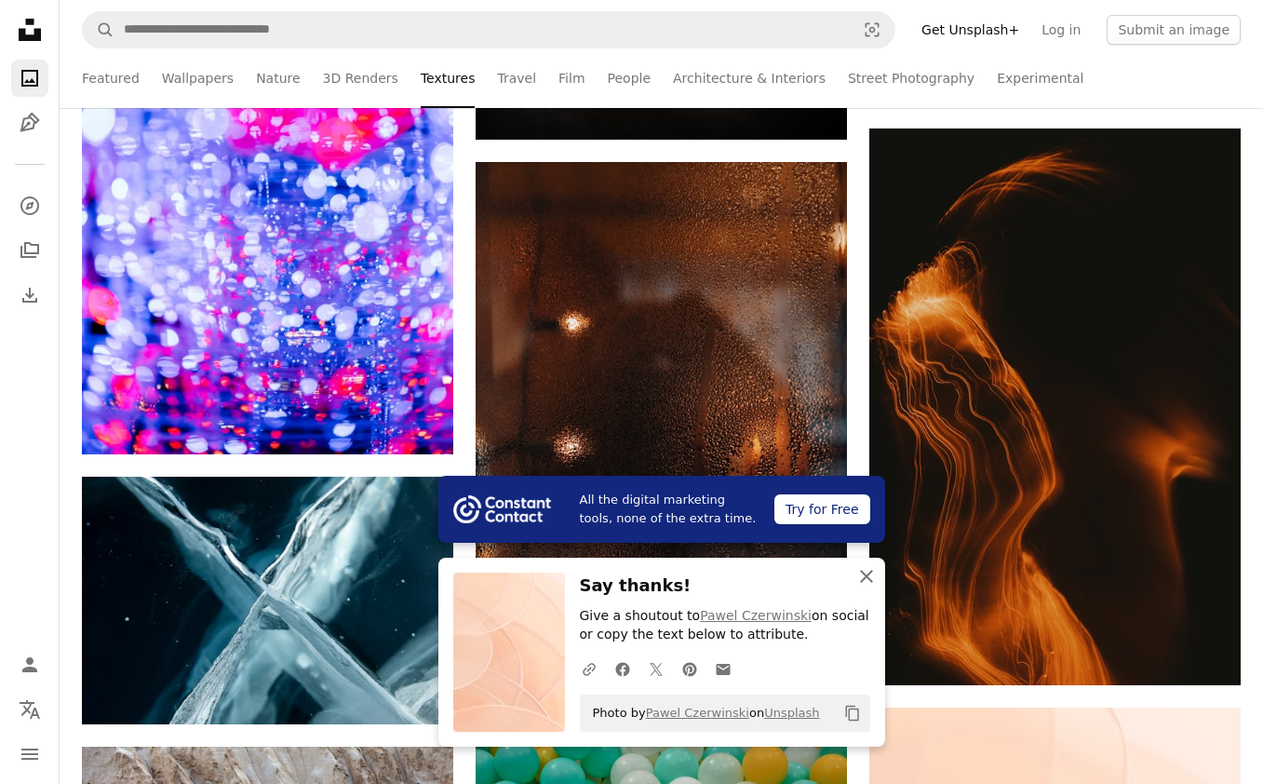
click at [864, 575] on icon "An X shape" at bounding box center [866, 576] width 22 height 22
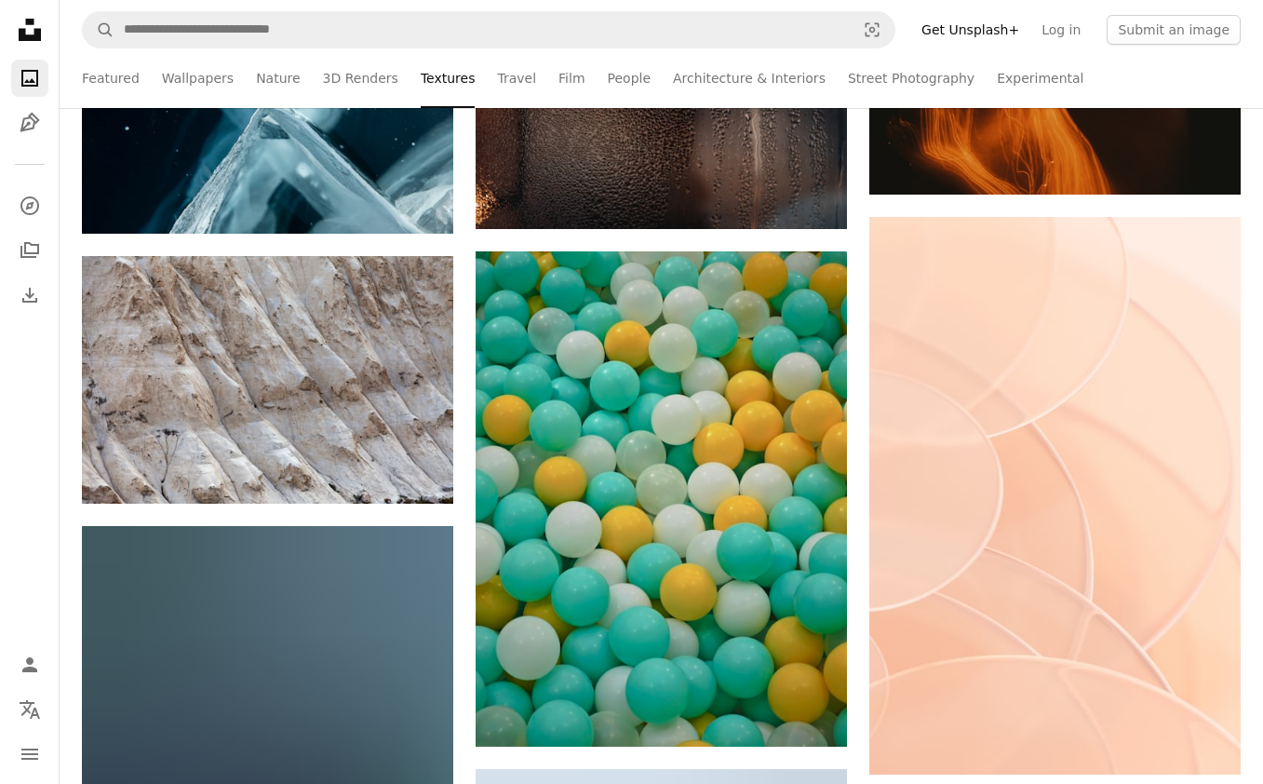
scroll to position [98371, 0]
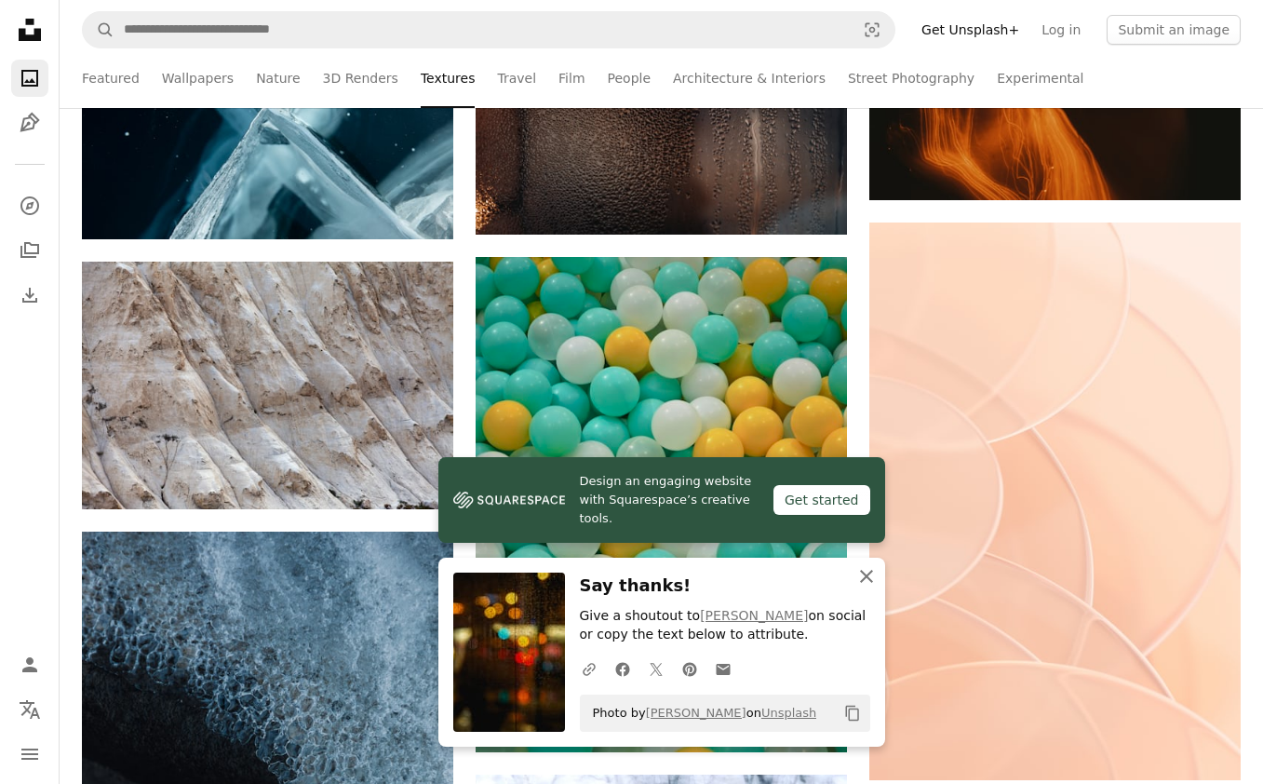
click at [865, 578] on icon "An X shape" at bounding box center [866, 576] width 22 height 22
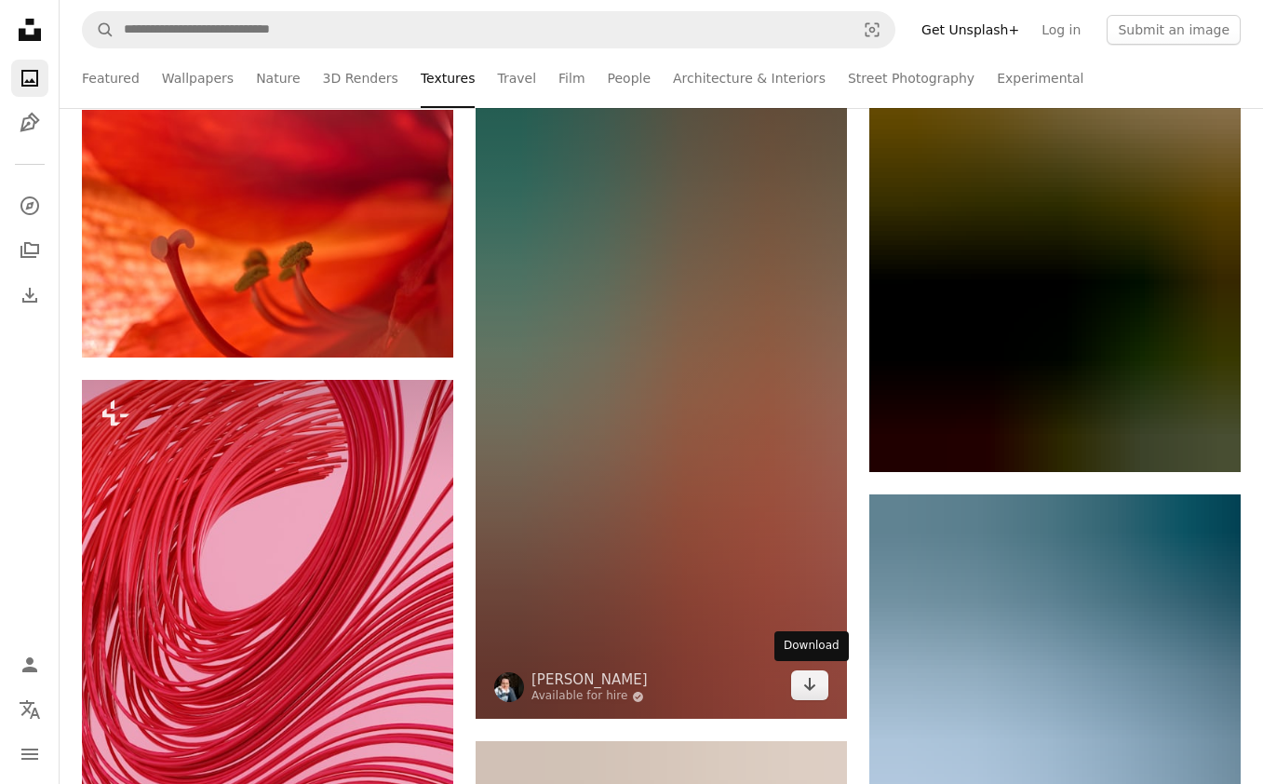
scroll to position [103603, 0]
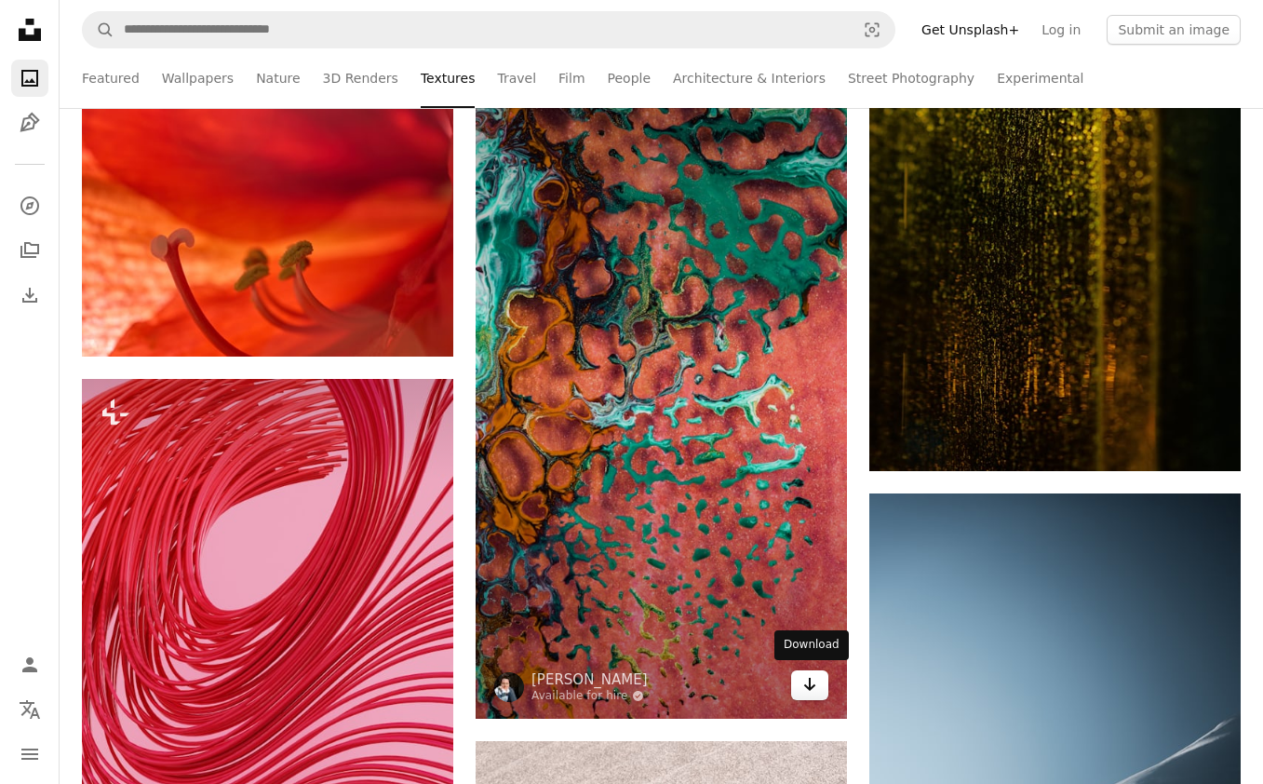
click at [814, 693] on link "Arrow pointing down" at bounding box center [809, 685] width 37 height 30
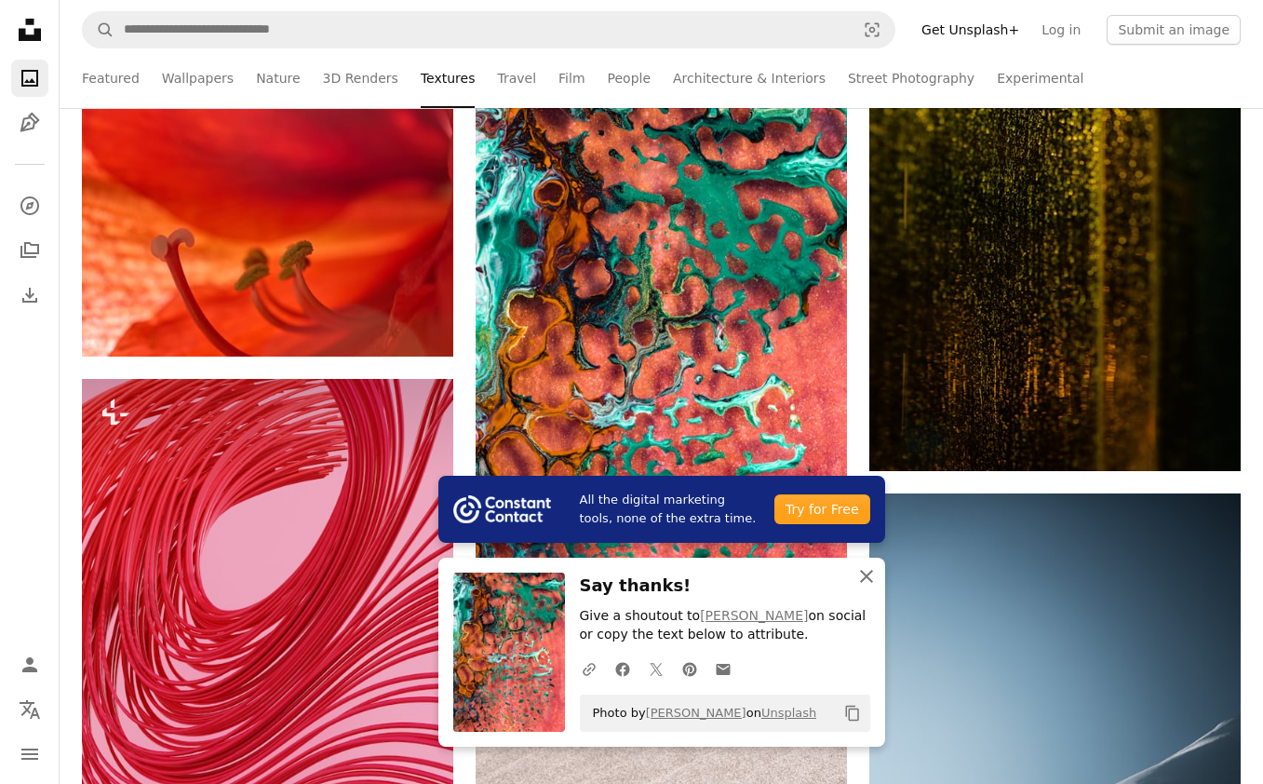
click at [869, 578] on icon "An X shape" at bounding box center [866, 576] width 22 height 22
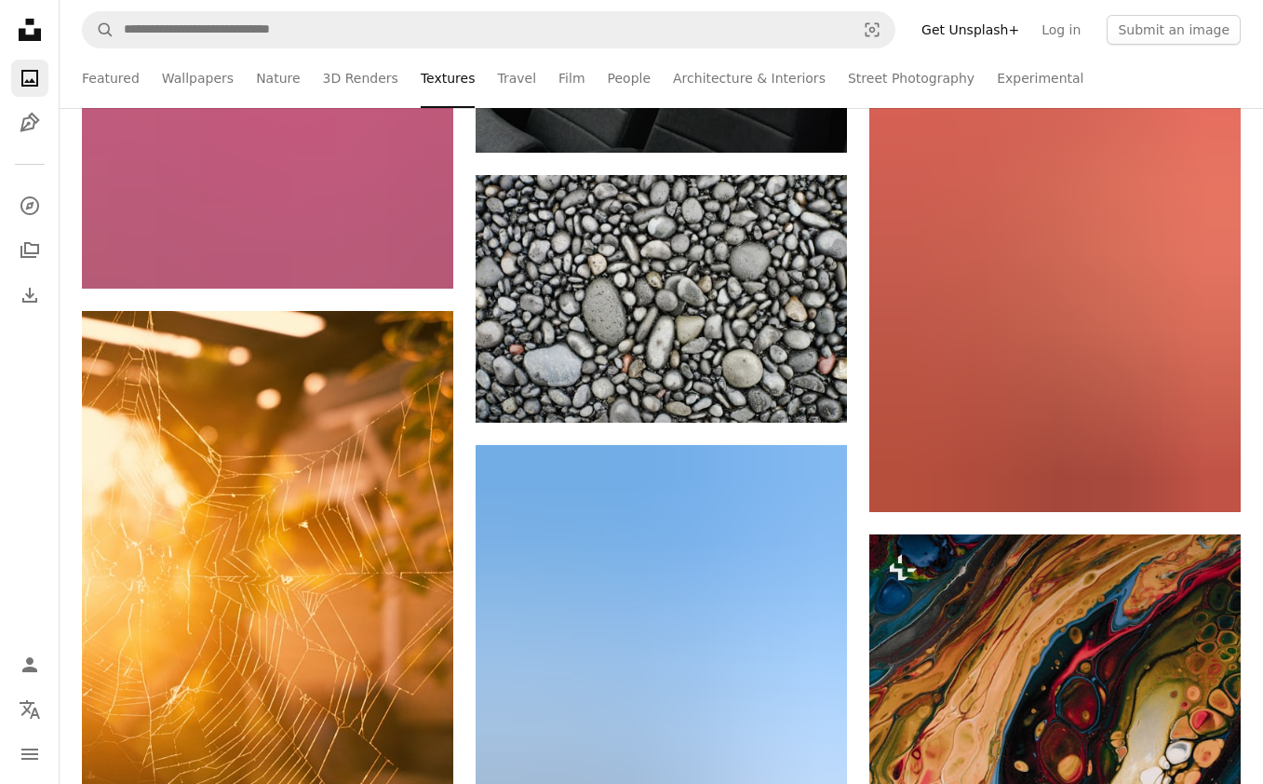
scroll to position [112444, 0]
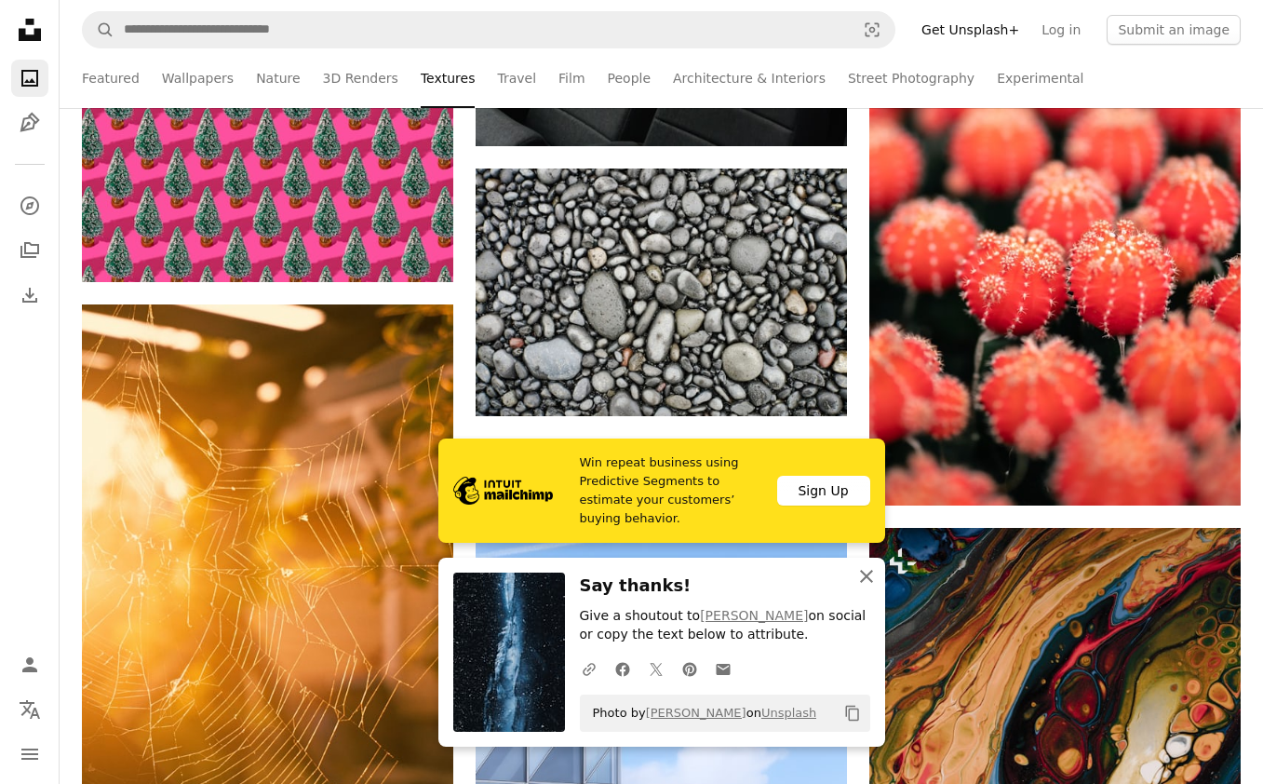
click at [864, 573] on icon "button" at bounding box center [866, 576] width 13 height 13
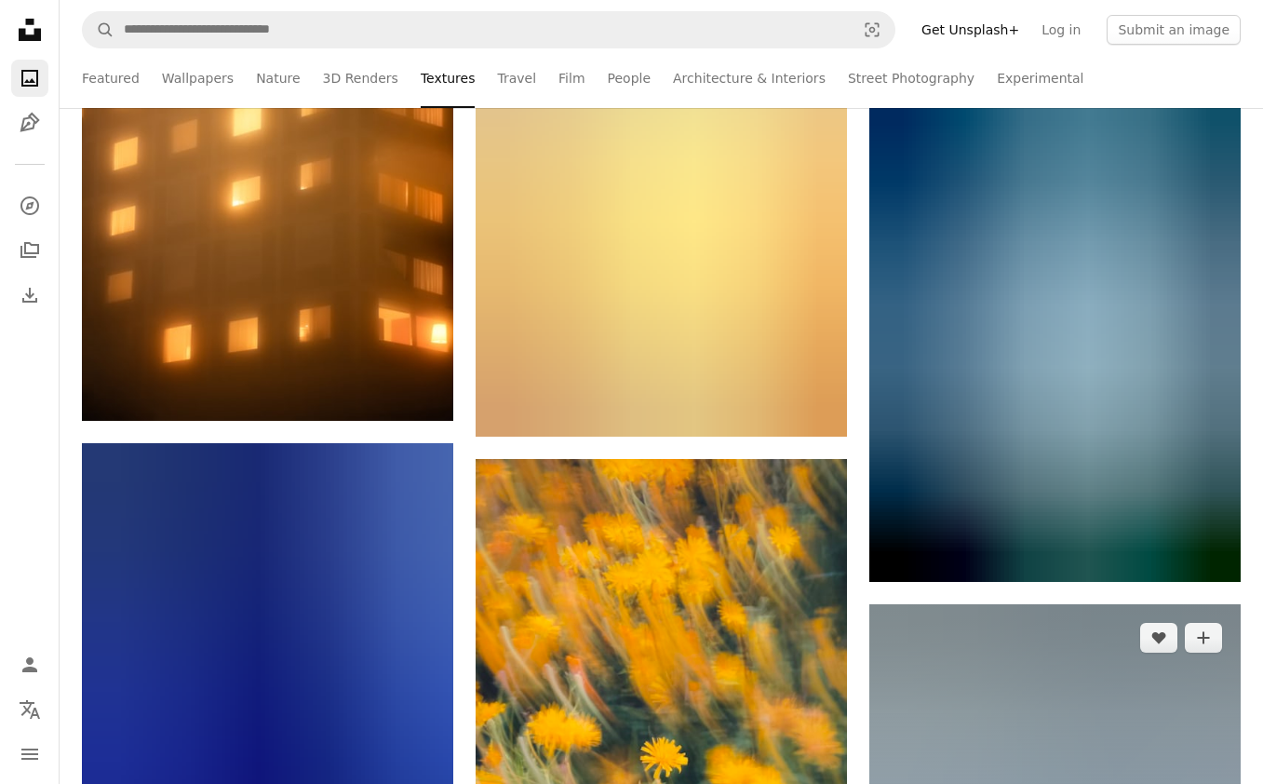
scroll to position [114296, 0]
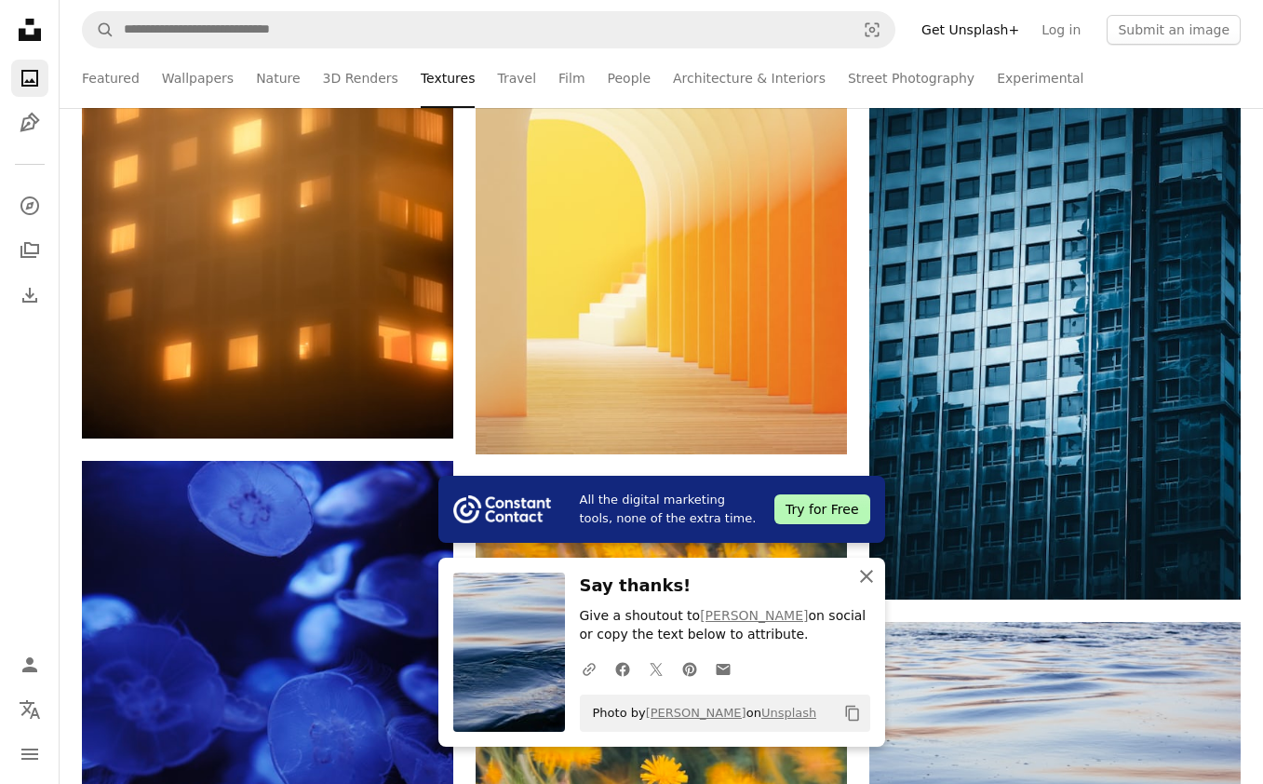
click at [871, 585] on icon "An X shape" at bounding box center [866, 576] width 22 height 22
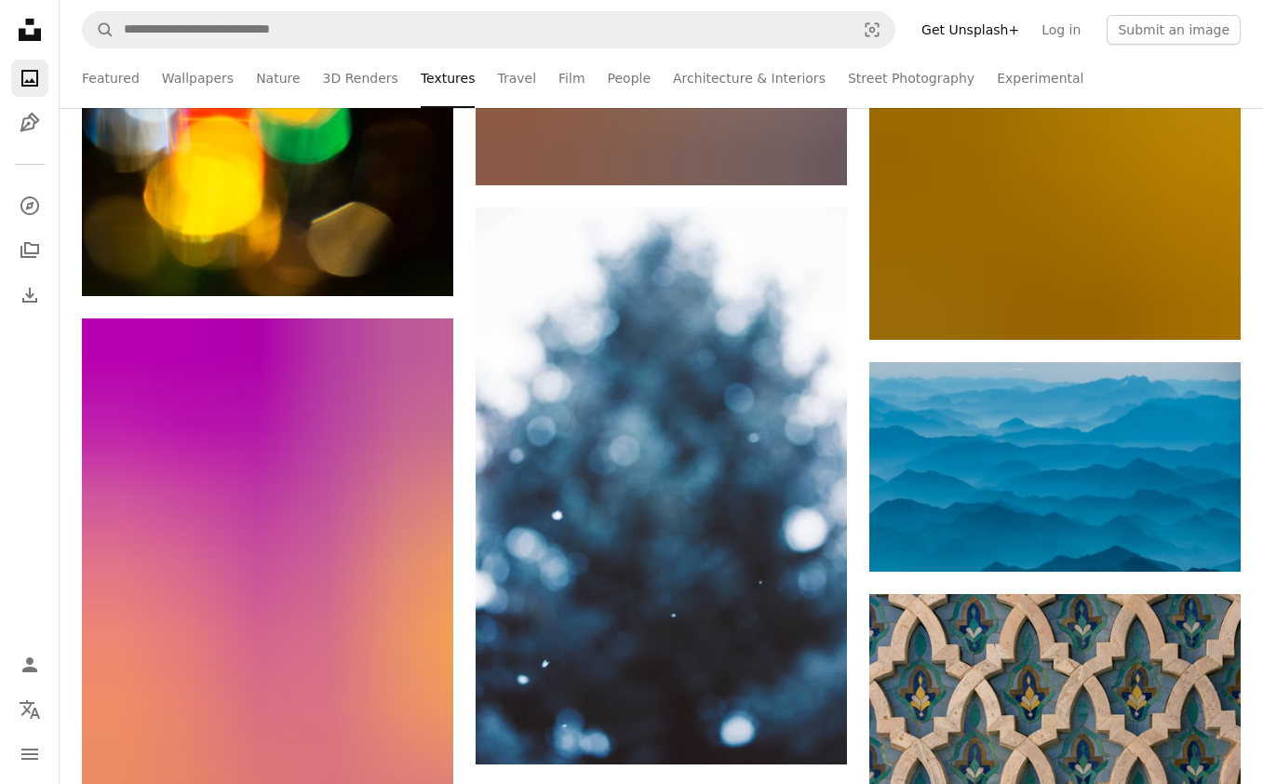
scroll to position [117948, 0]
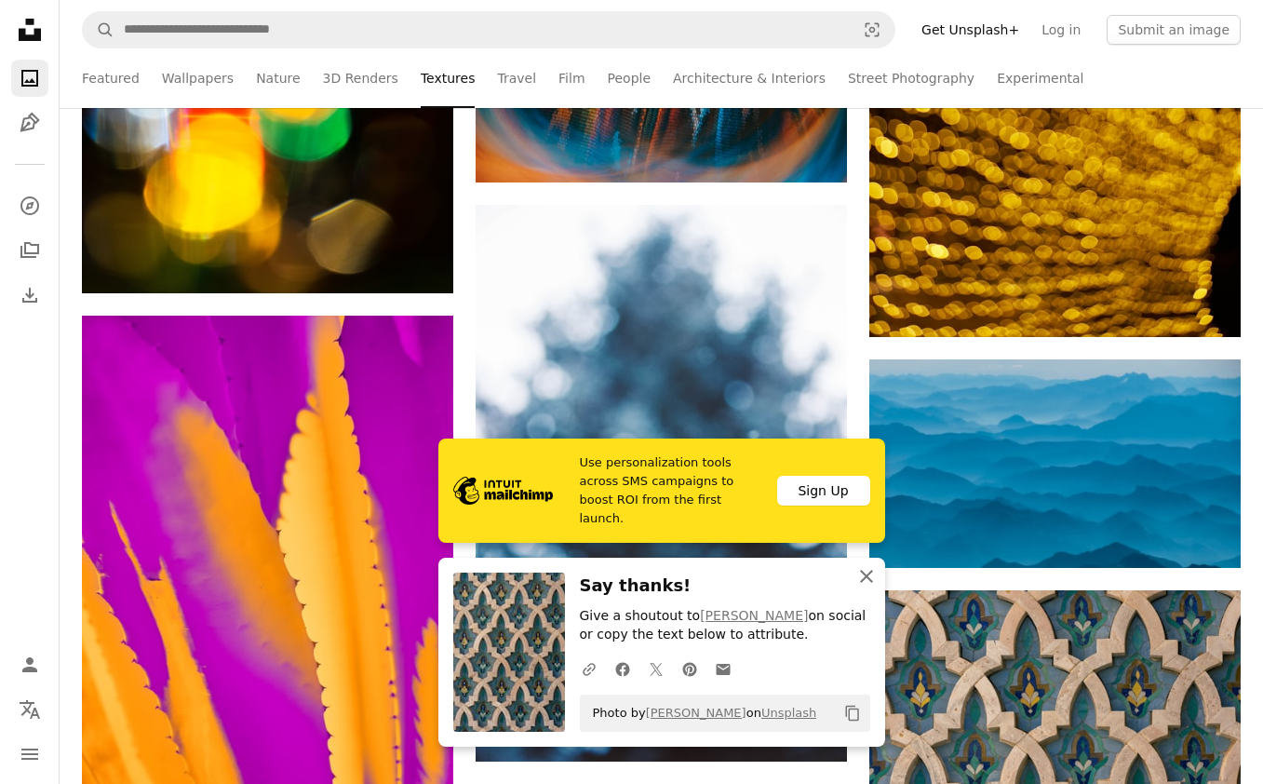
click at [867, 576] on icon "button" at bounding box center [866, 576] width 13 height 13
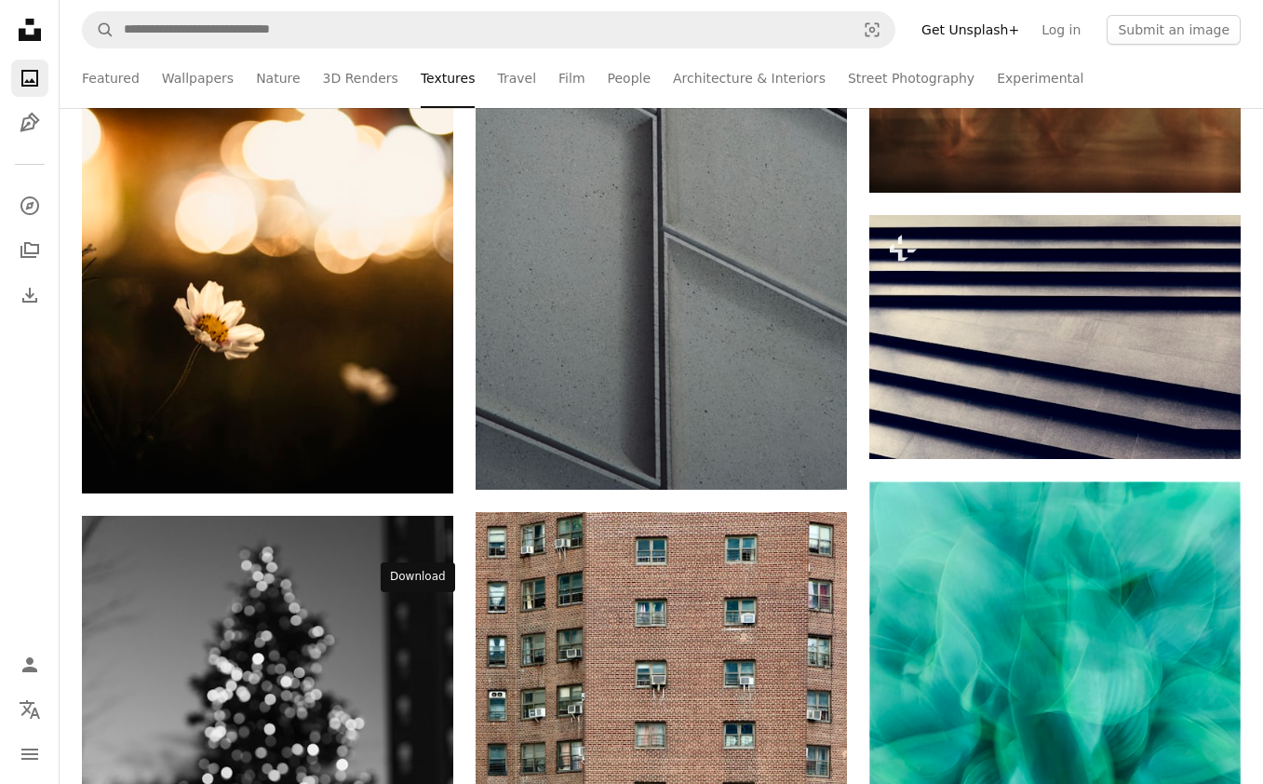
scroll to position [119478, 0]
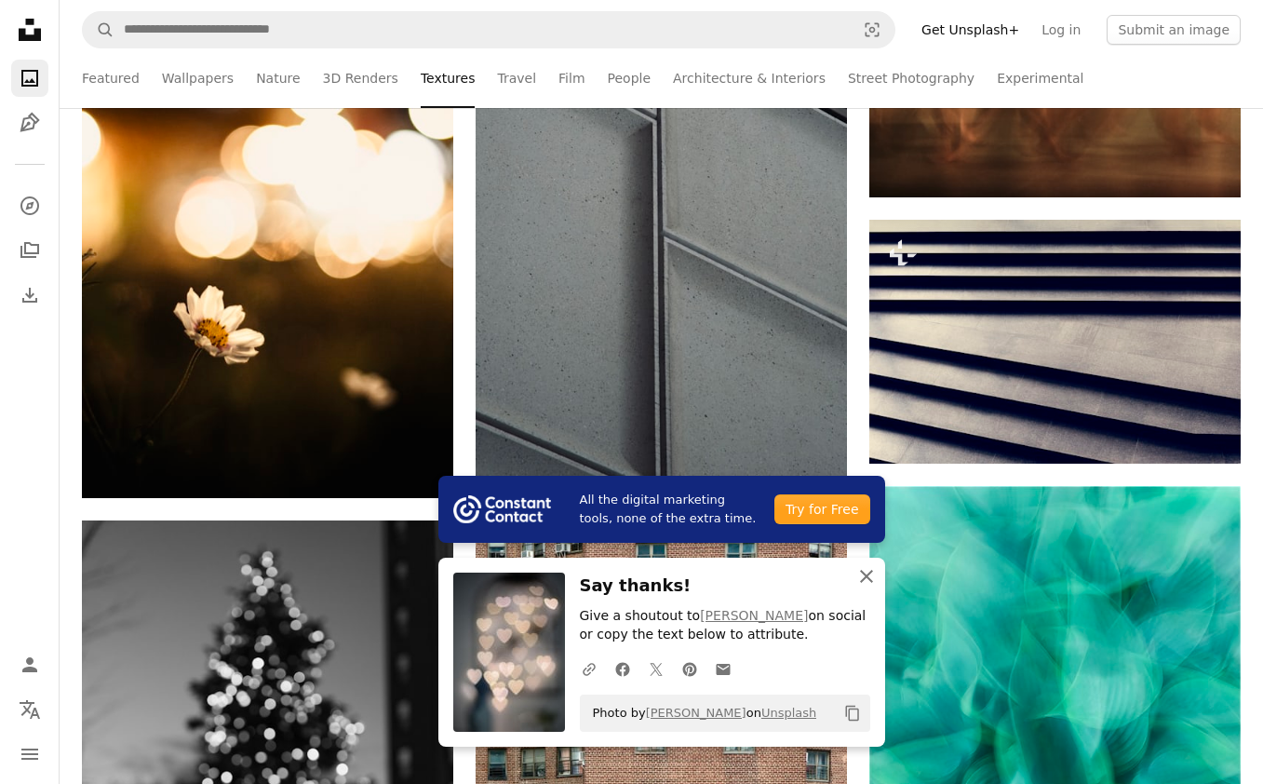
click at [867, 572] on icon "An X shape" at bounding box center [866, 576] width 22 height 22
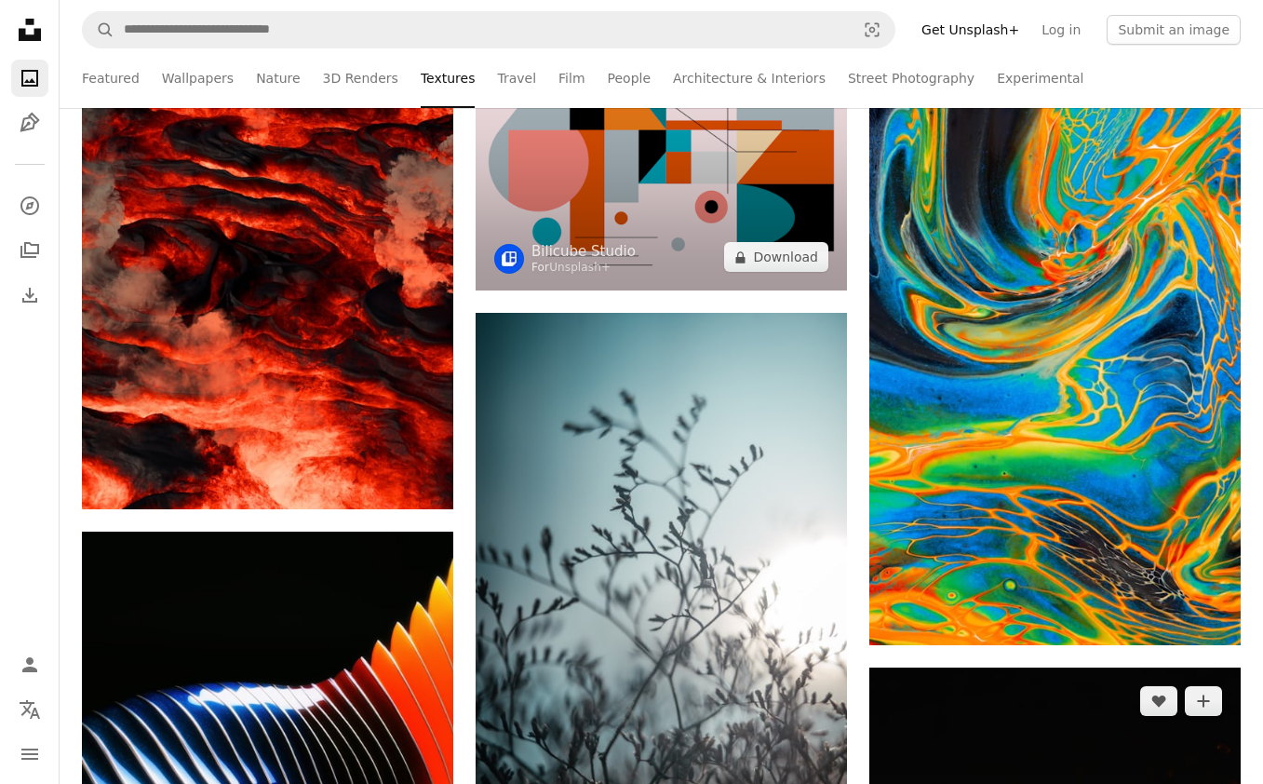
scroll to position [129688, 0]
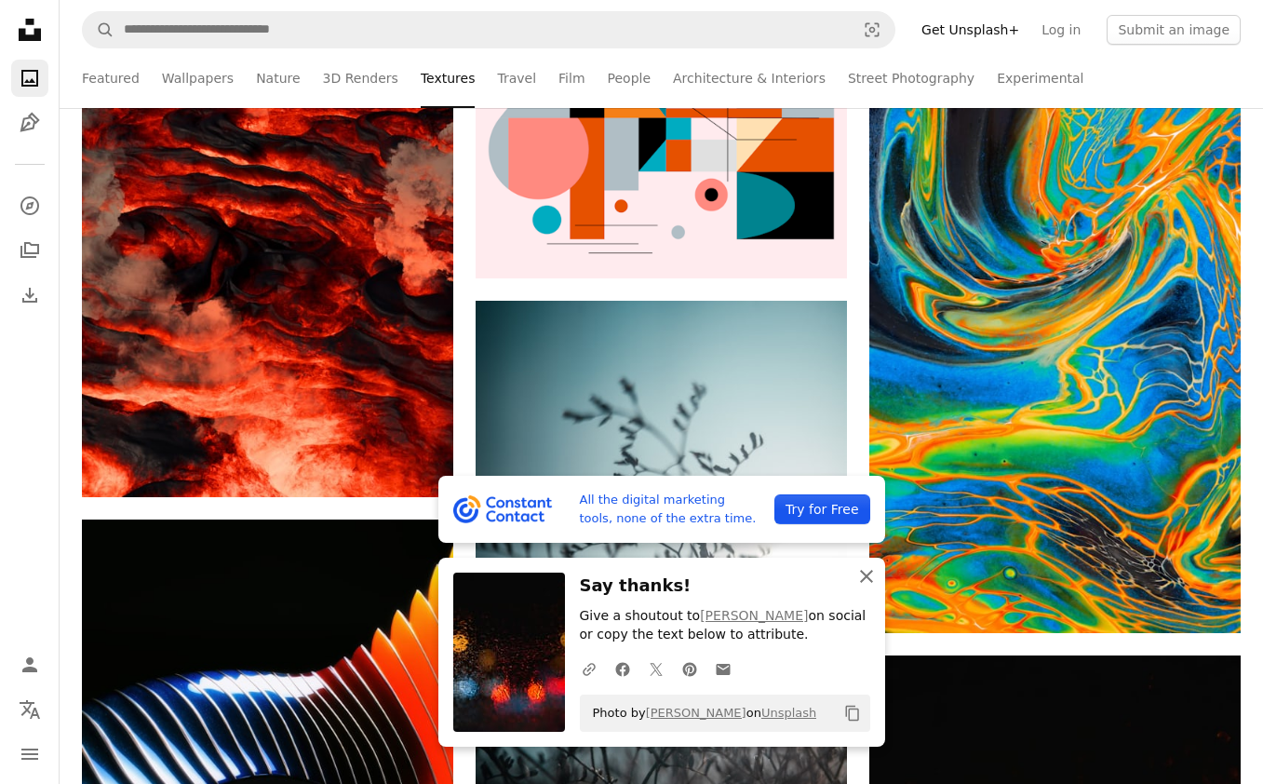
click at [866, 578] on icon "An X shape" at bounding box center [866, 576] width 22 height 22
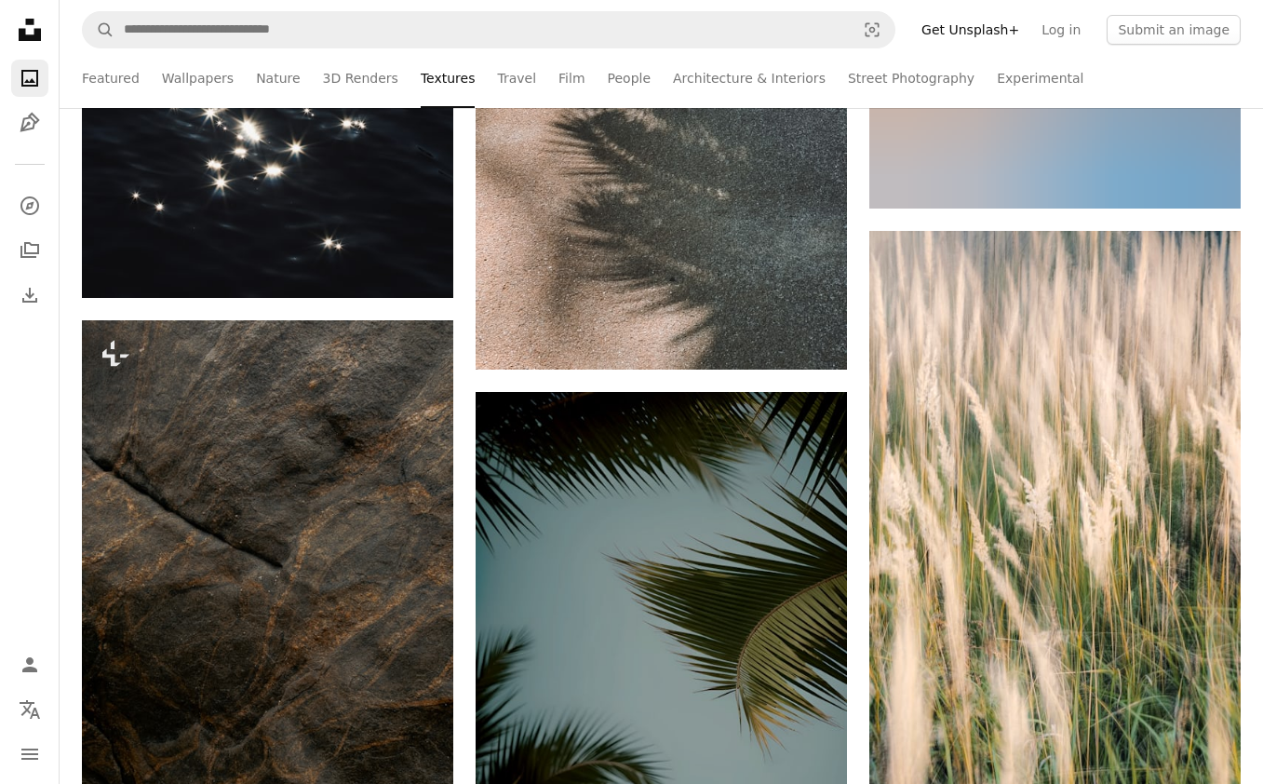
scroll to position [135535, 0]
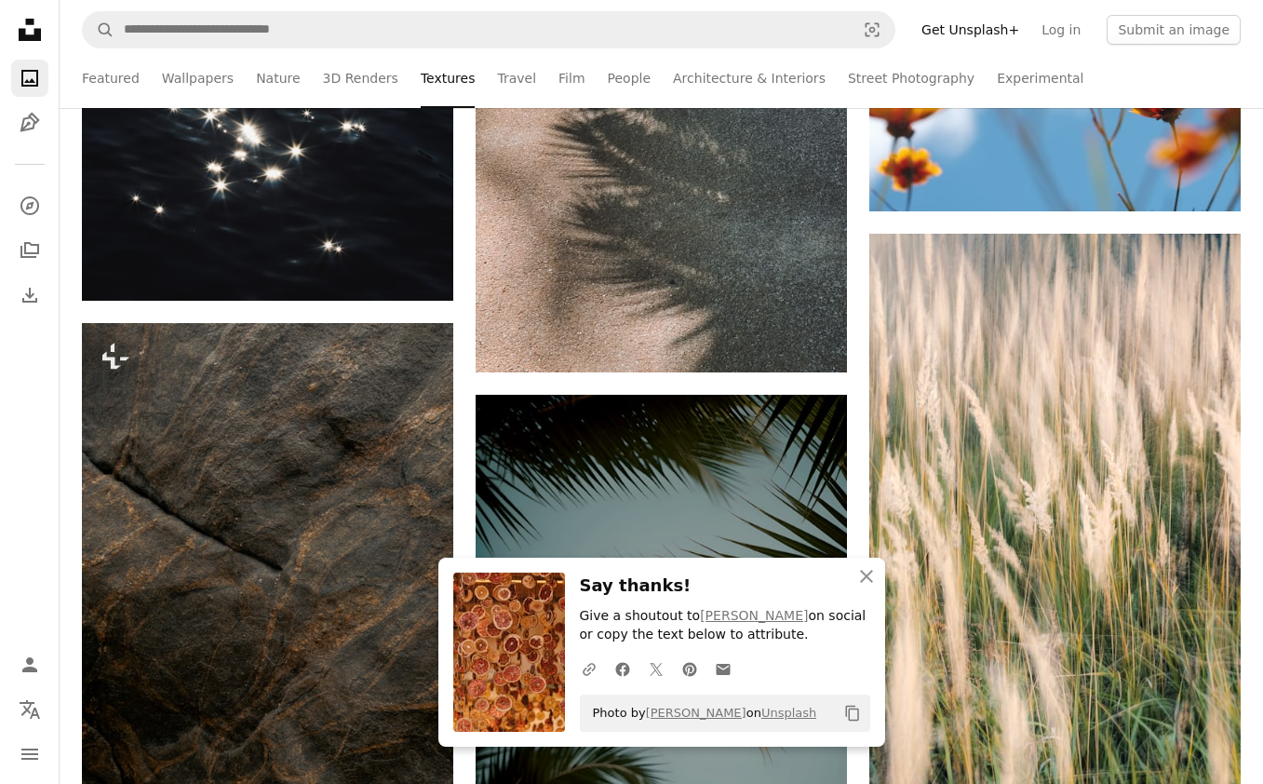
scroll to position [135543, 0]
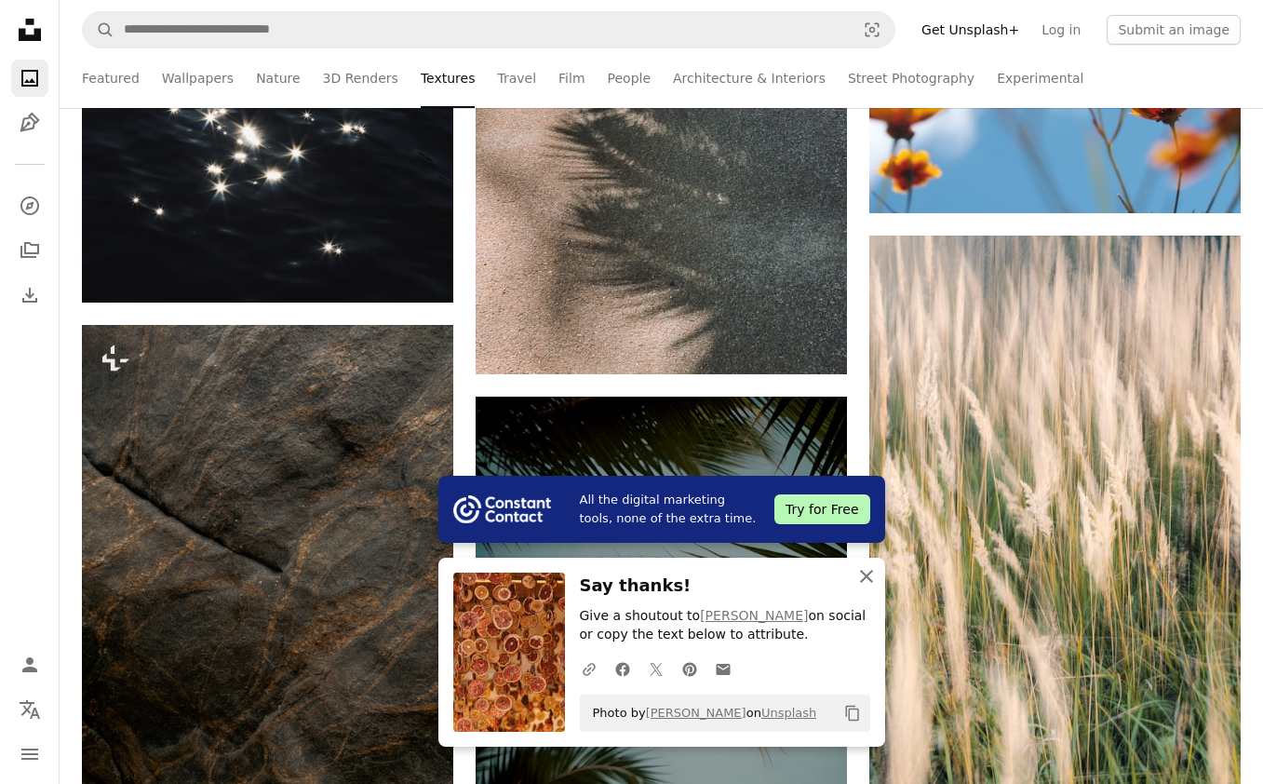
click at [873, 578] on icon "An X shape" at bounding box center [866, 576] width 22 height 22
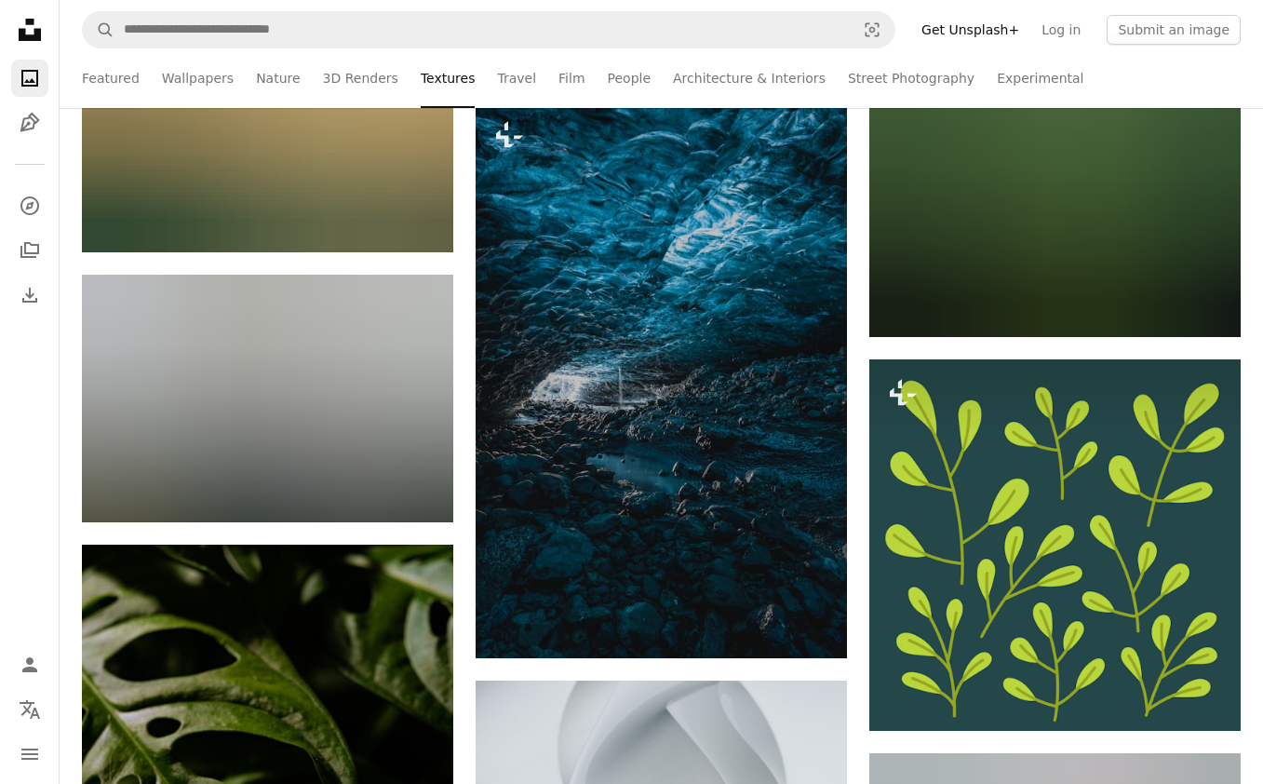
scroll to position [146279, 0]
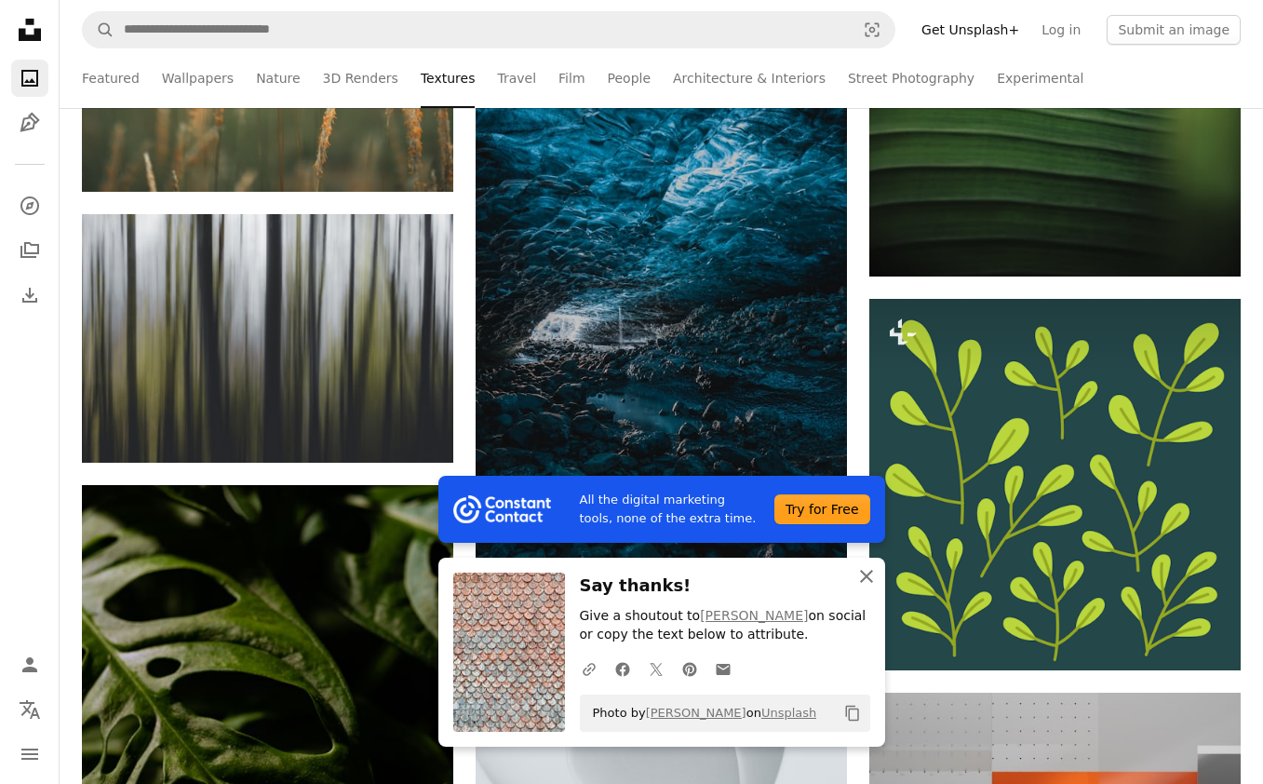
click at [866, 574] on icon "button" at bounding box center [866, 576] width 13 height 13
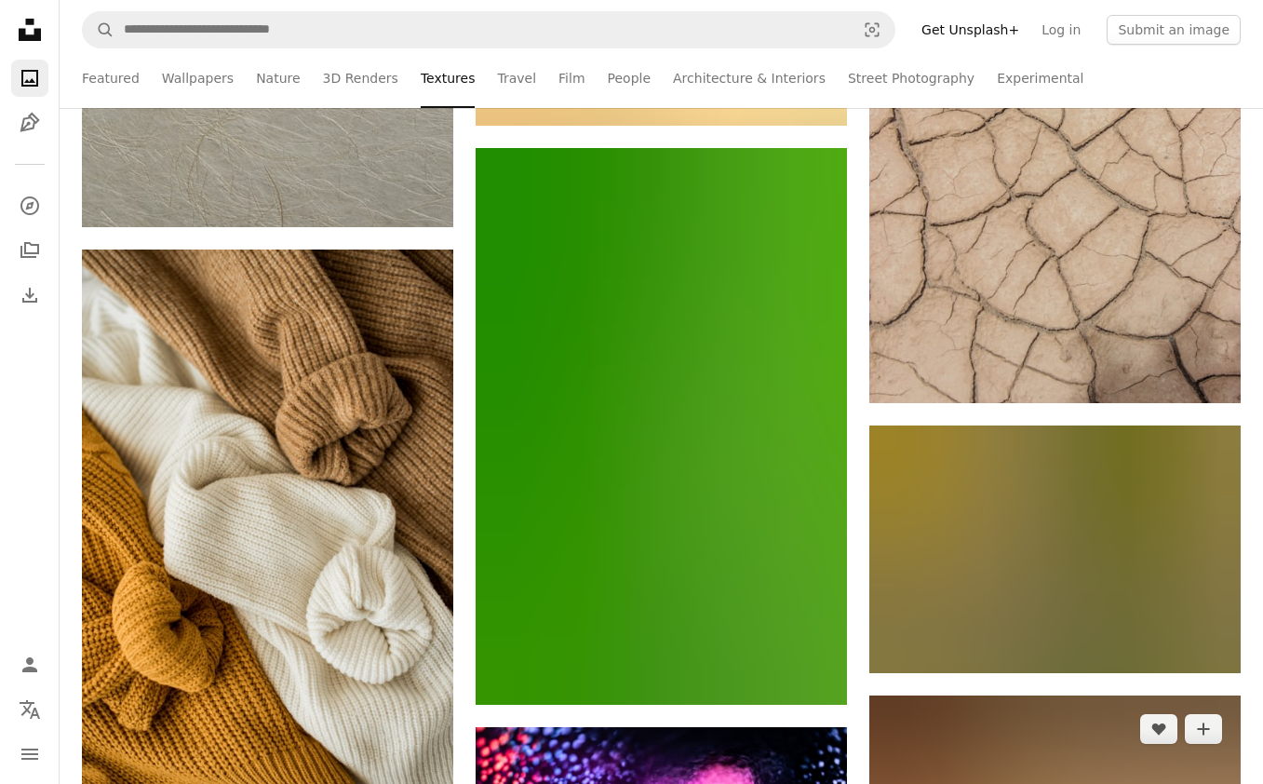
scroll to position [149817, 0]
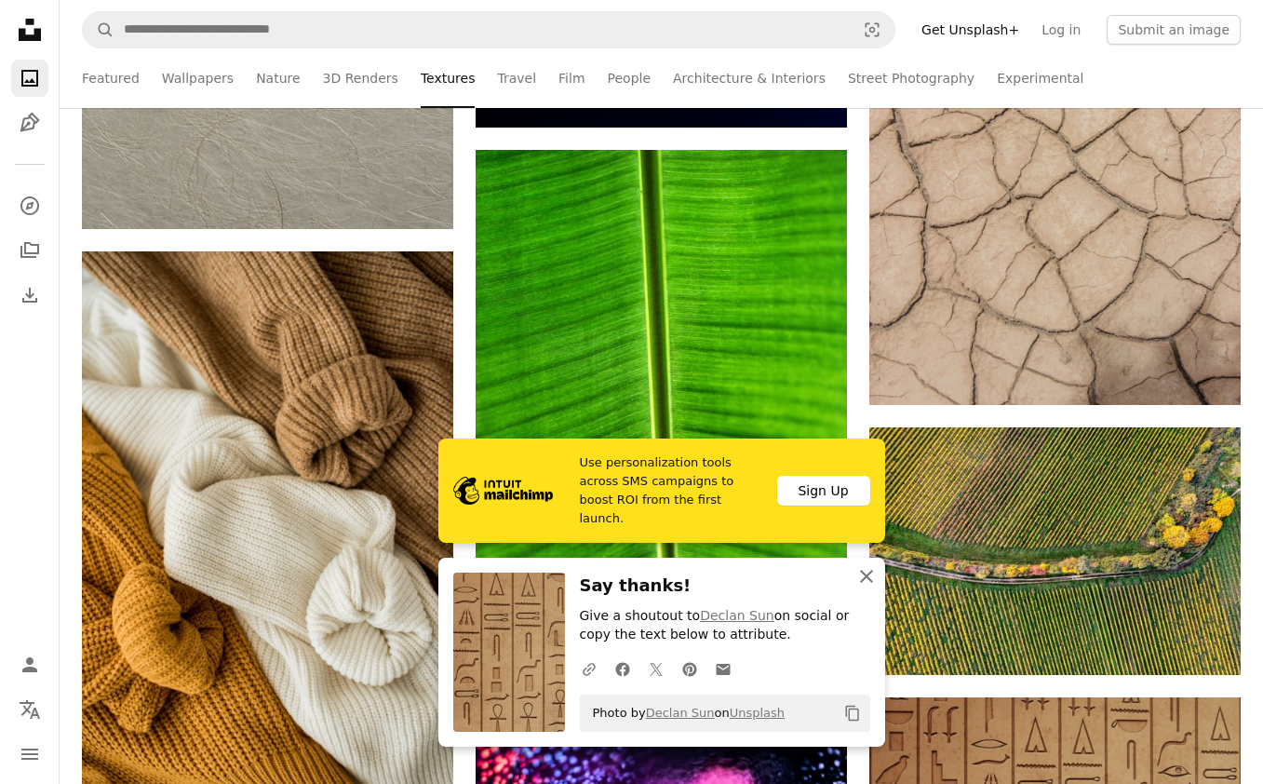
click at [862, 576] on icon "An X shape" at bounding box center [866, 576] width 22 height 22
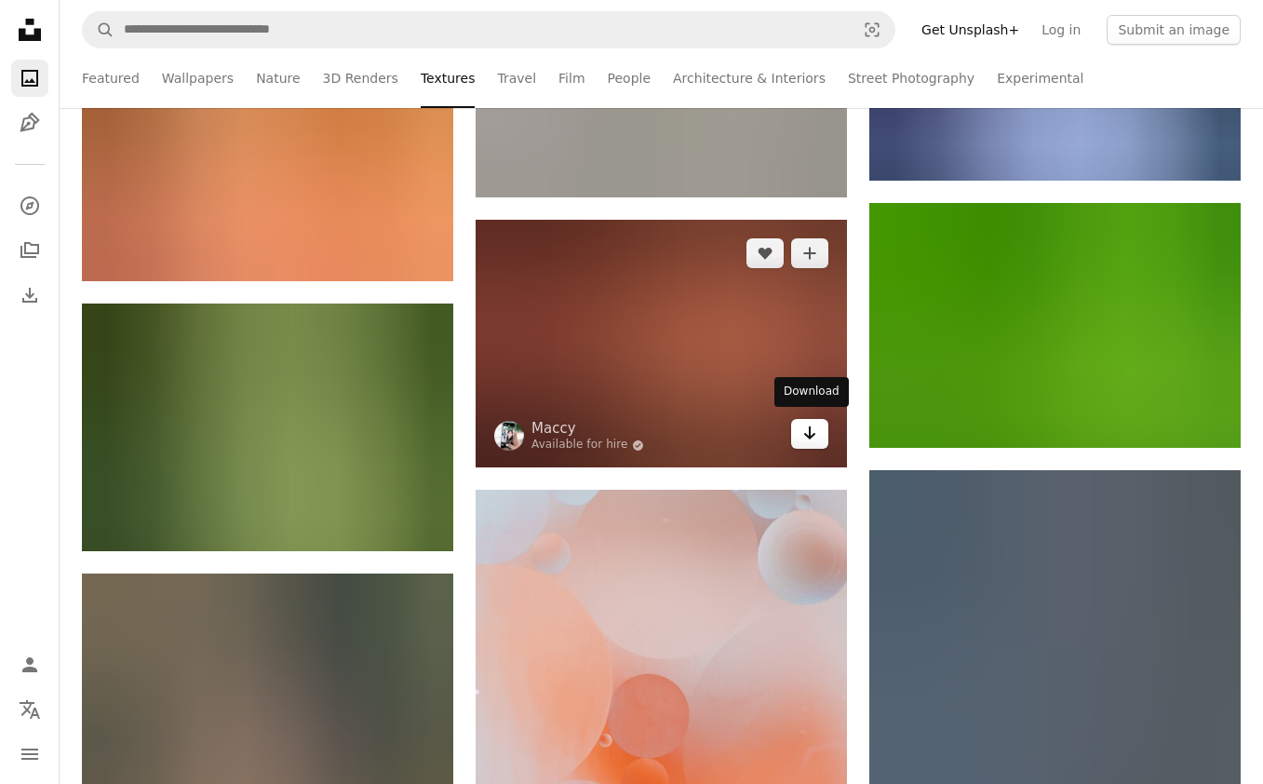
scroll to position [150878, 0]
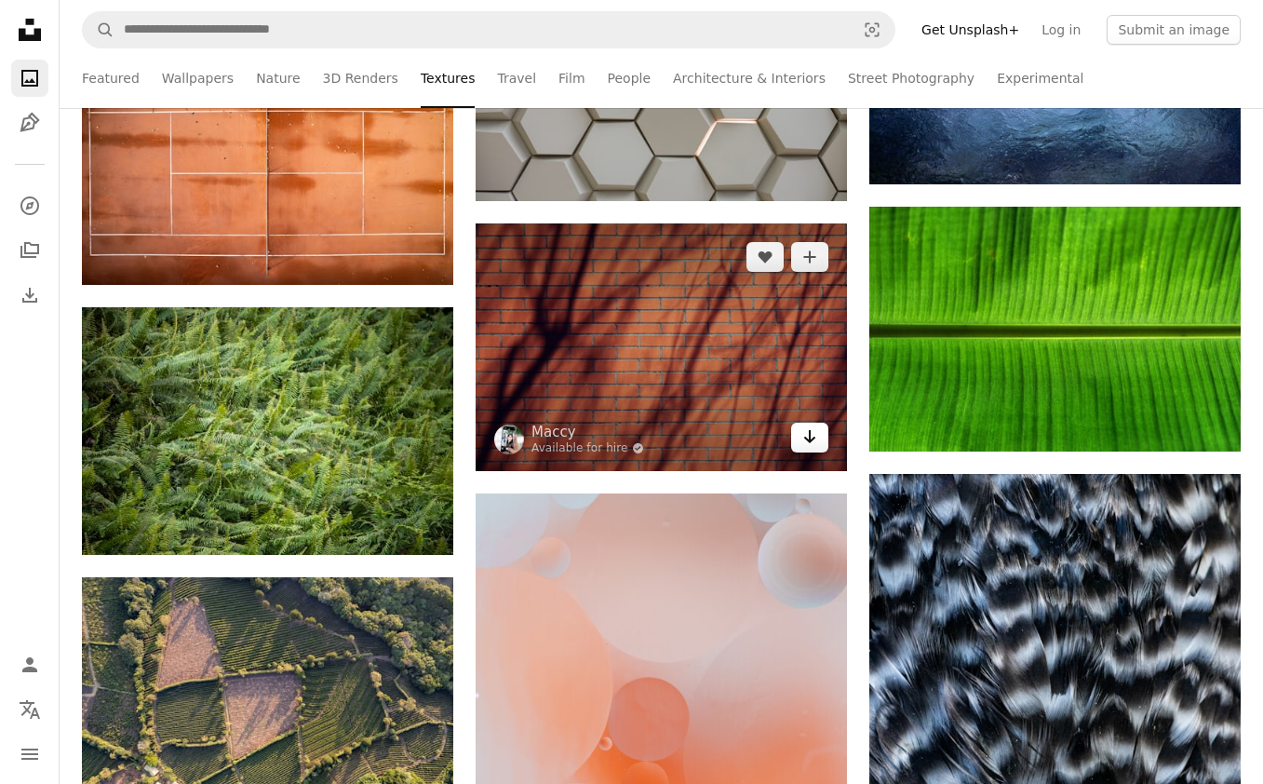
click at [809, 435] on icon "Download" at bounding box center [810, 436] width 12 height 13
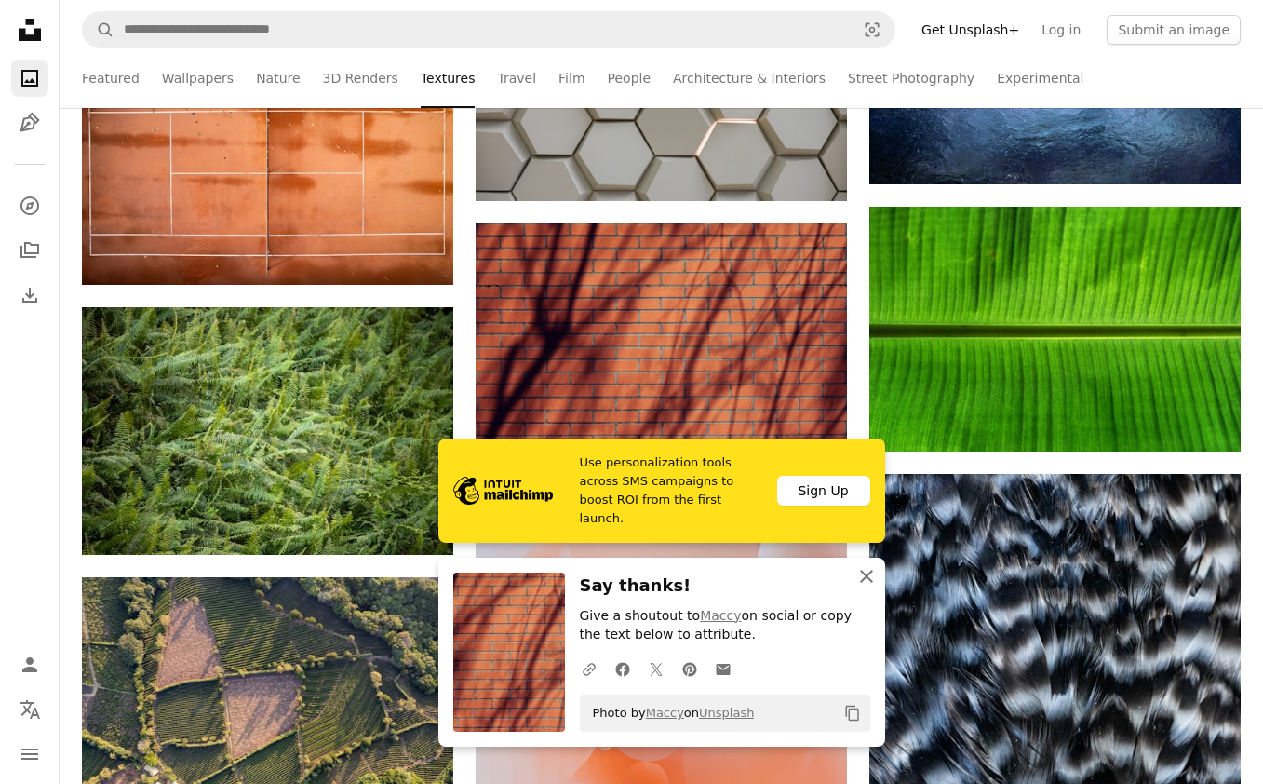
click at [868, 579] on icon "An X shape" at bounding box center [866, 576] width 22 height 22
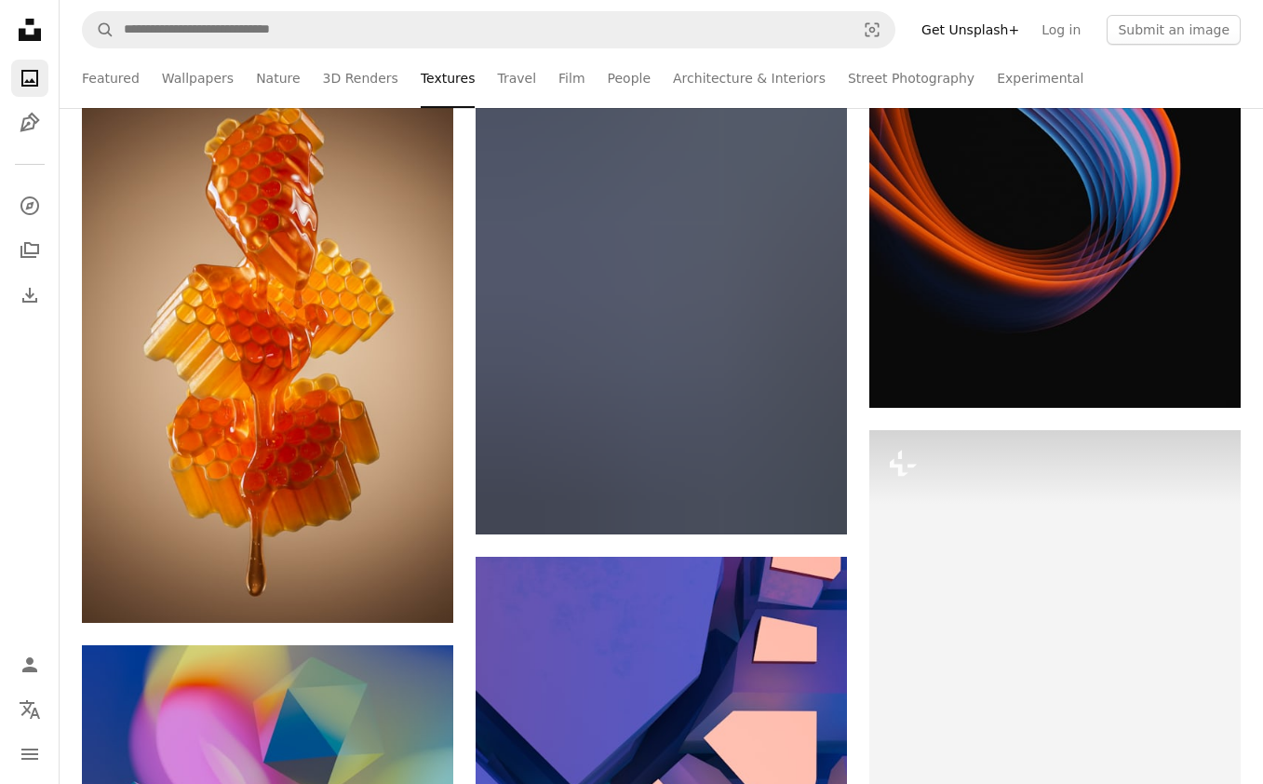
scroll to position [155879, 0]
